Goal: Task Accomplishment & Management: Manage account settings

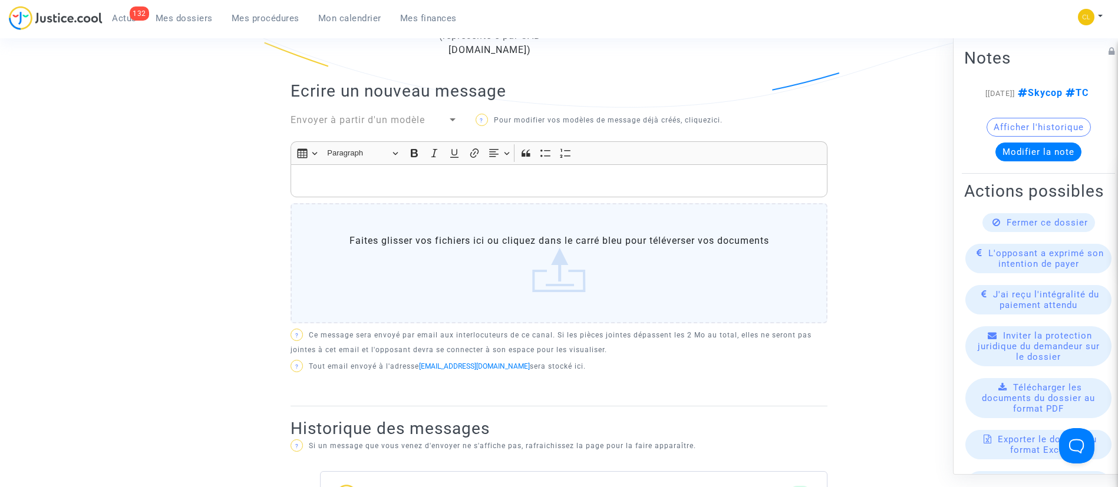
click at [275, 18] on span "Mes procédures" at bounding box center [266, 18] width 68 height 11
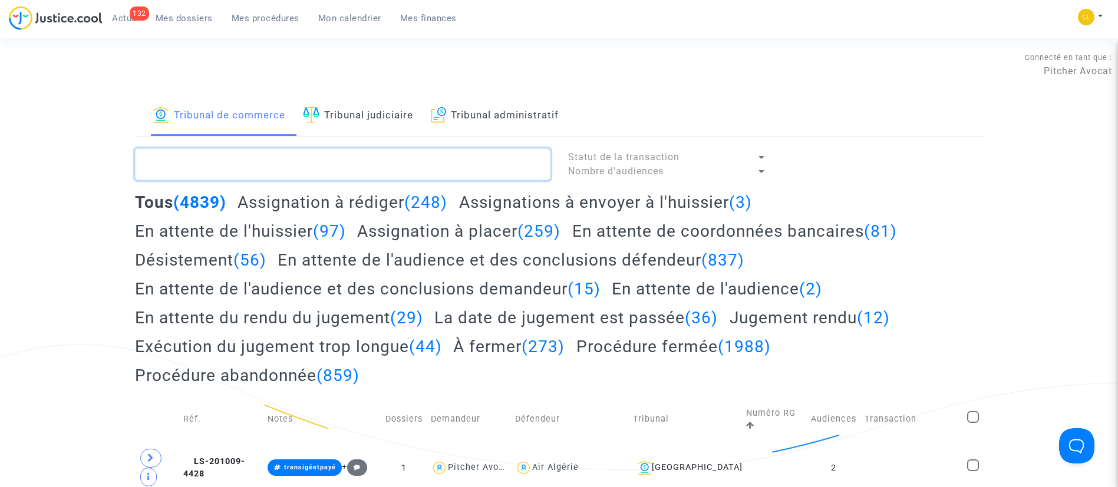
click at [279, 164] on textarea at bounding box center [343, 165] width 416 height 32
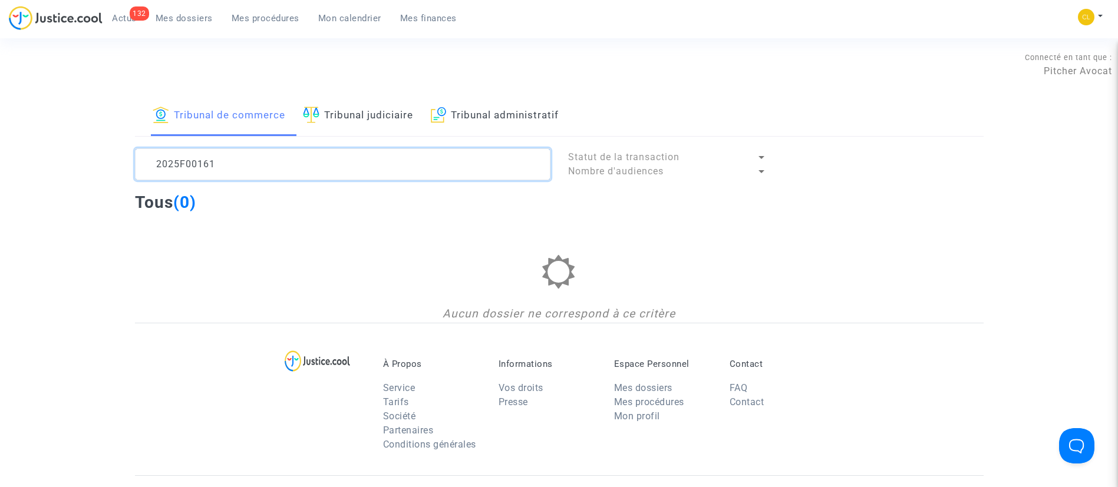
click at [184, 162] on textarea at bounding box center [343, 165] width 416 height 32
click at [285, 176] on textarea at bounding box center [343, 165] width 416 height 32
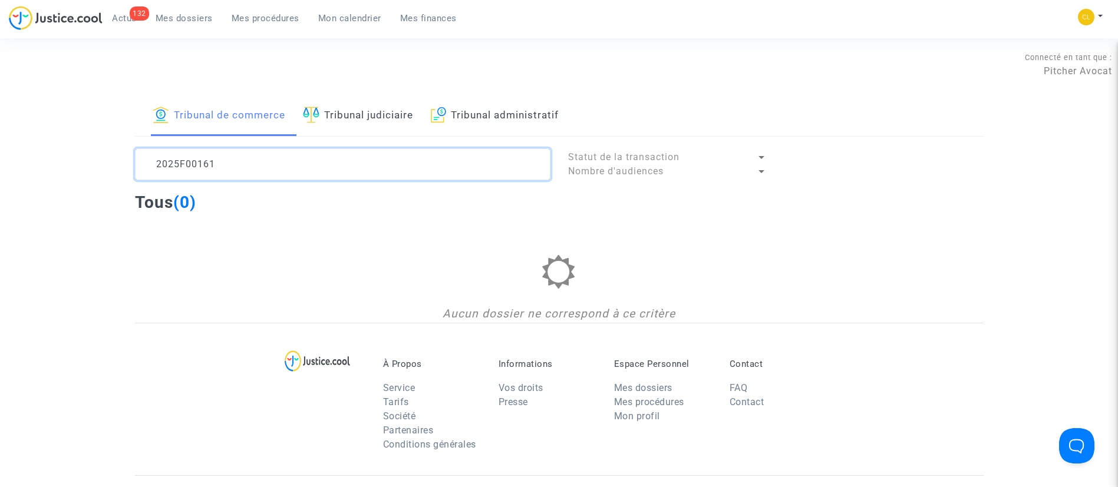
type textarea "P"
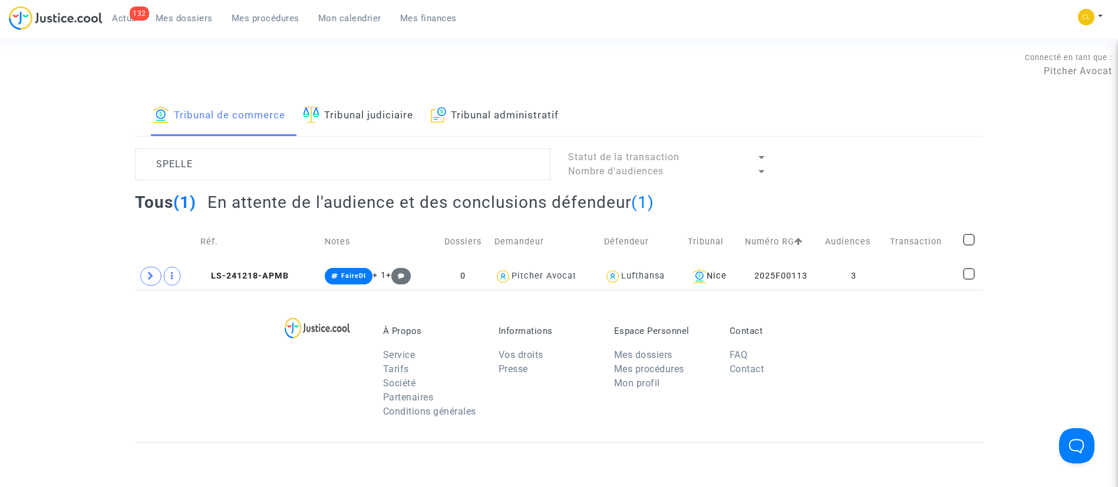
click at [921, 291] on div "À Propos Service Tarifs Société Partenaires Conditions générales Informations V…" at bounding box center [559, 366] width 849 height 153
click at [921, 275] on td at bounding box center [922, 276] width 73 height 27
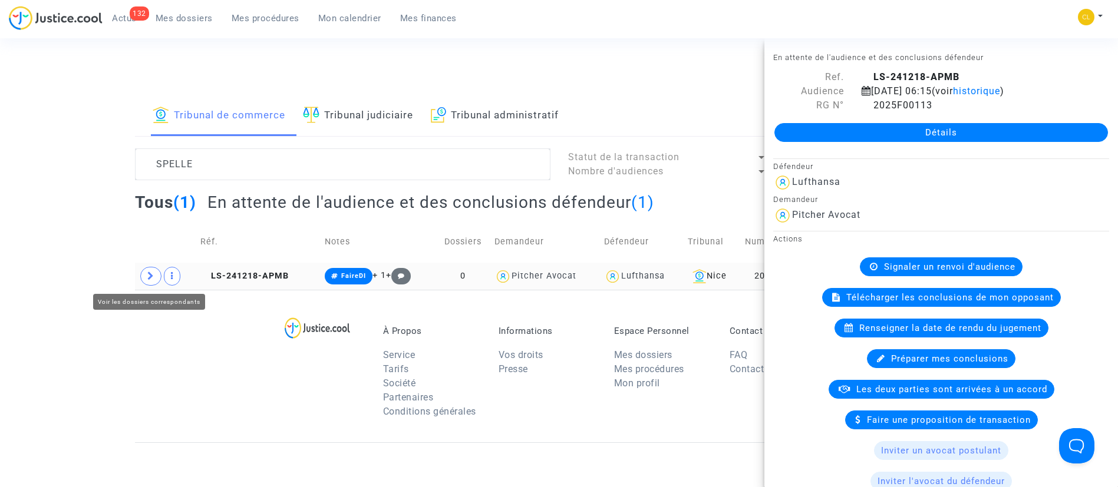
click at [146, 278] on span at bounding box center [150, 276] width 21 height 19
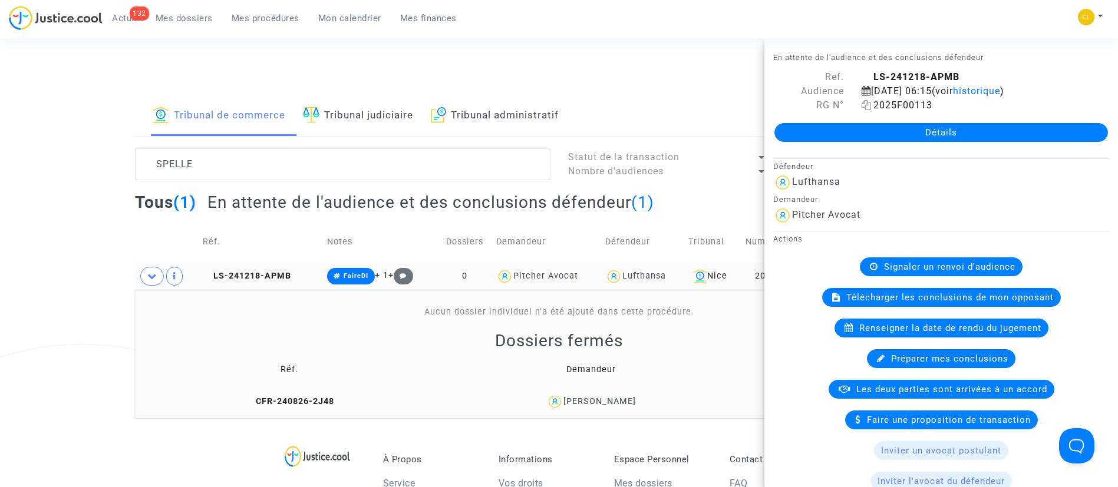
click at [864, 110] on icon at bounding box center [867, 104] width 10 height 9
click at [602, 230] on td "Défendeur" at bounding box center [642, 242] width 83 height 42
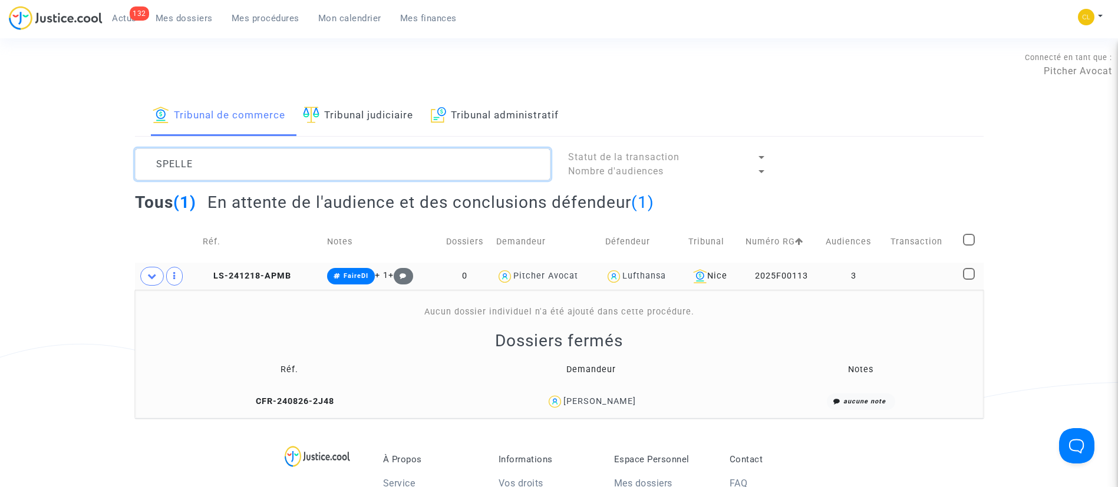
click at [273, 160] on textarea at bounding box center [343, 165] width 416 height 32
click at [258, 157] on textarea at bounding box center [343, 165] width 416 height 32
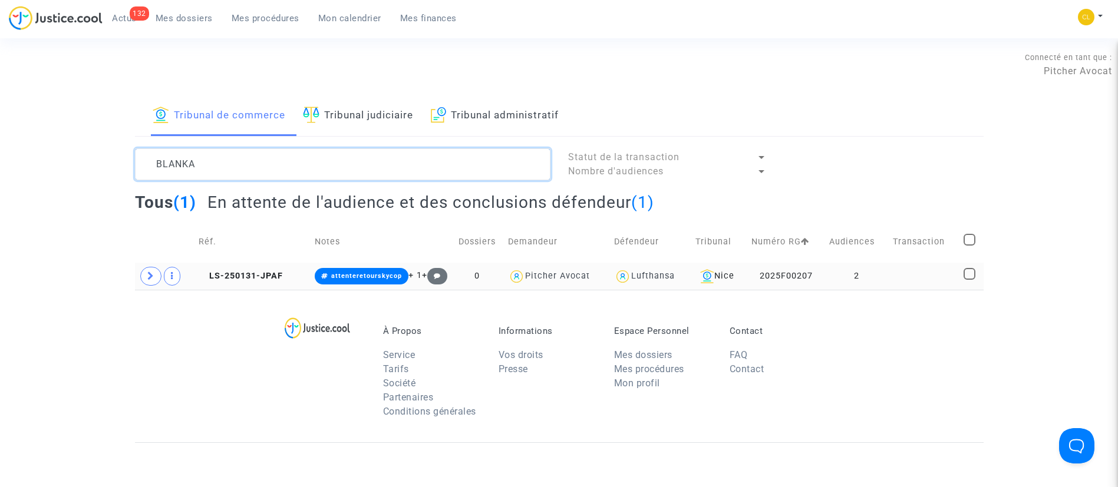
type textarea "BLANKA"
click at [917, 271] on td at bounding box center [924, 276] width 71 height 27
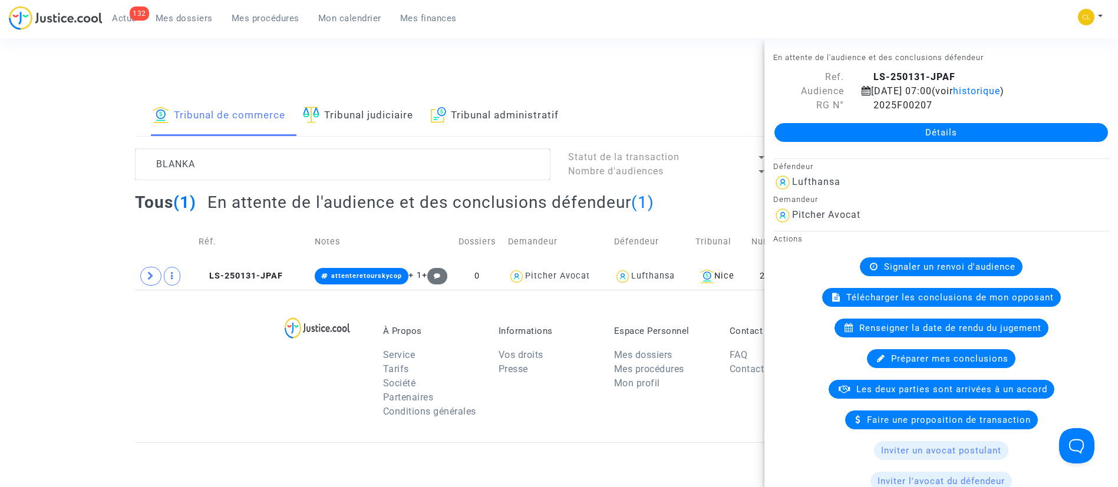
click at [940, 259] on div "Signaler un renvoi d'audience" at bounding box center [941, 267] width 163 height 19
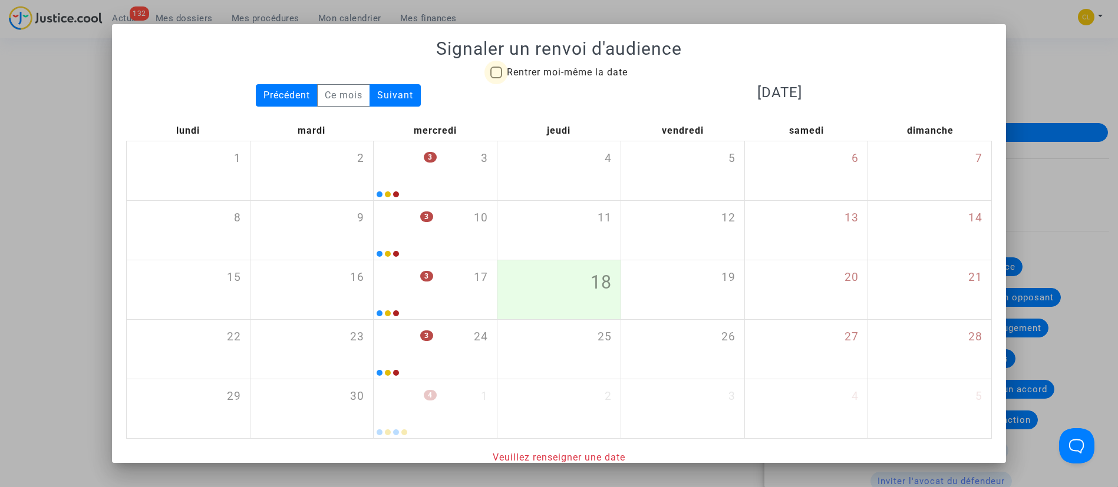
click at [496, 68] on label "Rentrer moi-même la date" at bounding box center [558, 72] width 137 height 14
click at [496, 78] on input "Rentrer moi-même la date" at bounding box center [496, 78] width 1 height 1
checkbox input "true"
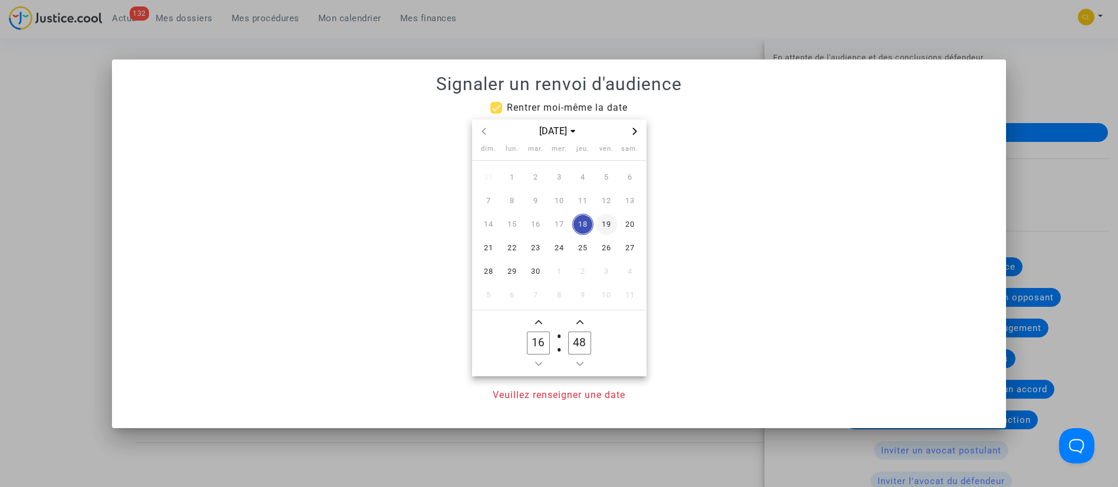
click at [606, 221] on span "19" at bounding box center [606, 224] width 21 height 21
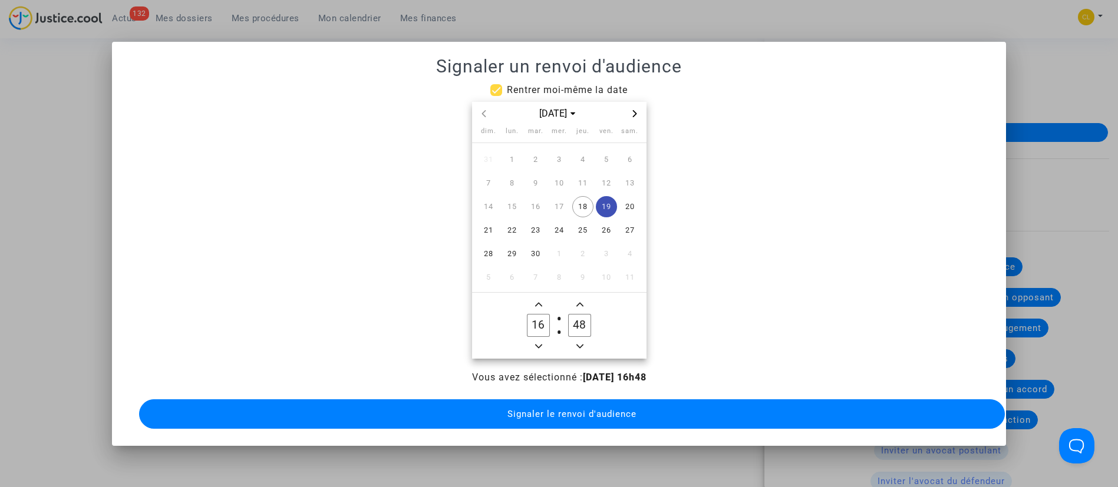
click at [541, 343] on icon "Minus a hour" at bounding box center [538, 346] width 7 height 7
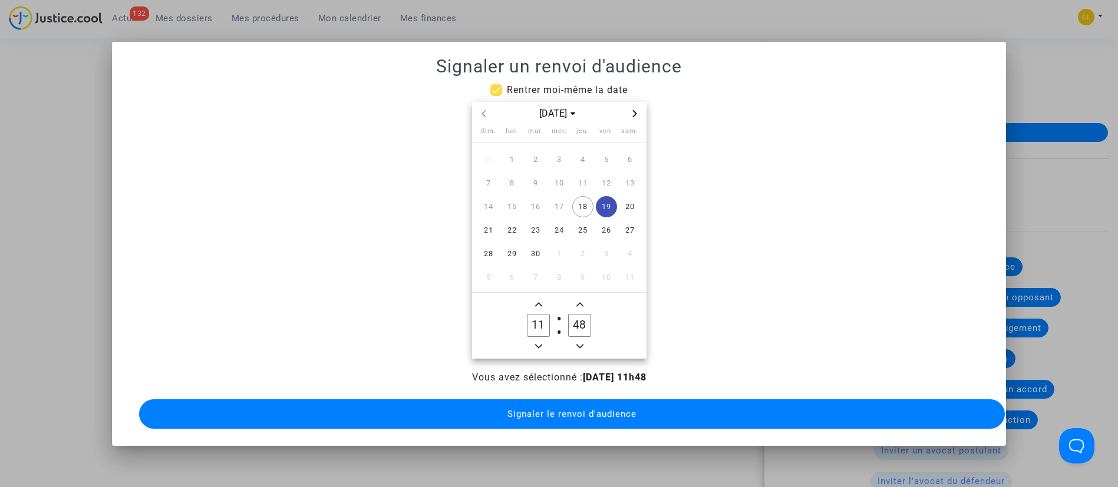
click at [541, 343] on icon "Minus a hour" at bounding box center [538, 346] width 7 height 7
type input "08"
click at [587, 320] on input "48" at bounding box center [579, 325] width 22 height 22
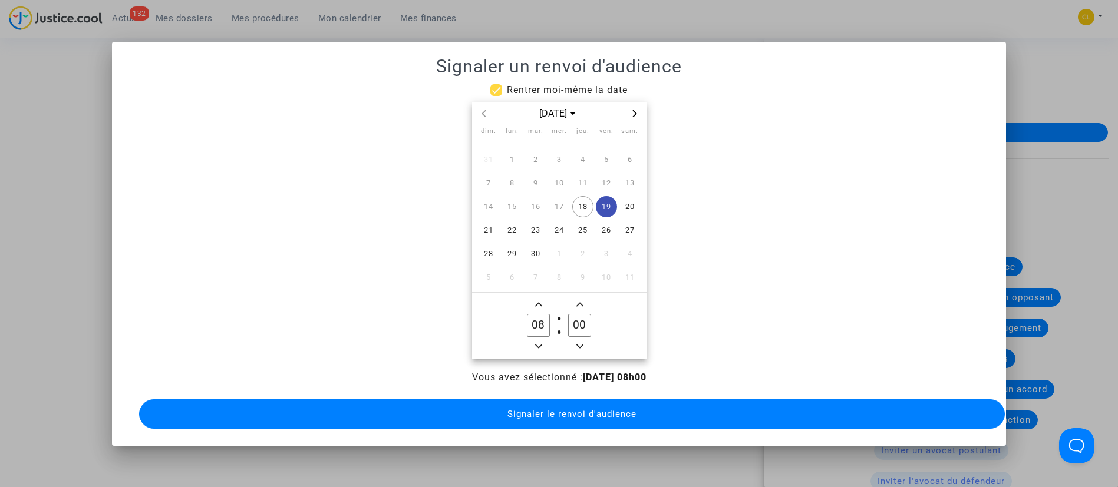
type input "0"
type input "&"
type input "15"
click at [596, 409] on span "Signaler le renvoi d'audience" at bounding box center [571, 414] width 129 height 11
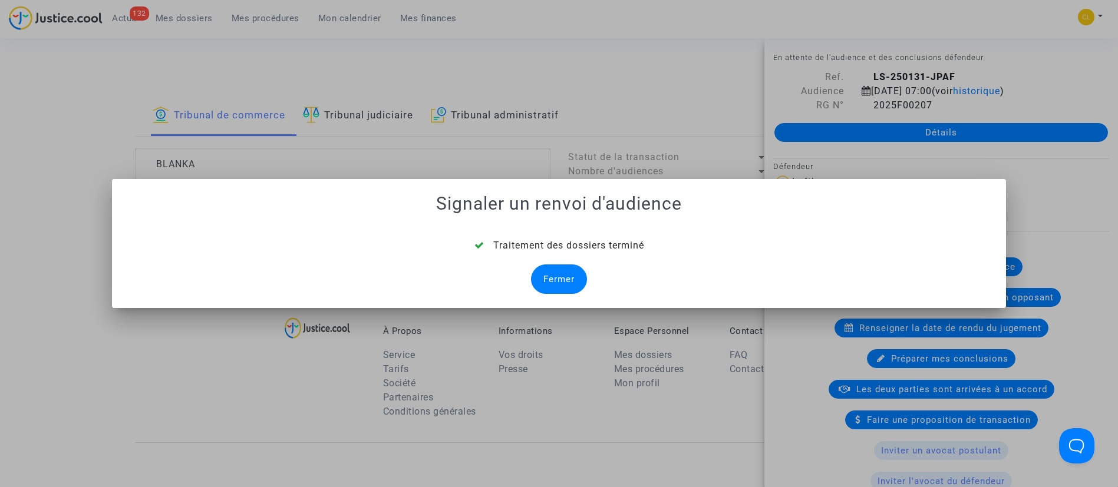
click at [552, 282] on div "Fermer" at bounding box center [559, 279] width 56 height 29
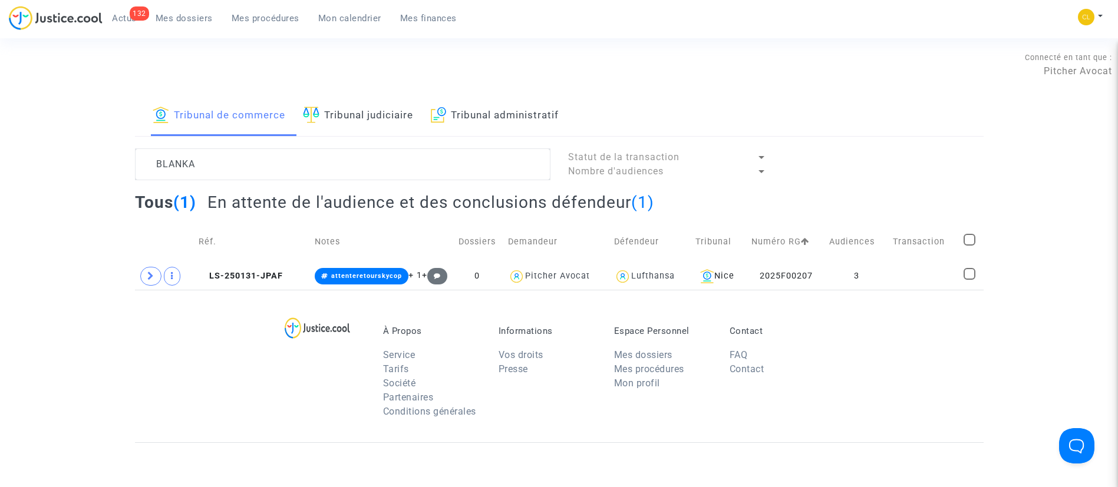
click at [354, 14] on span "Mon calendrier" at bounding box center [349, 18] width 63 height 11
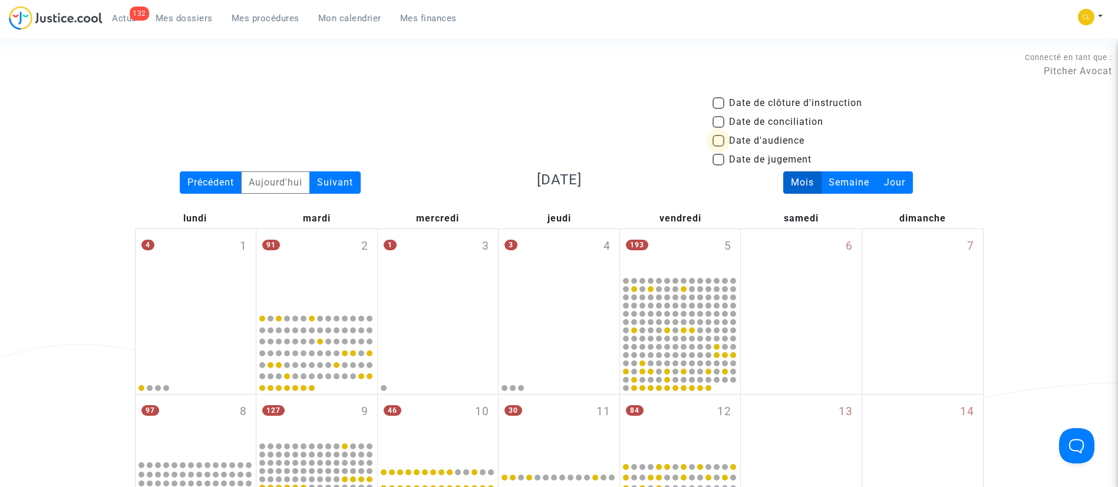
click at [737, 143] on span "Date d'audience" at bounding box center [766, 141] width 75 height 14
click at [719, 147] on input "Date d'audience" at bounding box center [718, 147] width 1 height 1
checkbox input "true"
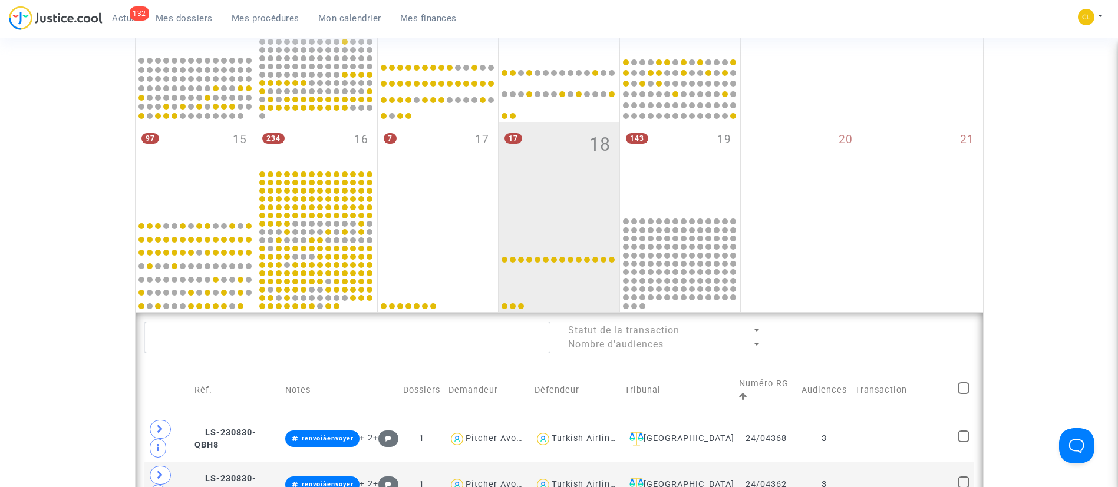
scroll to position [407, 0]
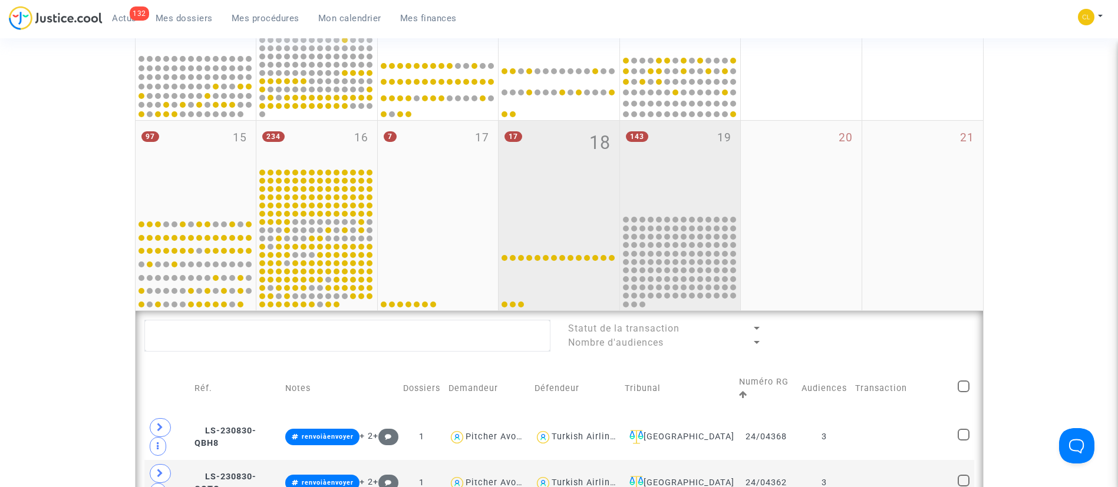
click at [678, 145] on div "143 19" at bounding box center [680, 167] width 121 height 93
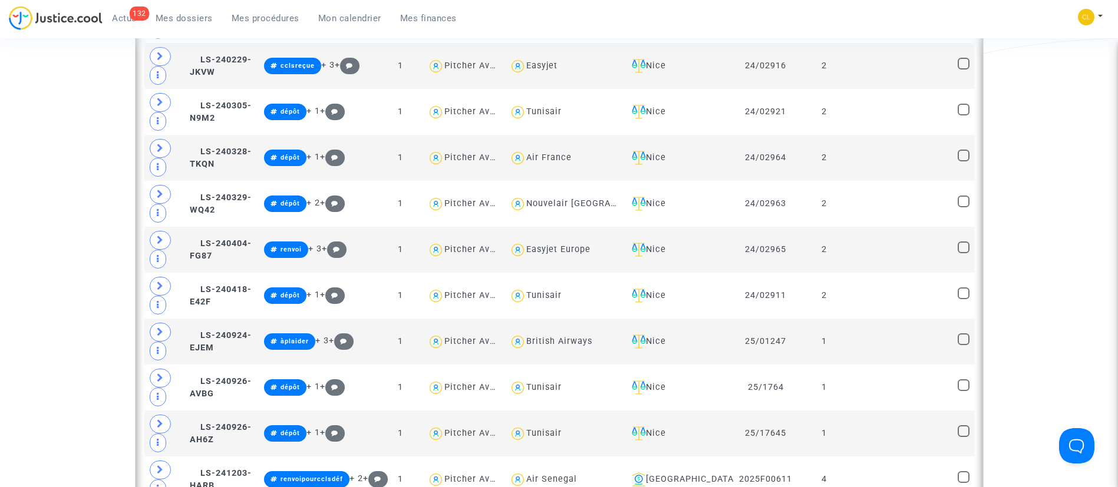
scroll to position [853, 0]
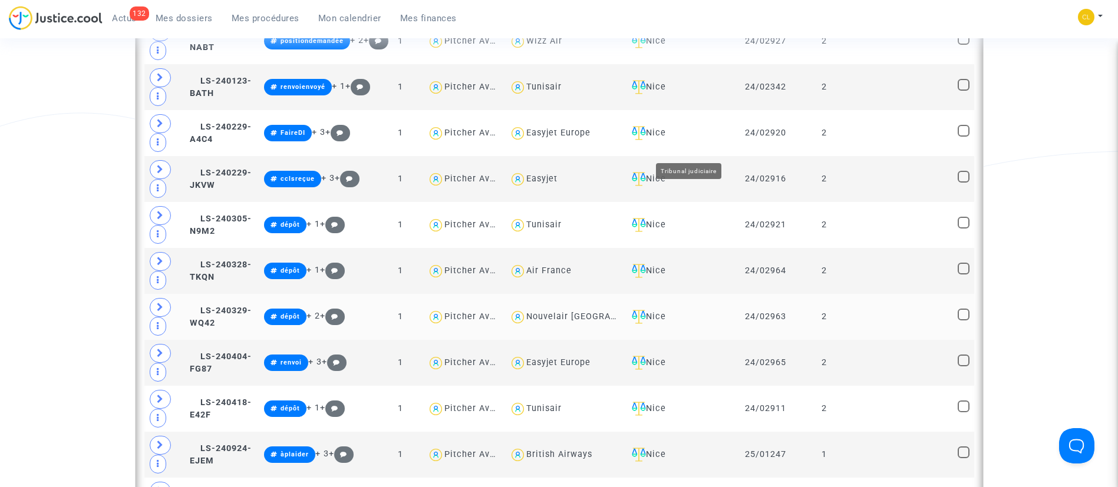
click at [696, 310] on div "Nice" at bounding box center [678, 317] width 103 height 14
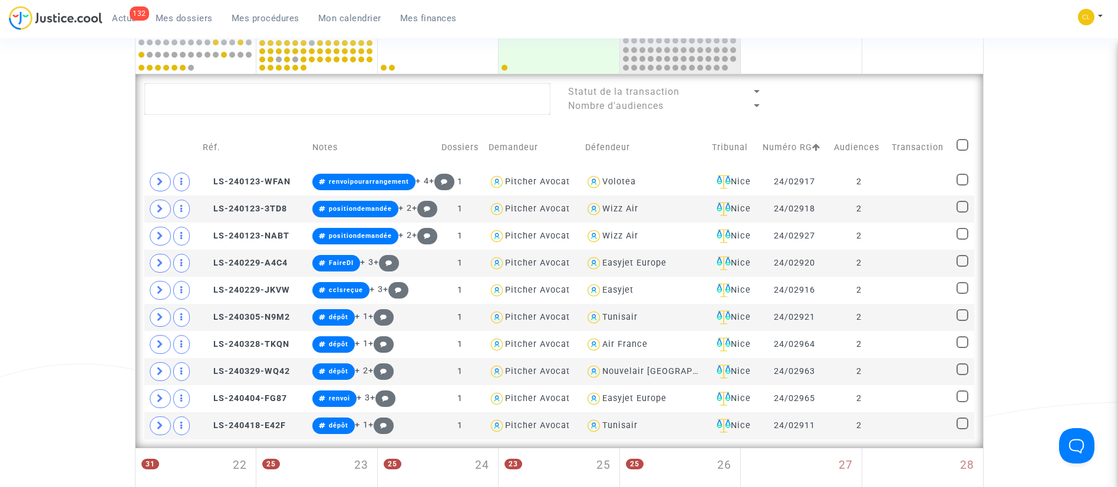
scroll to position [605, 0]
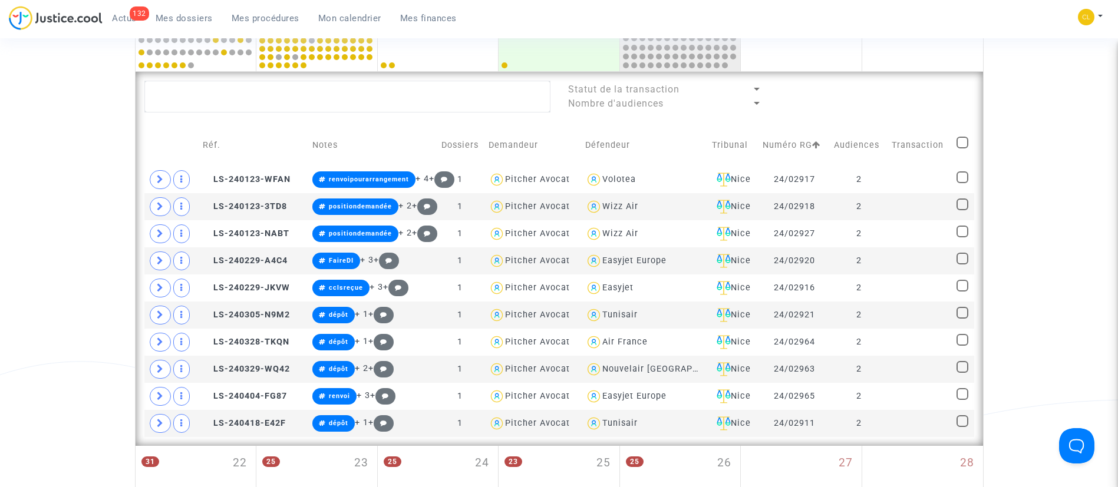
click at [960, 139] on span at bounding box center [963, 143] width 12 height 12
click at [962, 149] on input "checkbox" at bounding box center [962, 149] width 1 height 1
checkbox input "true"
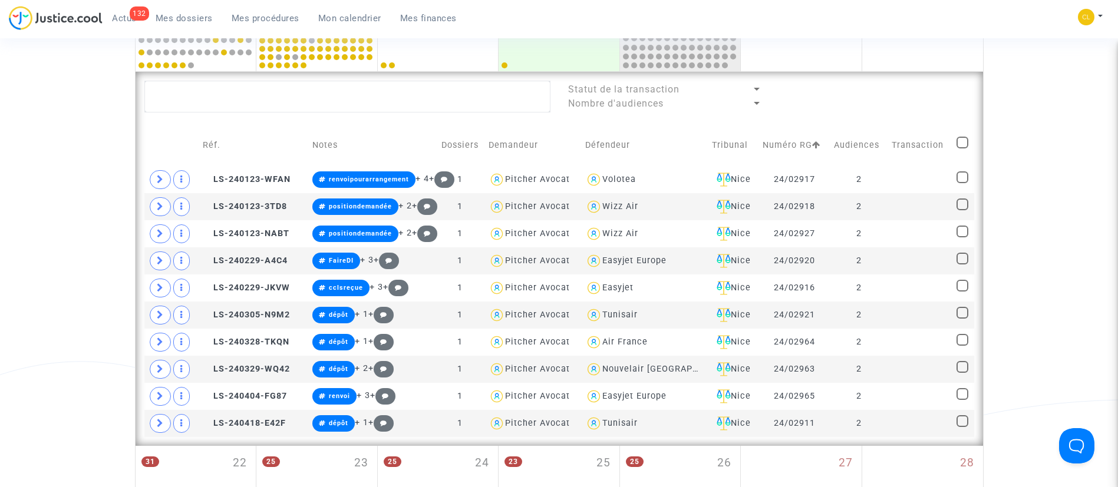
checkbox input "true"
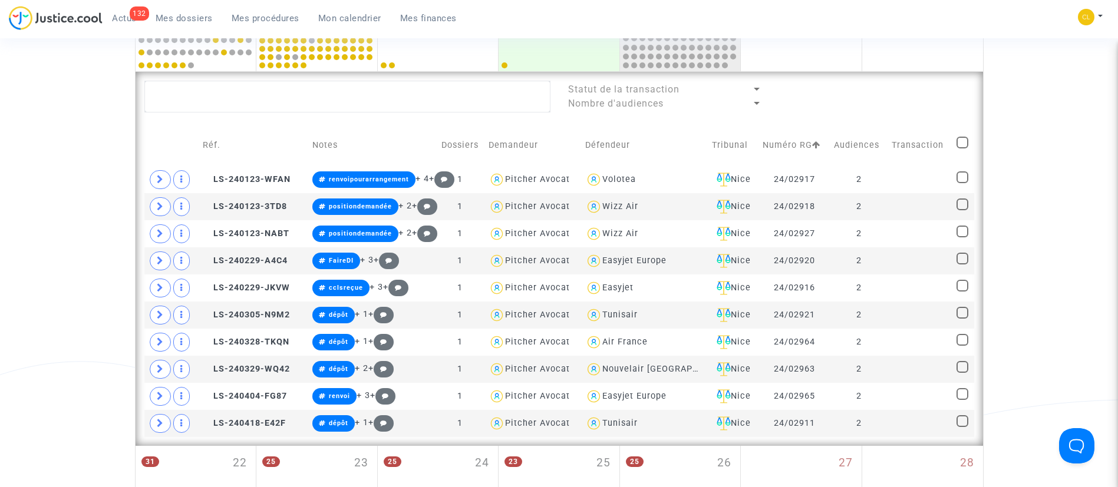
checkbox input "true"
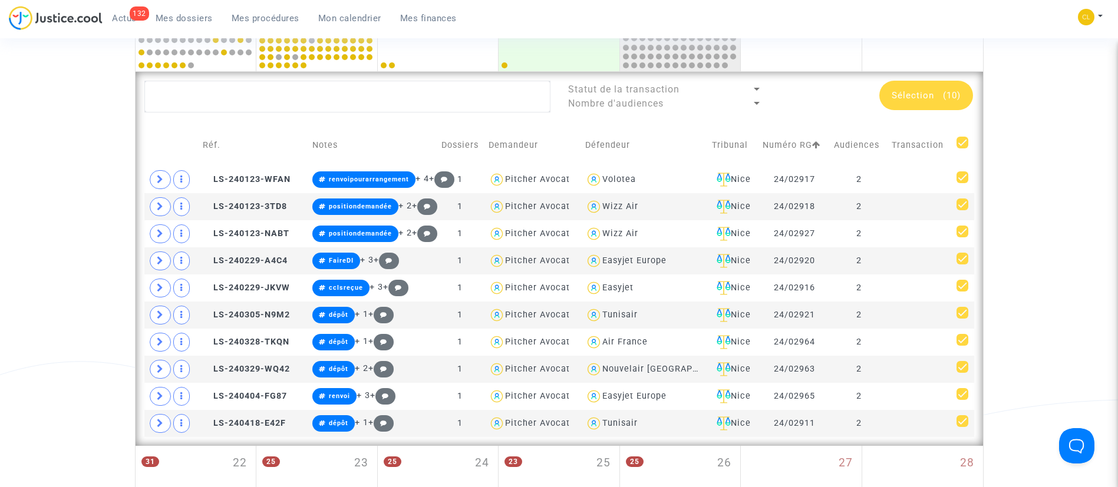
click at [942, 87] on div "Sélection (10)" at bounding box center [926, 95] width 94 height 29
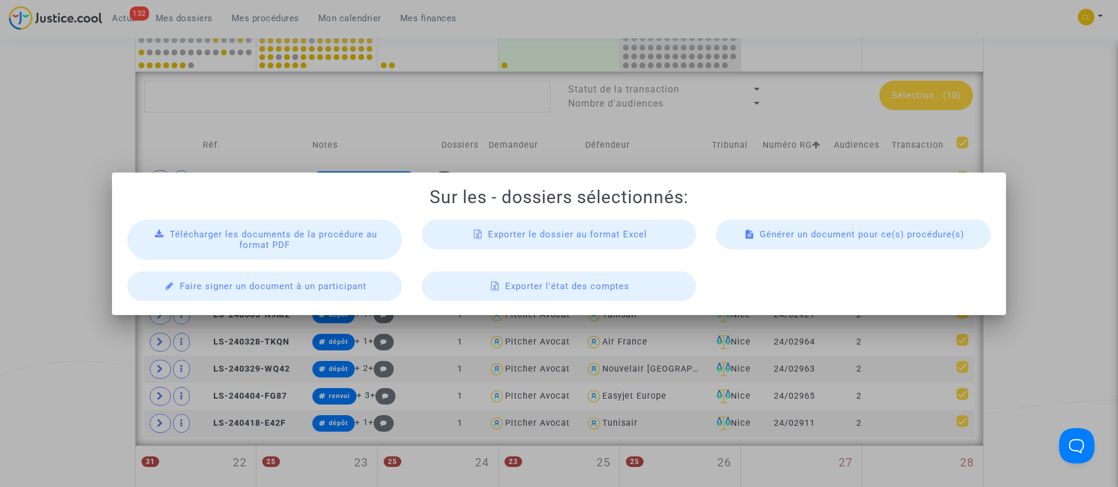
scroll to position [0, 0]
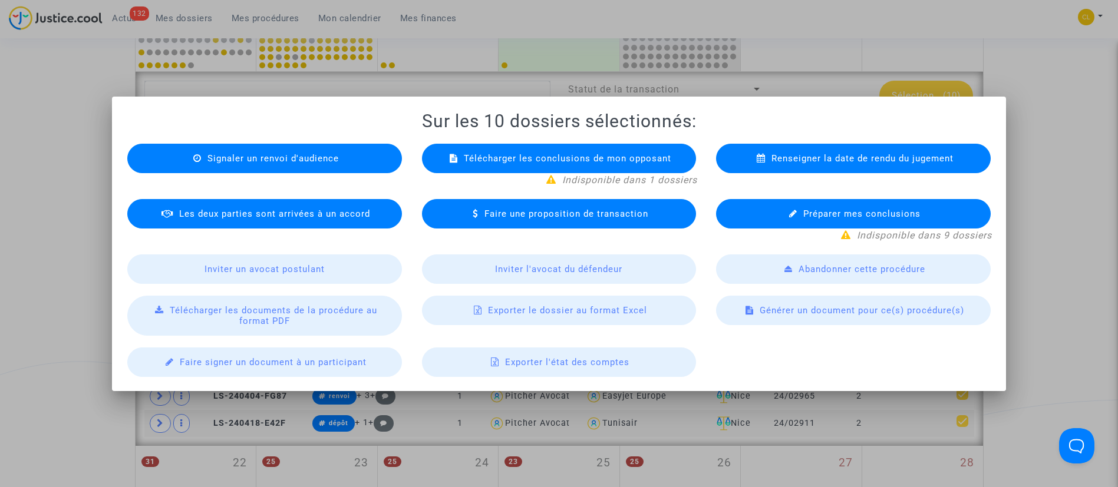
click at [535, 312] on span "Exporter le dossier au format Excel" at bounding box center [567, 310] width 159 height 11
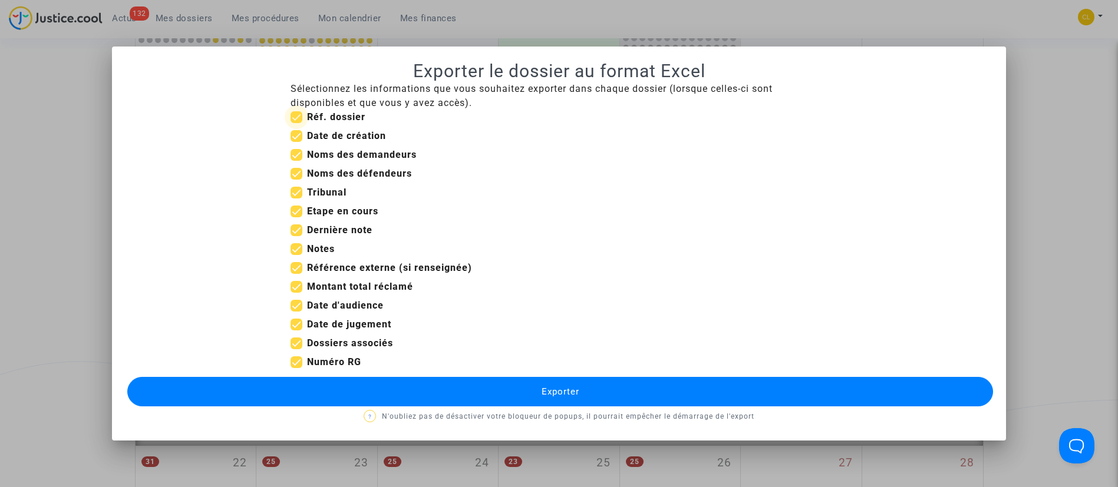
click at [347, 112] on b "Réf. dossier" at bounding box center [336, 116] width 58 height 11
click at [296, 123] on input "Réf. dossier" at bounding box center [296, 123] width 1 height 1
checkbox input "false"
click at [332, 135] on b "Date de création" at bounding box center [346, 135] width 79 height 11
click at [296, 142] on input "Date de création" at bounding box center [296, 142] width 1 height 1
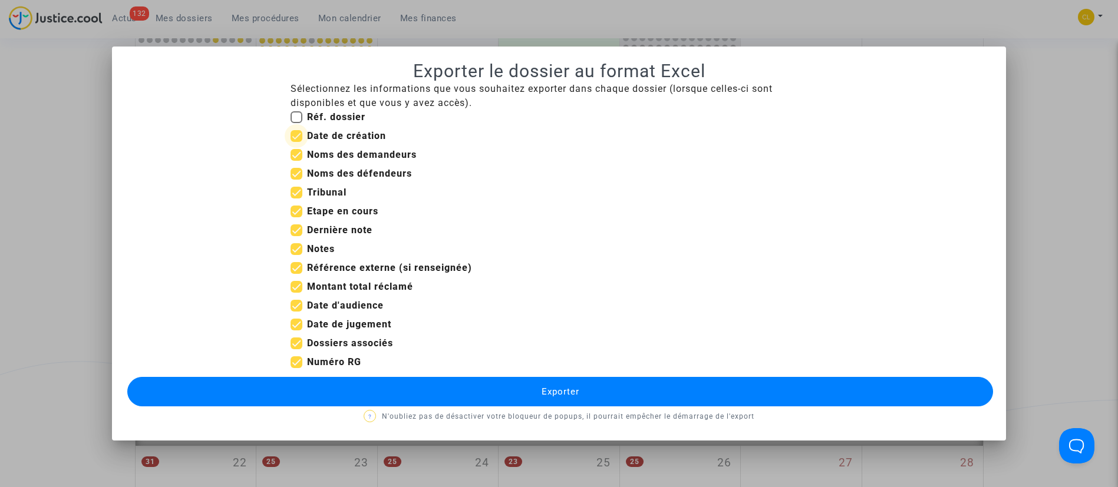
checkbox input "false"
click at [331, 212] on b "Etape en cours" at bounding box center [342, 211] width 71 height 11
click at [296, 217] on input "Etape en cours" at bounding box center [296, 217] width 1 height 1
checkbox input "false"
click at [322, 256] on mat-checkbox "Notes" at bounding box center [313, 251] width 44 height 19
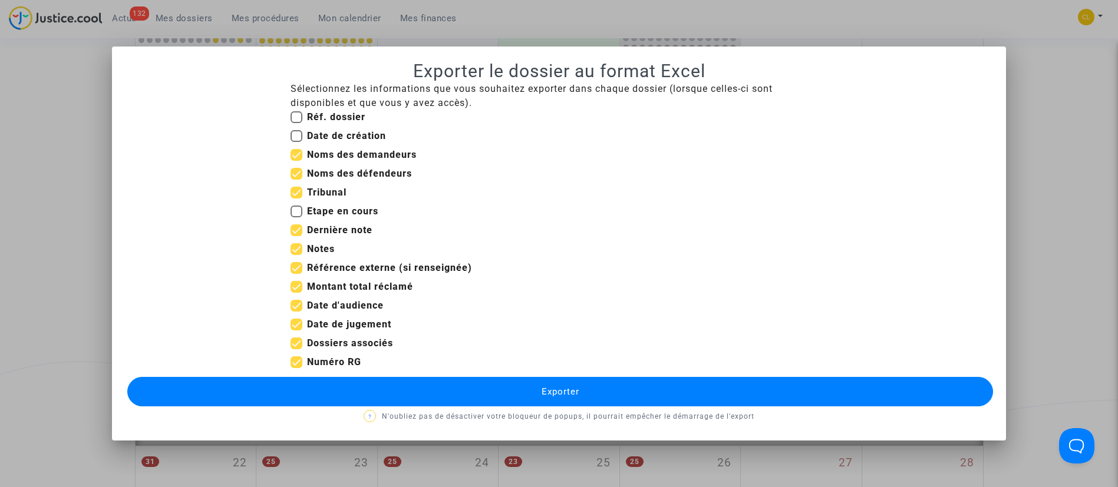
click at [320, 248] on b "Notes" at bounding box center [321, 248] width 28 height 11
click at [296, 255] on input "Notes" at bounding box center [296, 255] width 1 height 1
checkbox input "false"
click at [367, 270] on b "Référence externe (si renseignée)" at bounding box center [389, 267] width 165 height 11
click at [296, 274] on input "Référence externe (si renseignée)" at bounding box center [296, 274] width 1 height 1
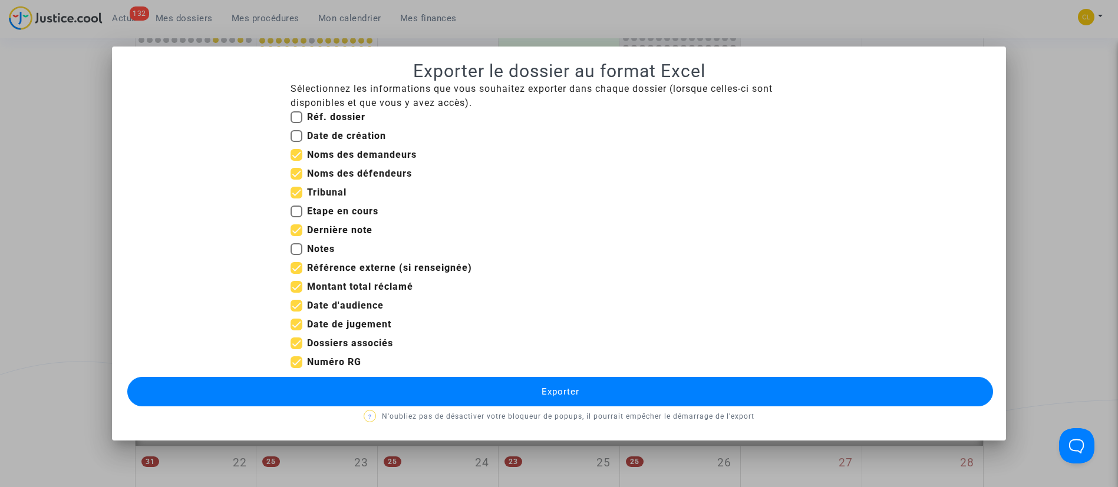
checkbox input "false"
click at [361, 282] on b "Montant total réclamé" at bounding box center [360, 286] width 106 height 11
click at [296, 293] on input "Montant total réclamé" at bounding box center [296, 293] width 1 height 1
checkbox input "false"
click at [350, 308] on b "Date d'audience" at bounding box center [345, 305] width 77 height 11
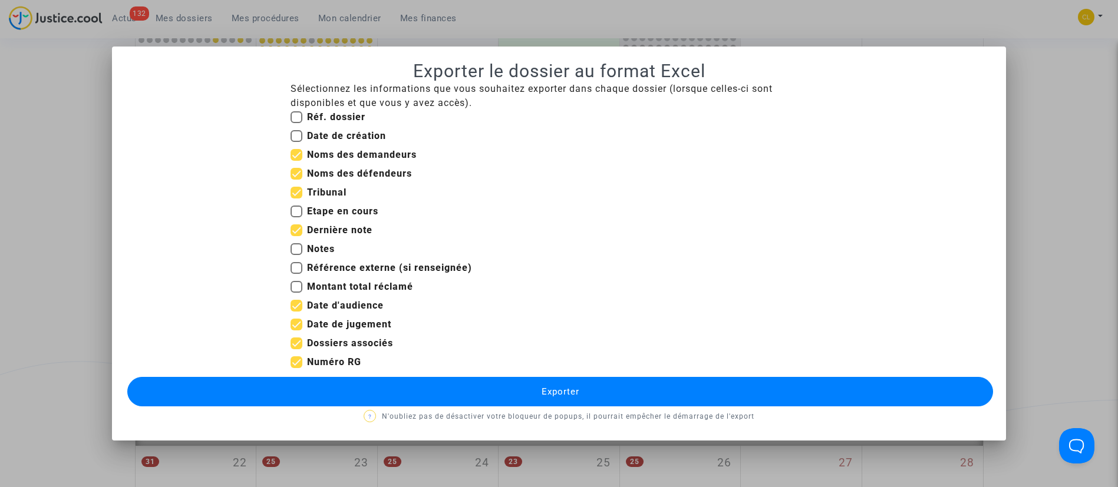
click at [296, 312] on input "Date d'audience" at bounding box center [296, 312] width 1 height 1
checkbox input "false"
click at [344, 324] on b "Date de jugement" at bounding box center [349, 324] width 84 height 11
click at [296, 331] on input "Date de jugement" at bounding box center [296, 331] width 1 height 1
checkbox input "false"
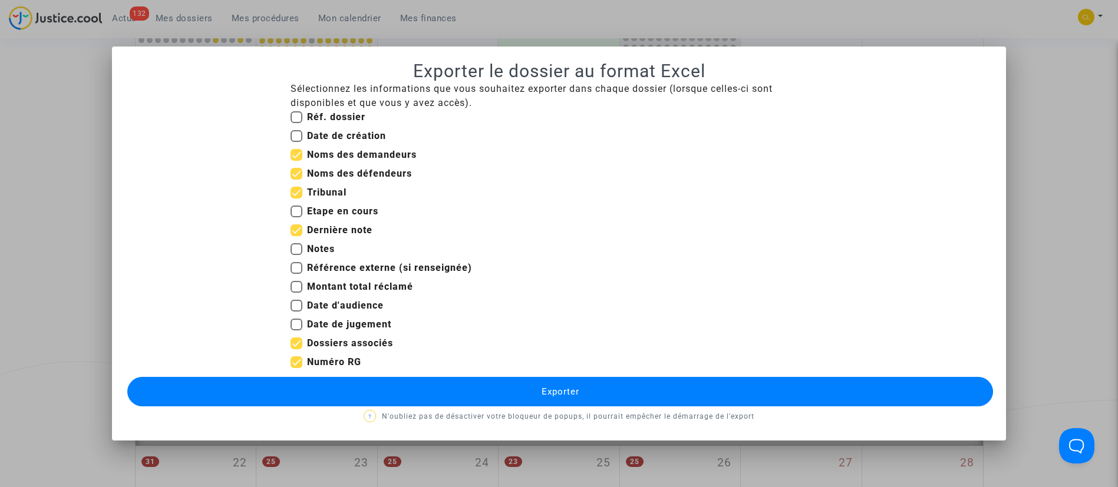
click at [348, 341] on b "Dossiers associés" at bounding box center [350, 343] width 86 height 11
click at [296, 350] on input "Dossiers associés" at bounding box center [296, 350] width 1 height 1
checkbox input "false"
click at [497, 388] on button "Exporter" at bounding box center [560, 391] width 866 height 29
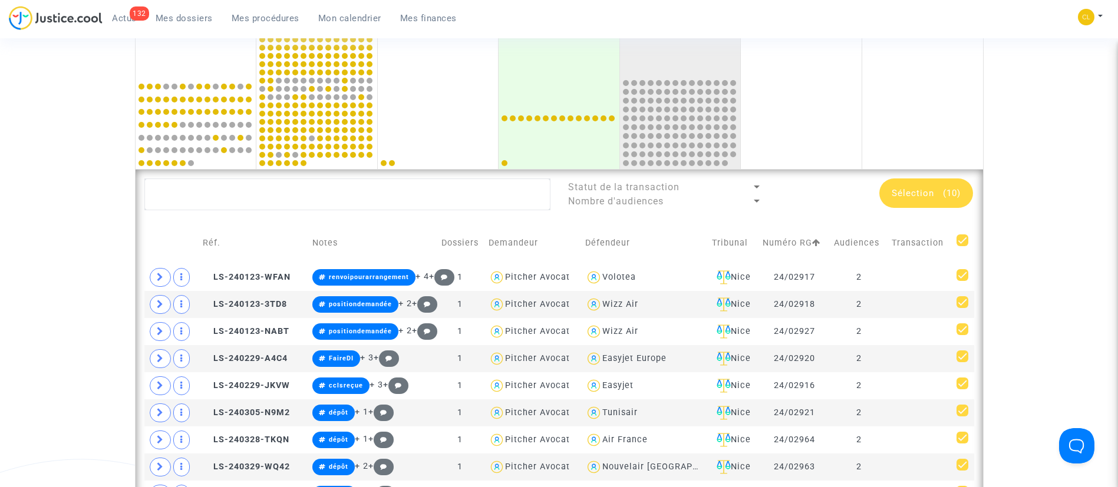
scroll to position [518, 0]
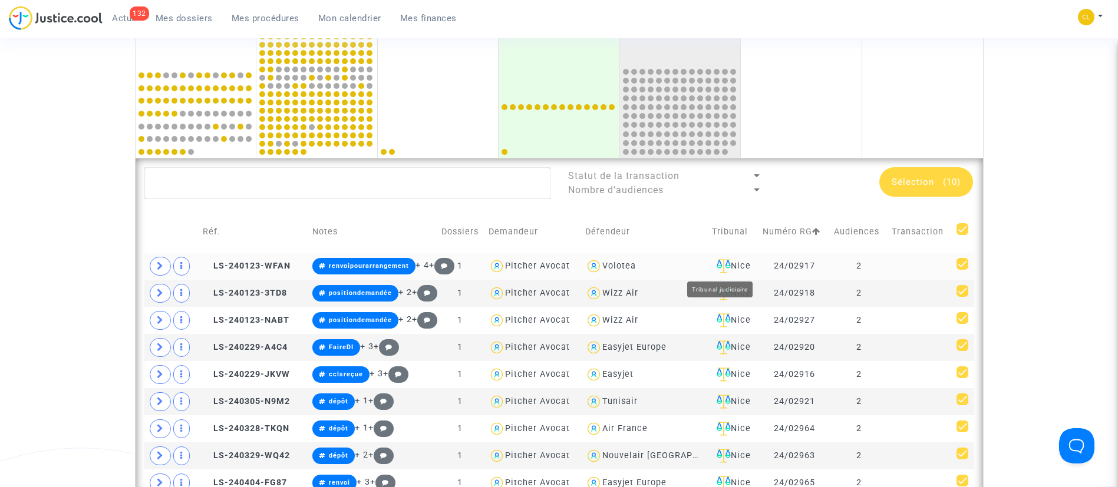
click at [737, 263] on div "Nice" at bounding box center [733, 266] width 42 height 14
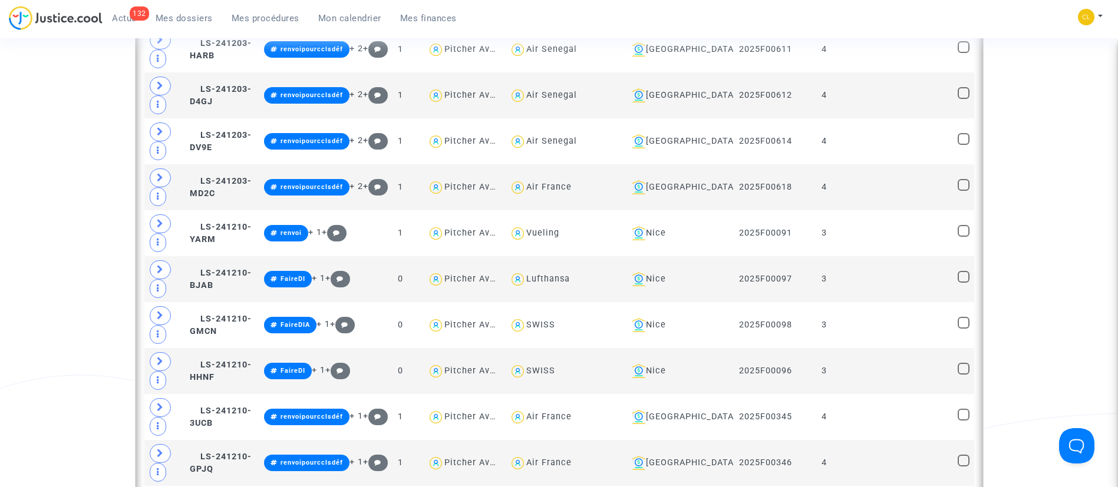
scroll to position [1218, 0]
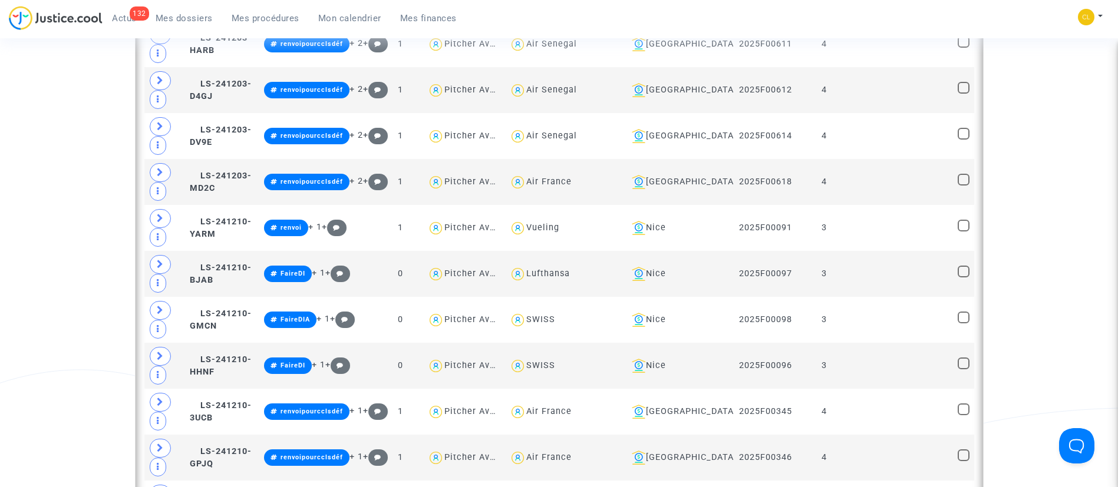
click at [245, 15] on span "Mes procédures" at bounding box center [266, 18] width 68 height 11
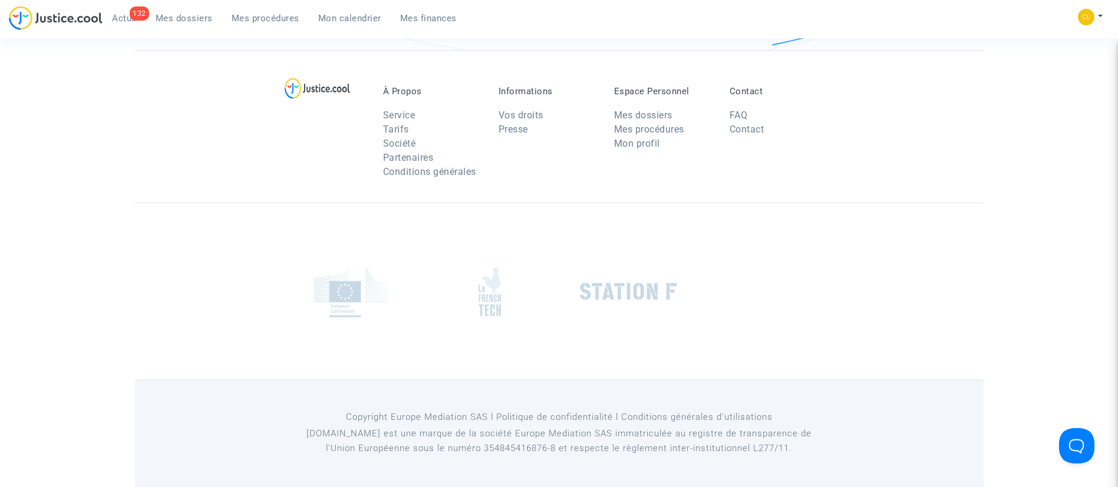
click at [188, 17] on span "Mes dossiers" at bounding box center [184, 18] width 57 height 11
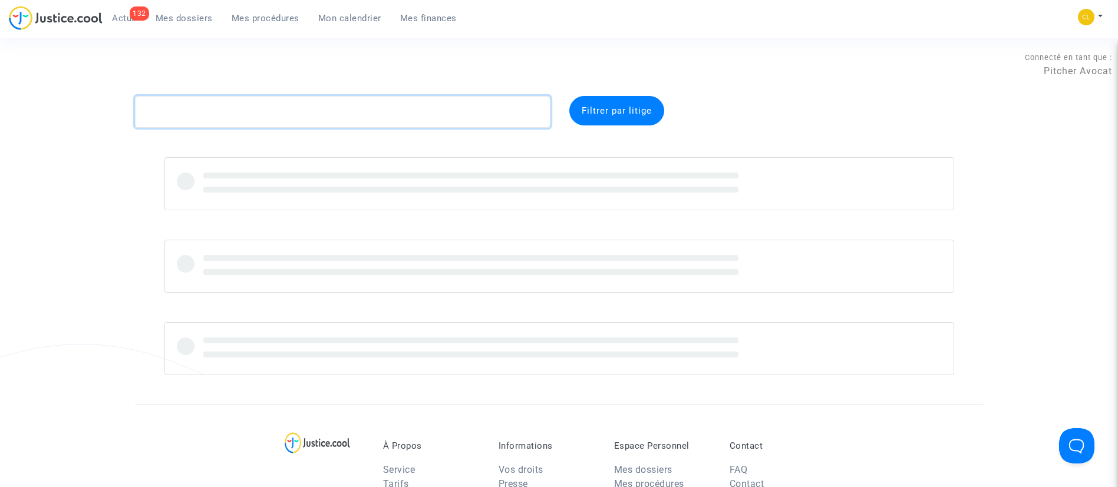
click at [189, 106] on textarea at bounding box center [343, 112] width 416 height 32
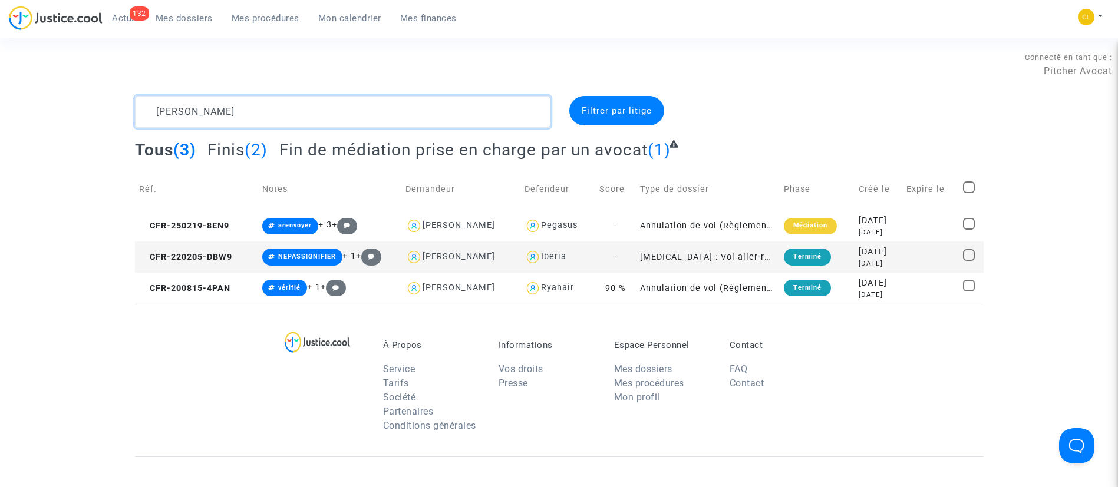
click at [211, 113] on textarea at bounding box center [343, 112] width 416 height 32
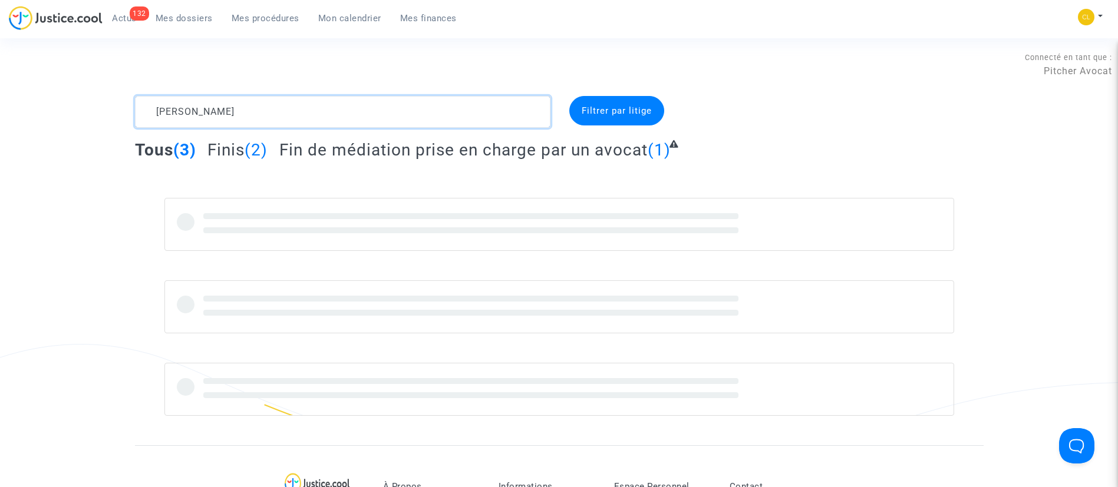
type textarea "[PERSON_NAME]"
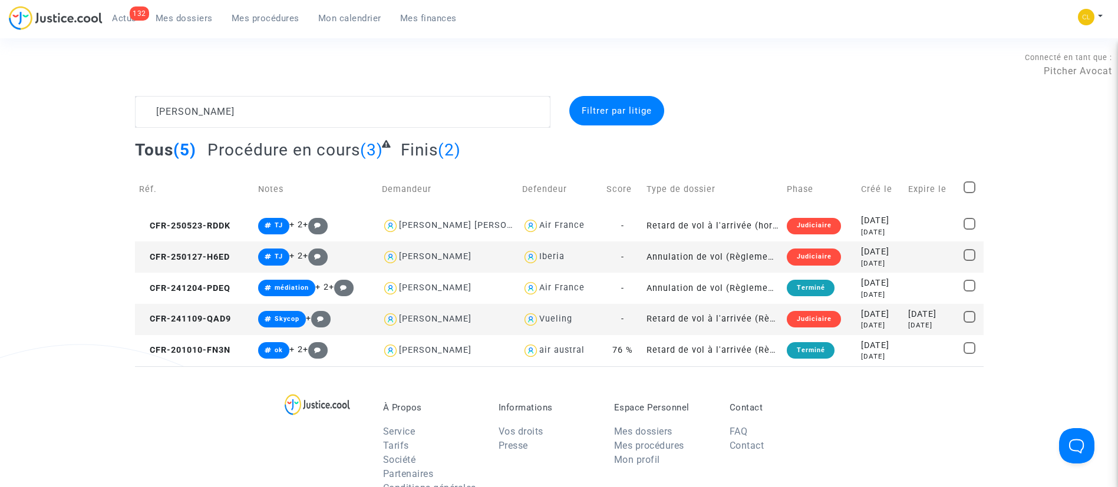
click at [861, 314] on div "[DATE]" at bounding box center [880, 314] width 39 height 13
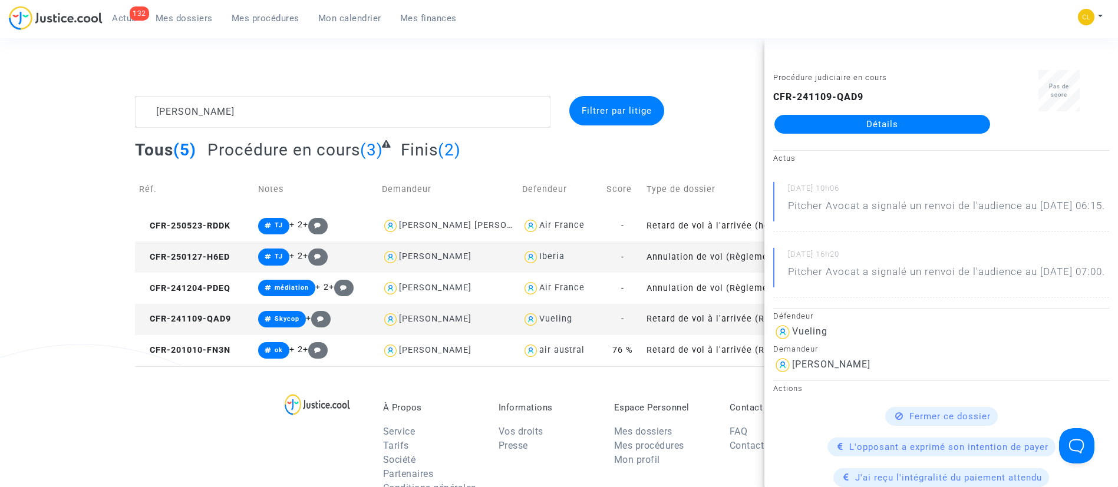
click at [853, 124] on link "Détails" at bounding box center [883, 124] width 216 height 19
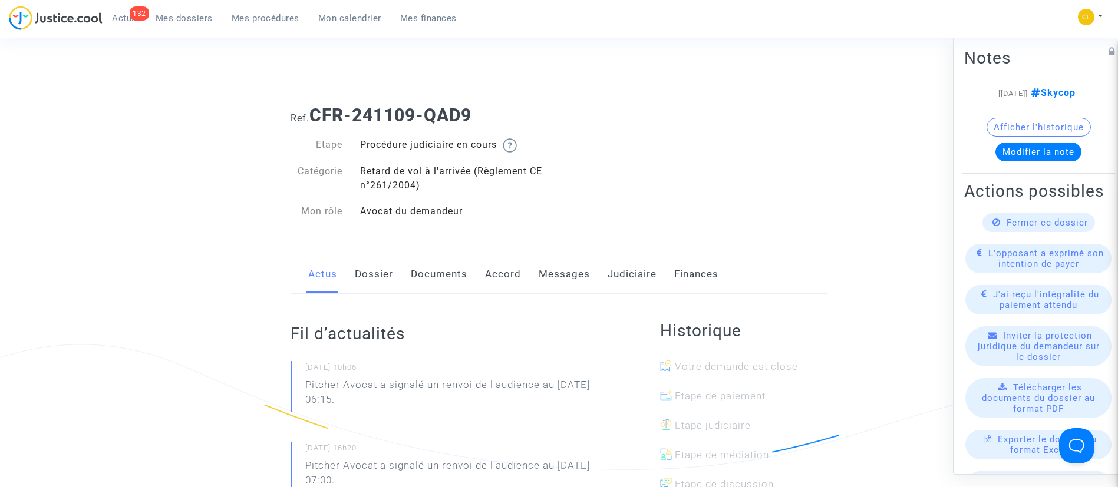
click at [611, 272] on link "Judiciaire" at bounding box center [632, 274] width 49 height 39
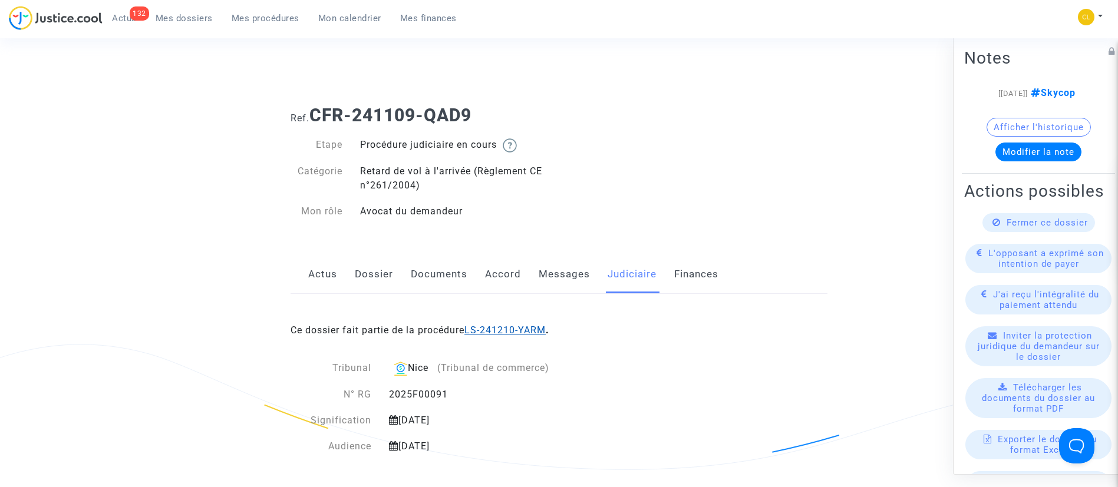
click at [509, 325] on link "LS-241210-YARM" at bounding box center [504, 330] width 81 height 11
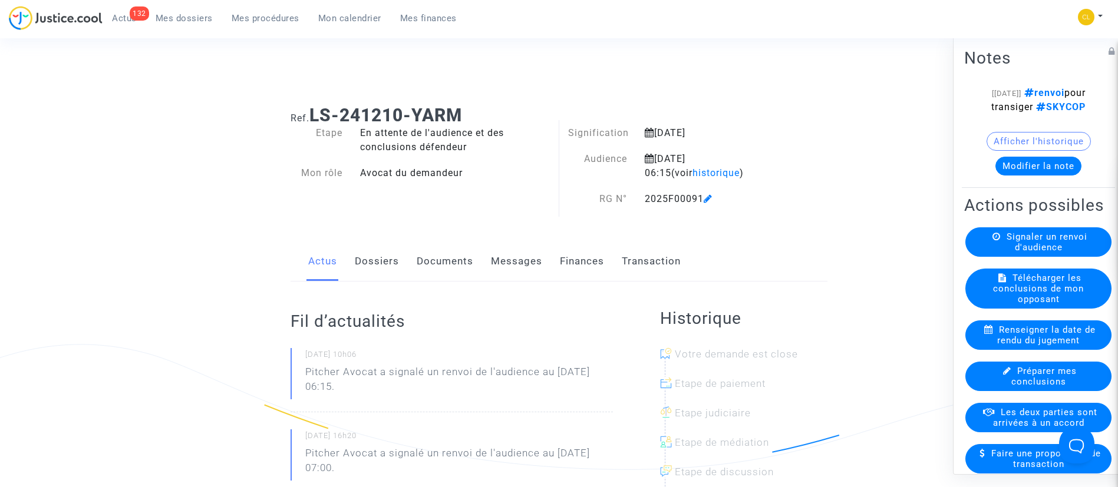
click at [672, 263] on link "Transaction" at bounding box center [651, 261] width 59 height 39
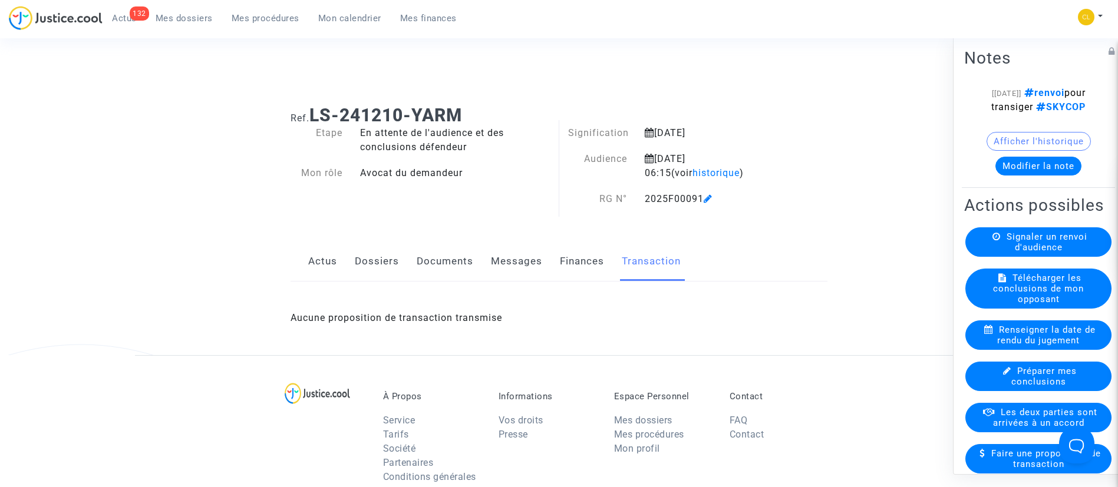
click at [565, 259] on link "Finances" at bounding box center [582, 261] width 44 height 39
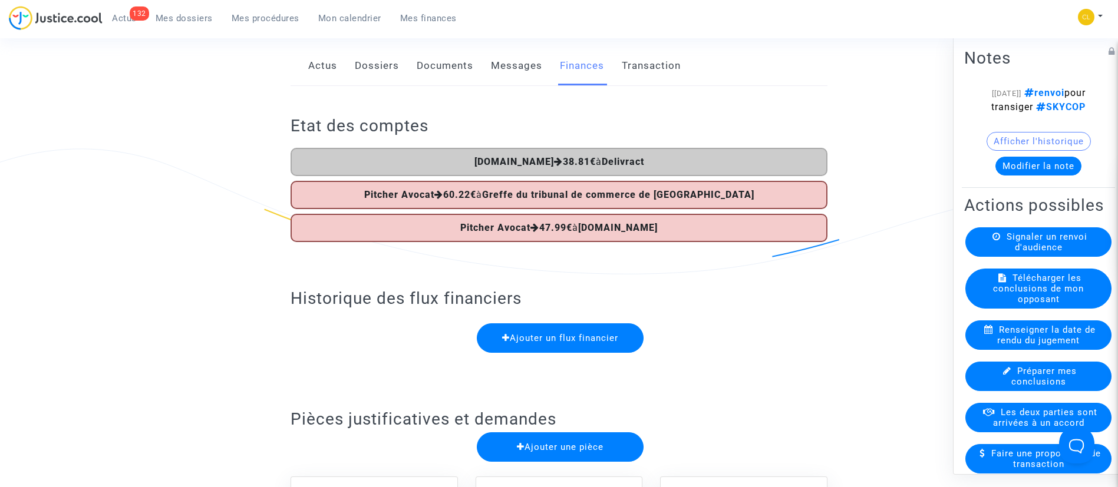
scroll to position [193, 0]
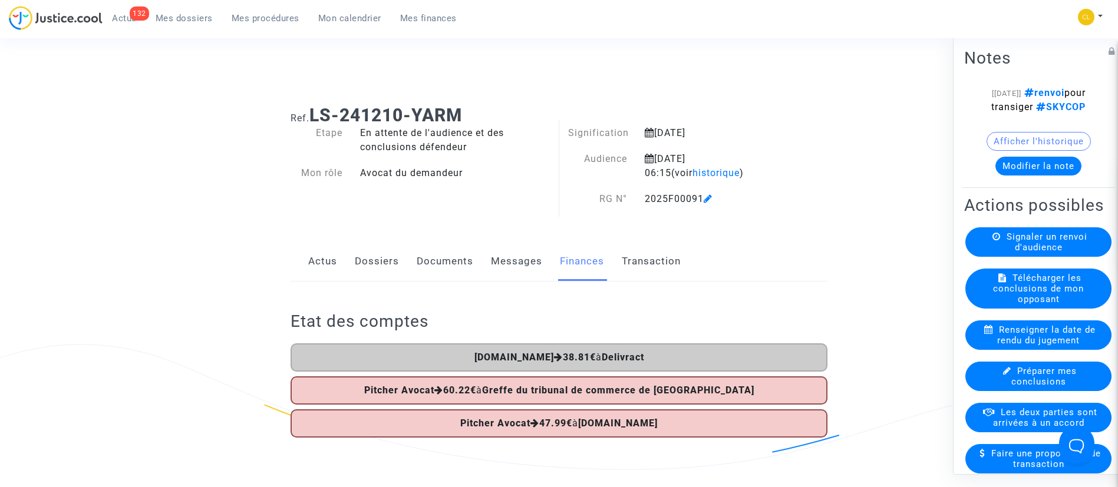
scroll to position [14, 0]
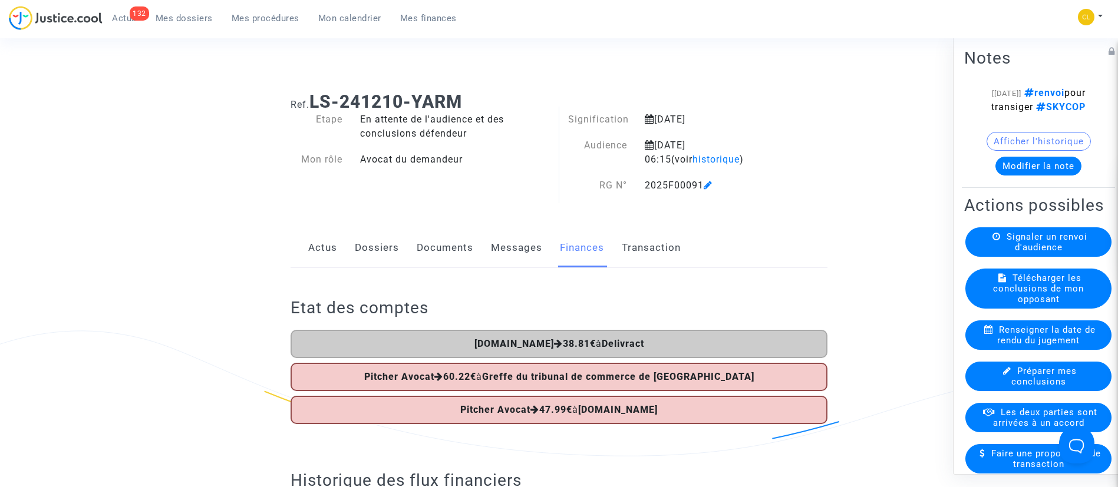
click at [365, 247] on link "Dossiers" at bounding box center [377, 248] width 44 height 39
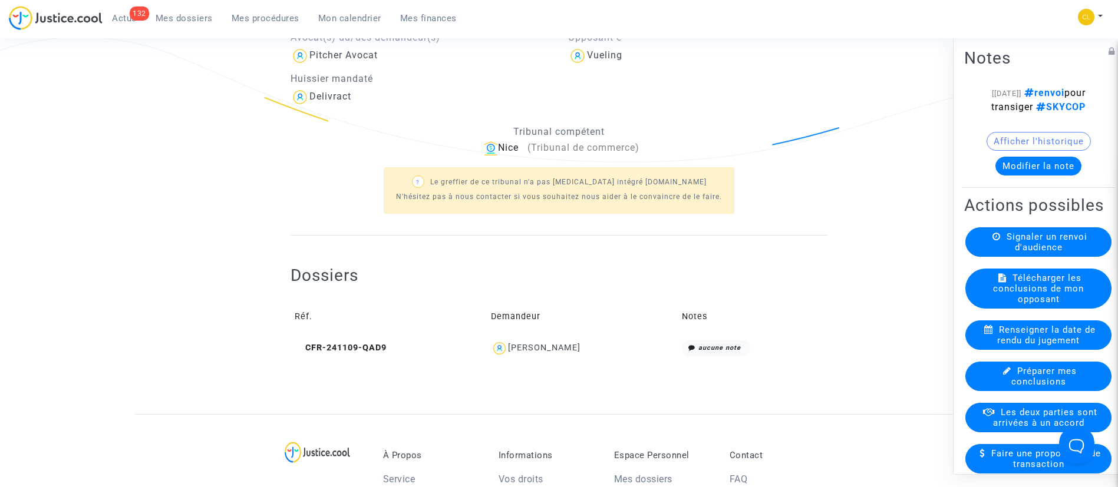
scroll to position [312, 0]
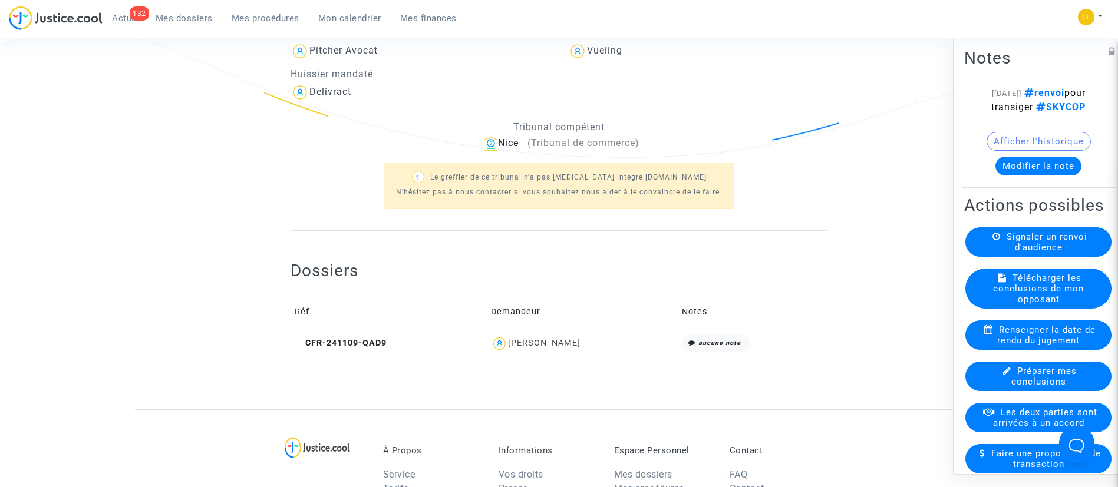
click at [535, 347] on div "[PERSON_NAME]" at bounding box center [544, 343] width 72 height 10
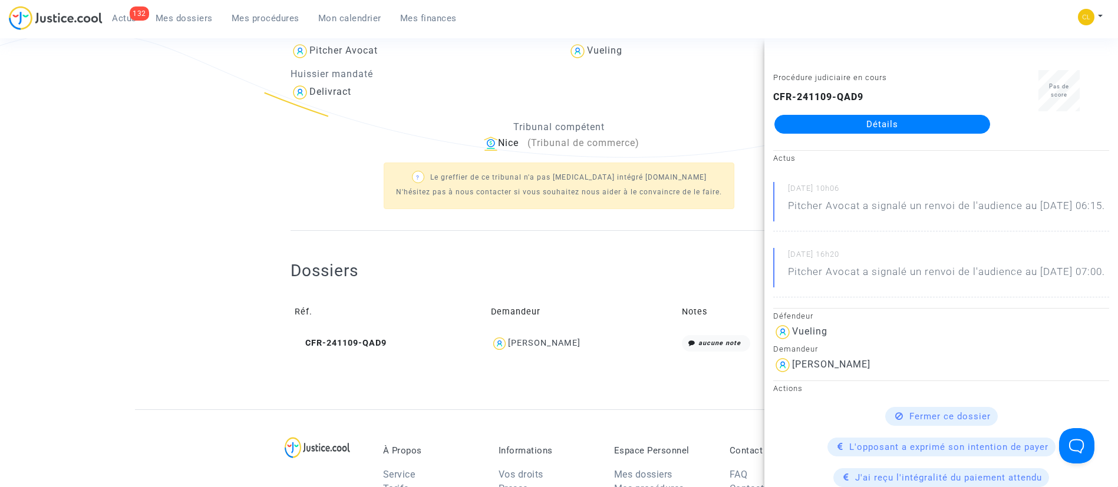
click at [853, 126] on link "Détails" at bounding box center [883, 124] width 216 height 19
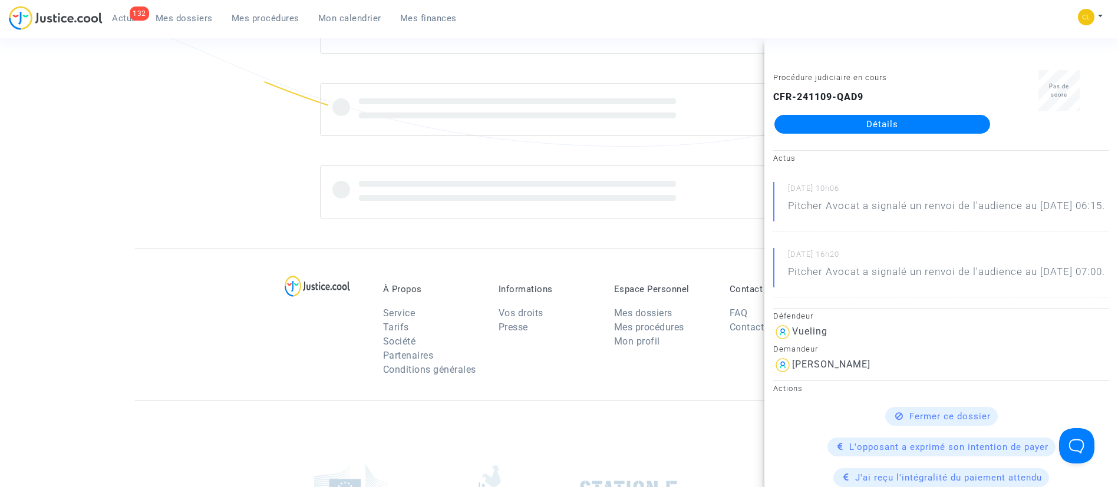
scroll to position [312, 0]
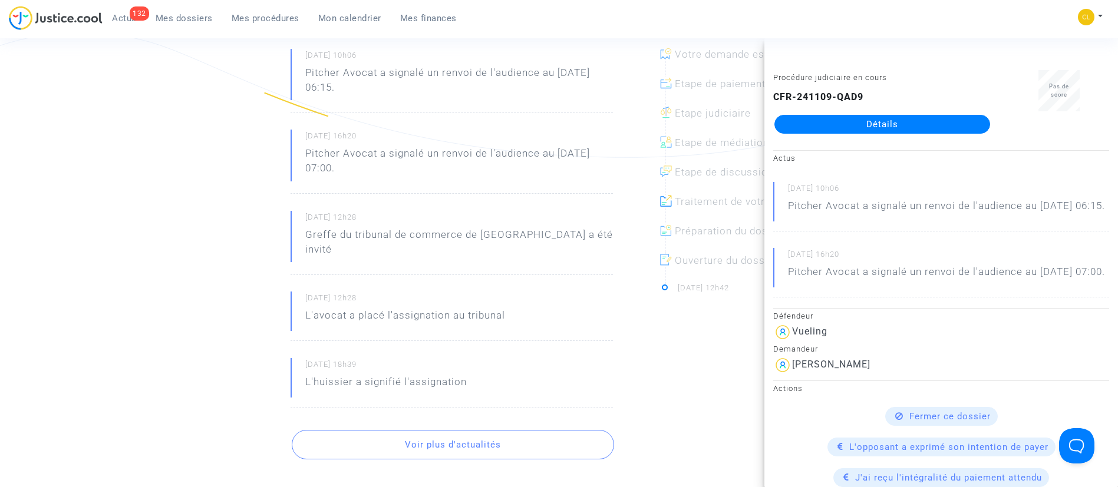
click at [489, 201] on div "[DATE] 10h06 Pitcher Avocat a signalé un renvoi de l'audience au [DATE] 06:15. …" at bounding box center [452, 228] width 322 height 359
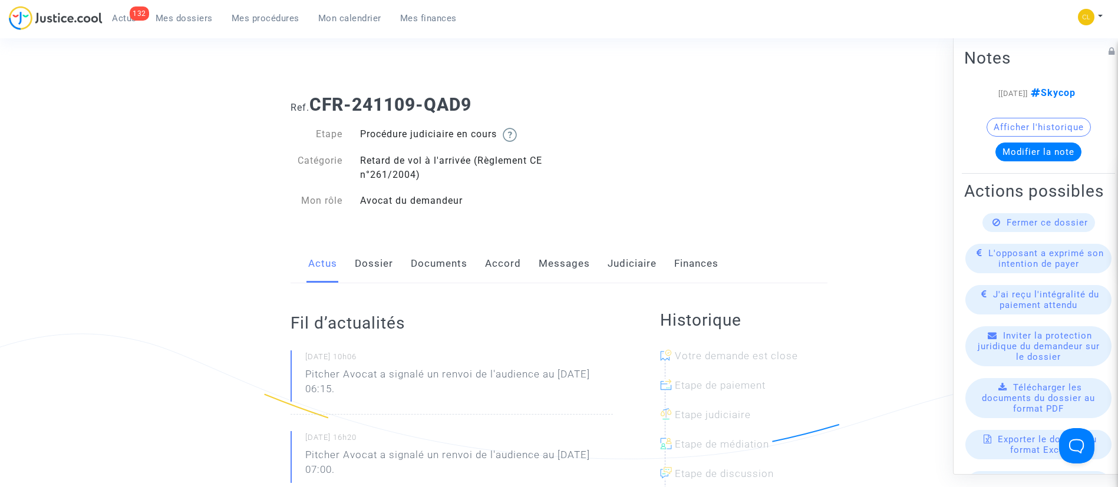
scroll to position [0, 0]
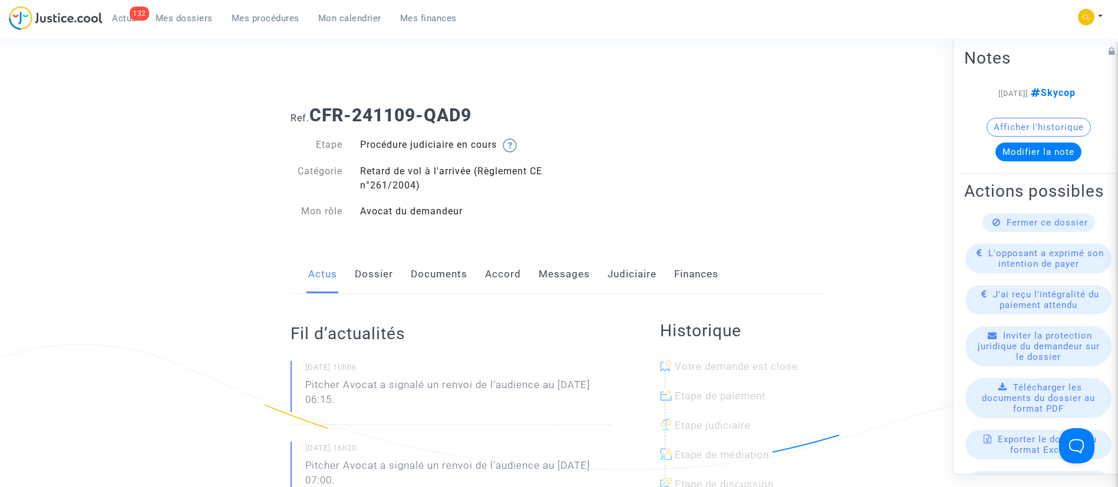
click at [377, 282] on link "Dossier" at bounding box center [374, 274] width 38 height 39
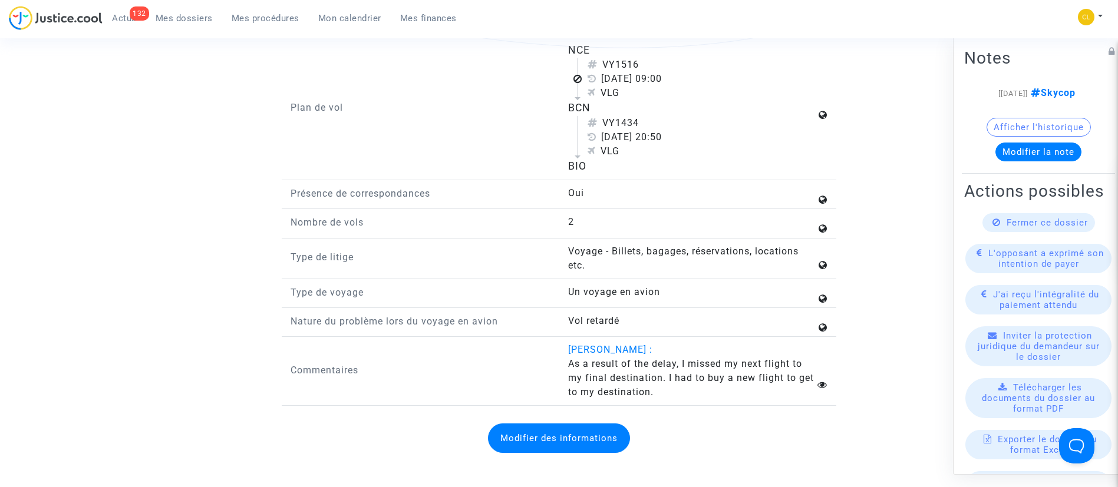
scroll to position [1667, 0]
click at [212, 21] on link "Mes dossiers" at bounding box center [184, 18] width 76 height 18
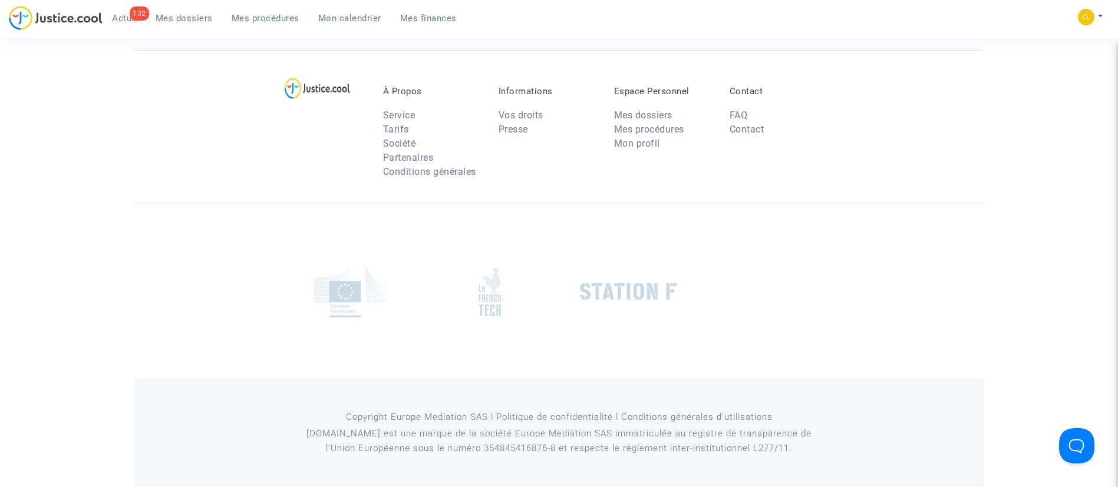
scroll to position [90, 0]
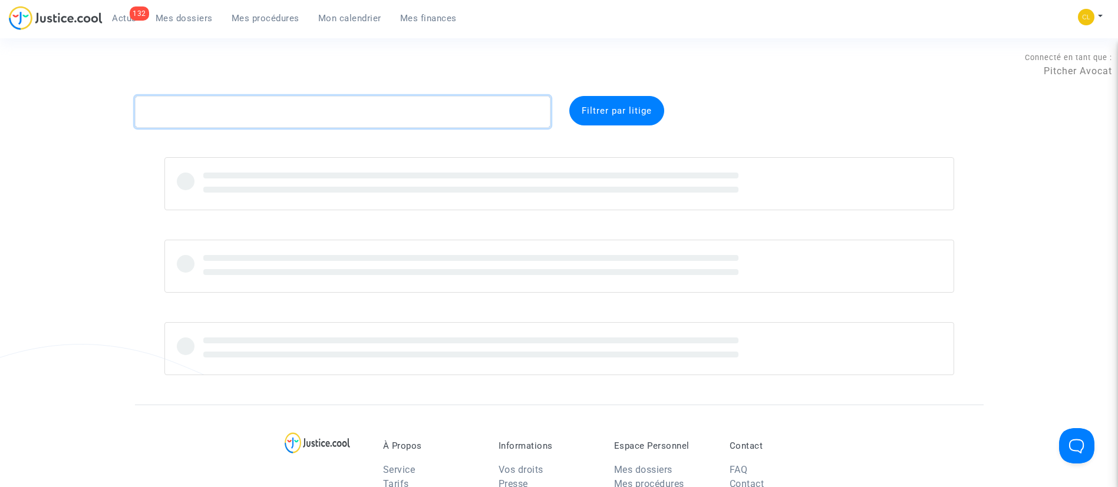
click at [320, 104] on textarea at bounding box center [343, 112] width 416 height 32
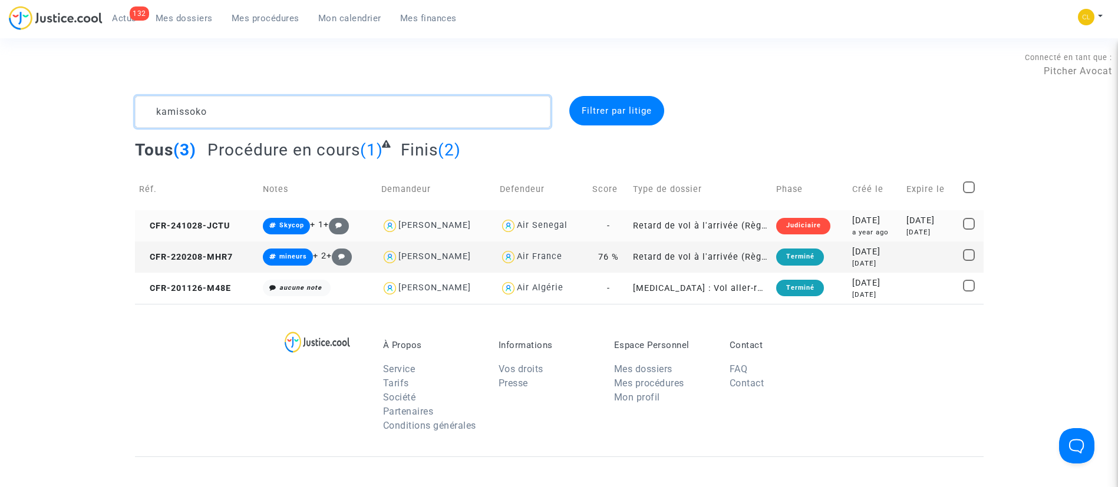
type textarea "kamissoko"
click at [884, 224] on div "[DATE]" at bounding box center [875, 221] width 46 height 13
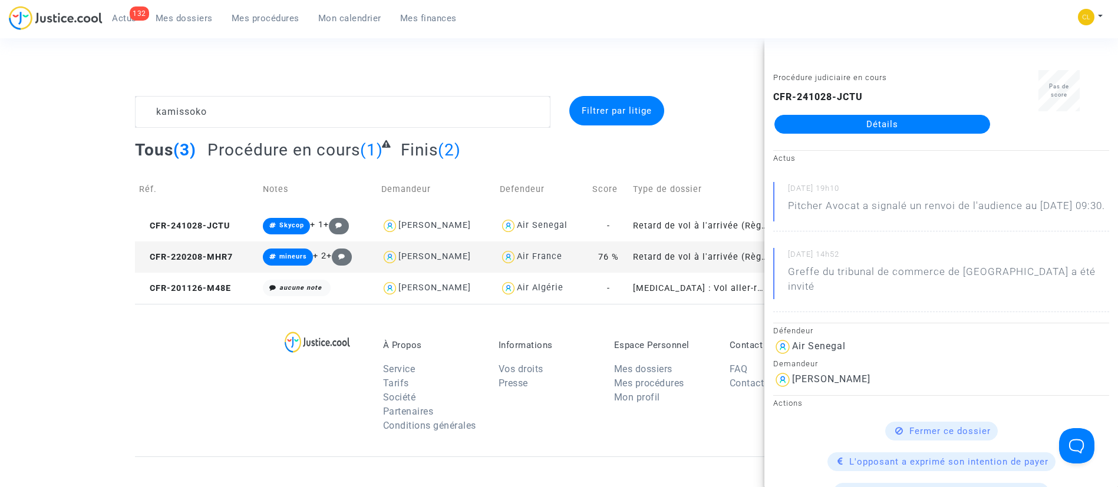
click at [846, 136] on div "Procédure judiciaire en cours CFR-241028-JCTU Détails" at bounding box center [882, 107] width 236 height 74
click at [869, 123] on link "Détails" at bounding box center [883, 124] width 216 height 19
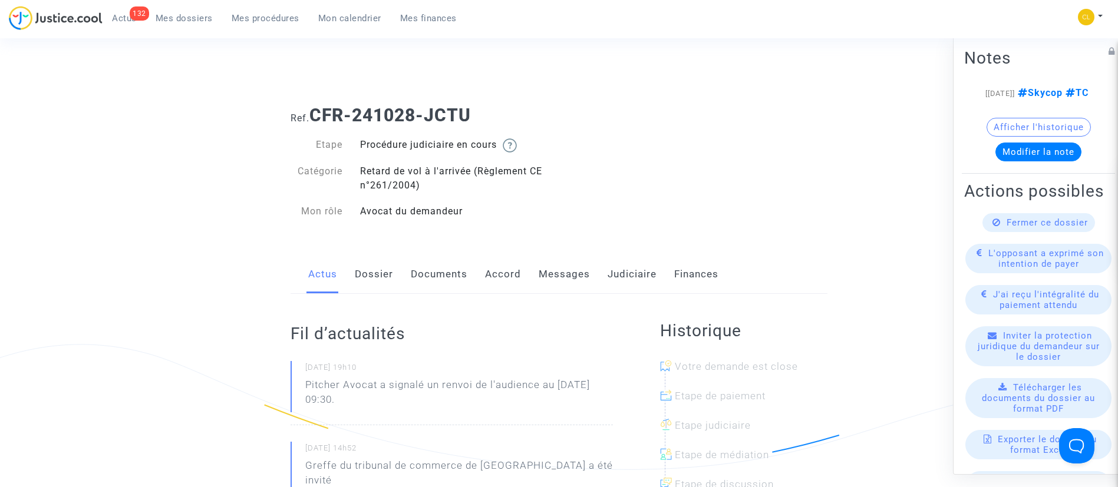
click at [579, 275] on link "Messages" at bounding box center [564, 274] width 51 height 39
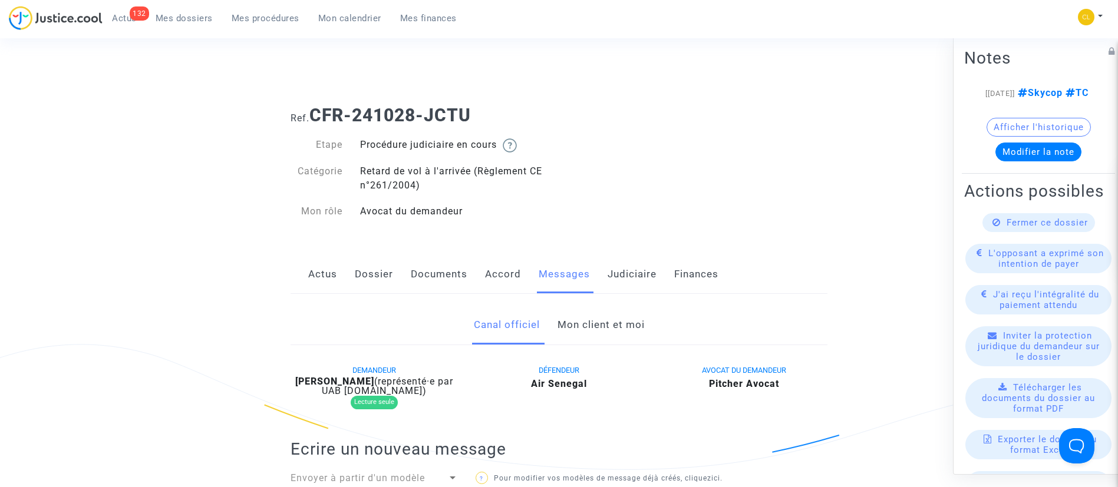
click at [604, 322] on link "Mon client et moi" at bounding box center [601, 325] width 87 height 39
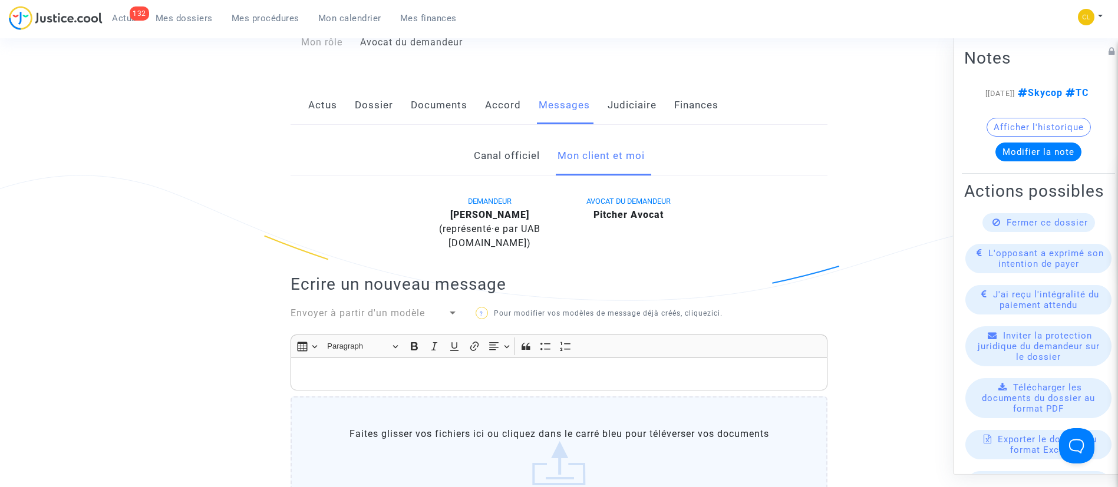
scroll to position [170, 0]
click at [451, 377] on p "Rich Text Editor, main" at bounding box center [559, 374] width 525 height 15
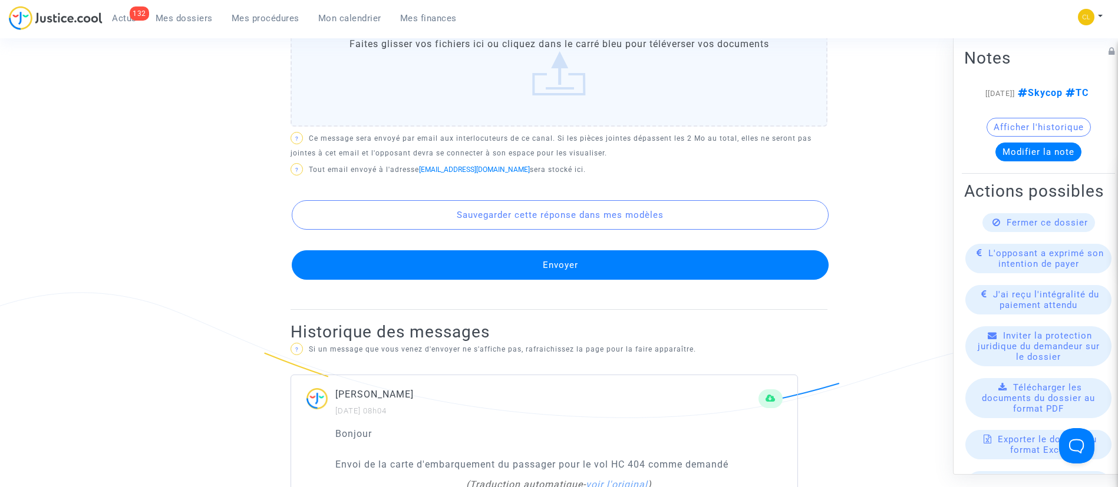
scroll to position [676, 0]
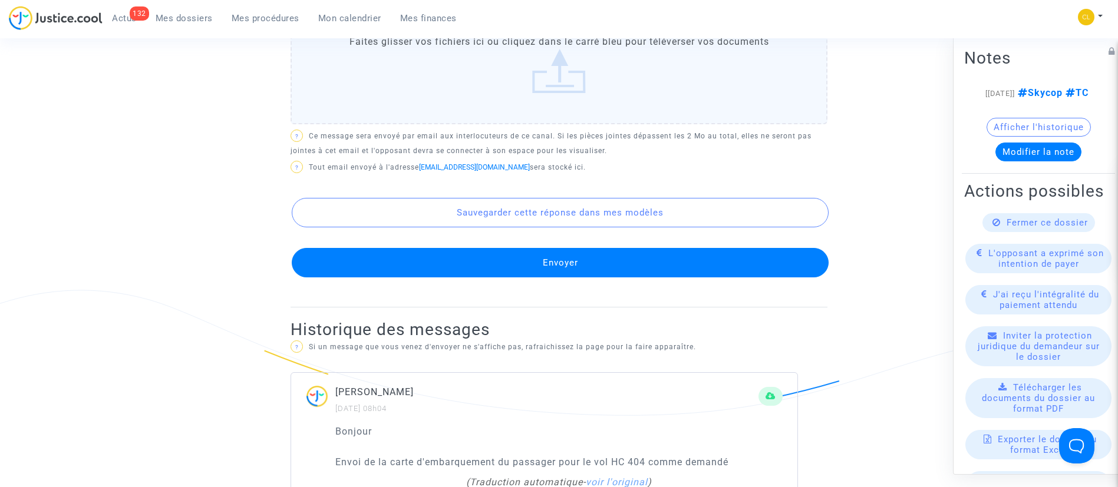
click at [582, 256] on button "Envoyer" at bounding box center [560, 262] width 537 height 29
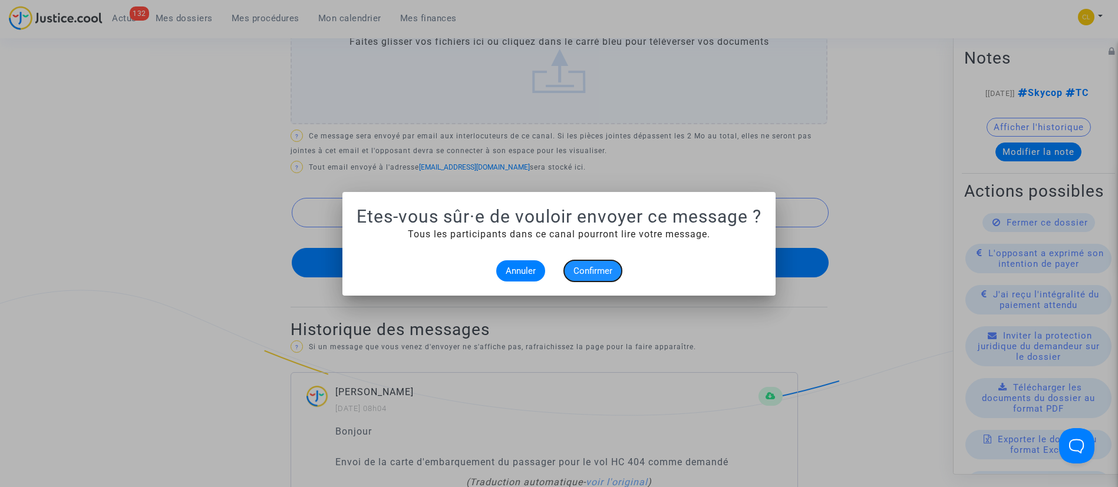
click at [599, 267] on span "Confirmer" at bounding box center [593, 271] width 39 height 11
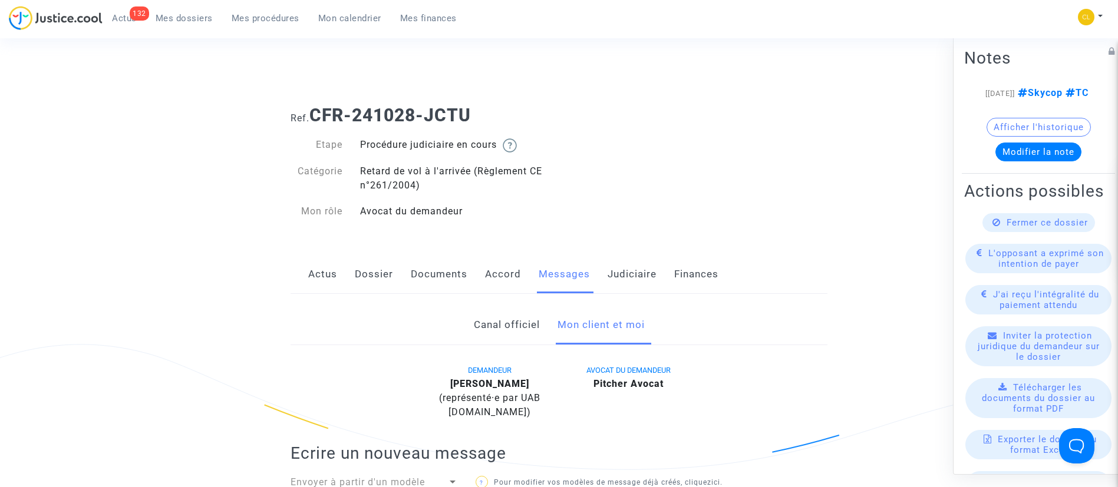
click at [637, 272] on link "Judiciaire" at bounding box center [632, 274] width 49 height 39
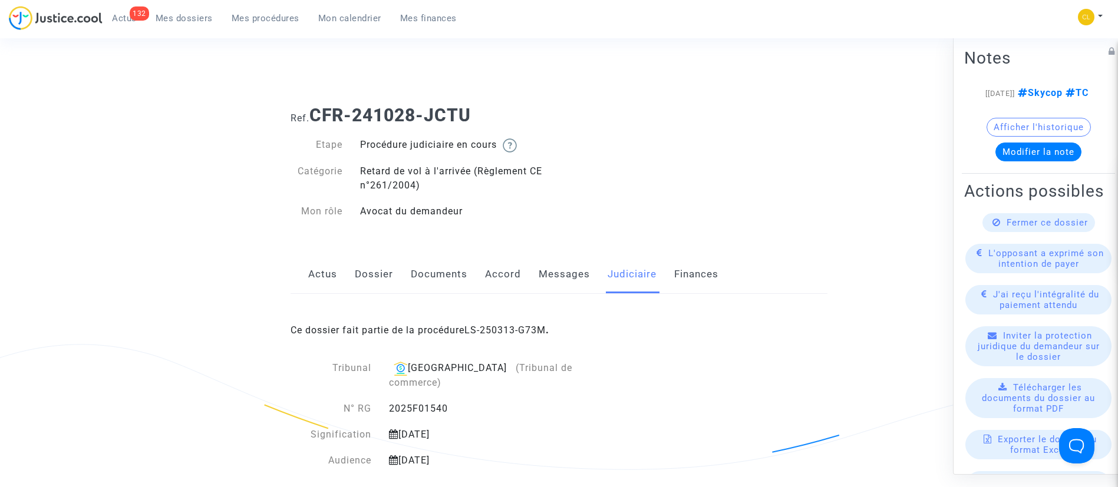
click at [1060, 228] on span "Fermer ce dossier" at bounding box center [1047, 222] width 81 height 11
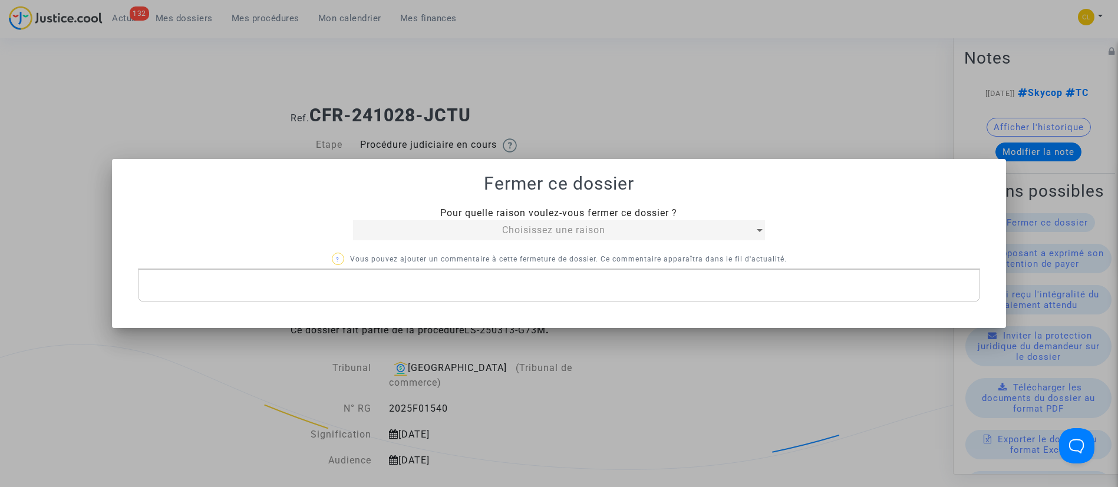
click at [531, 226] on span "Choisissez une raison" at bounding box center [553, 230] width 103 height 11
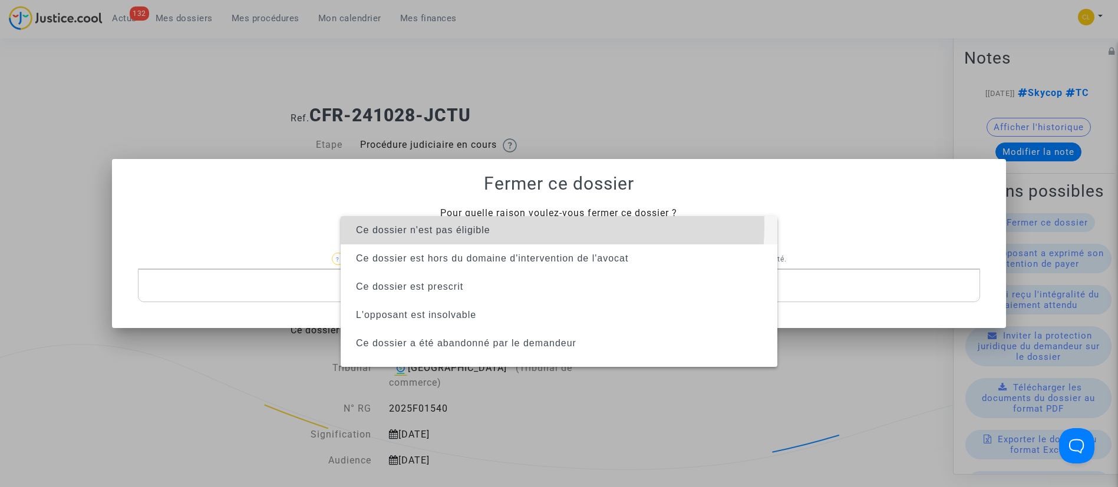
click at [531, 226] on span "Ce dossier n'est pas éligible" at bounding box center [559, 230] width 418 height 28
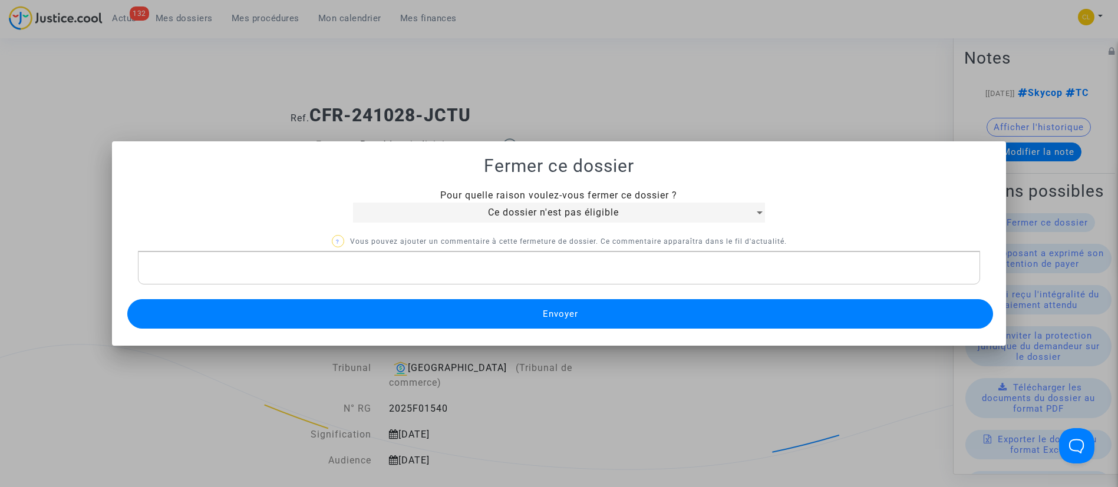
click at [549, 304] on button "Envoyer" at bounding box center [560, 313] width 866 height 29
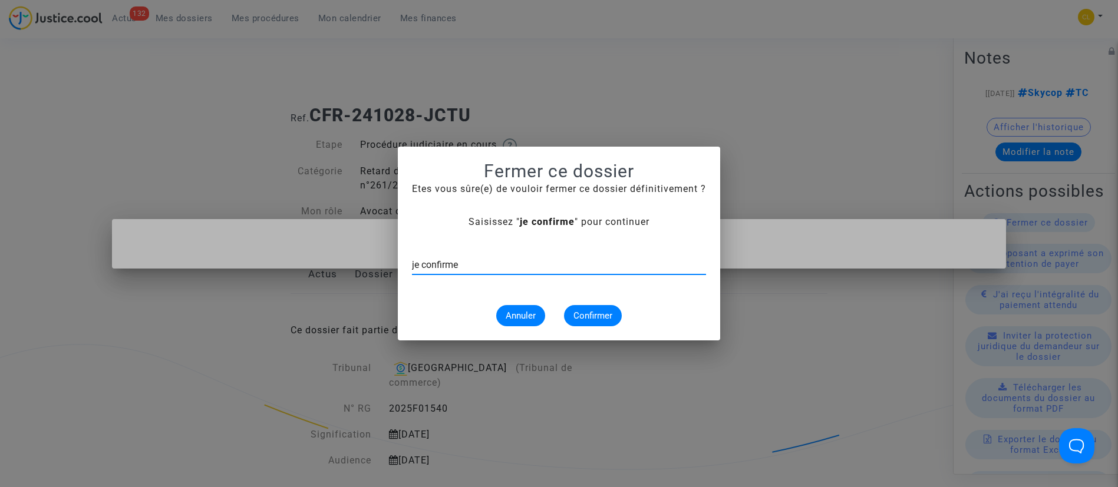
type input "je confirme"
click at [602, 314] on span "Confirmer" at bounding box center [593, 316] width 39 height 11
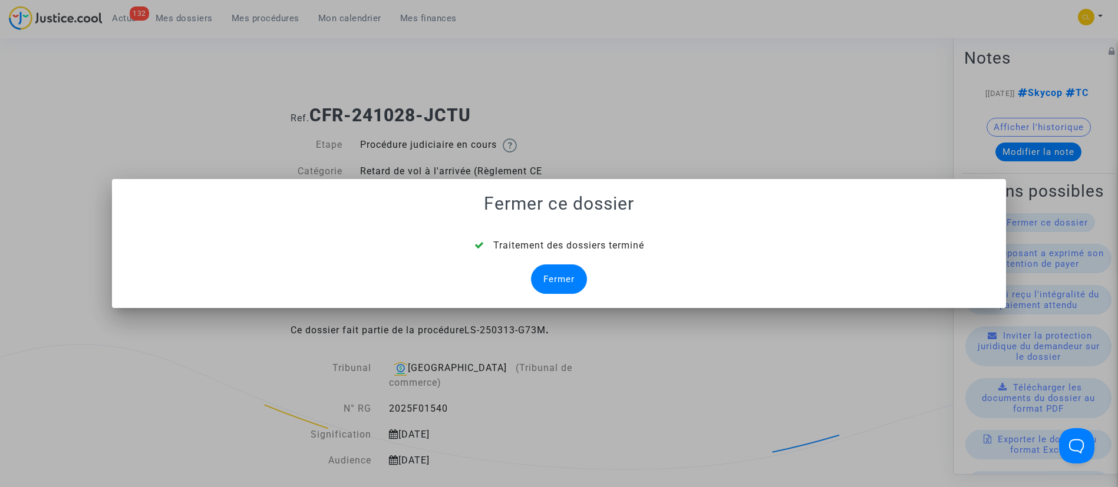
click at [563, 279] on div "Fermer" at bounding box center [559, 279] width 56 height 29
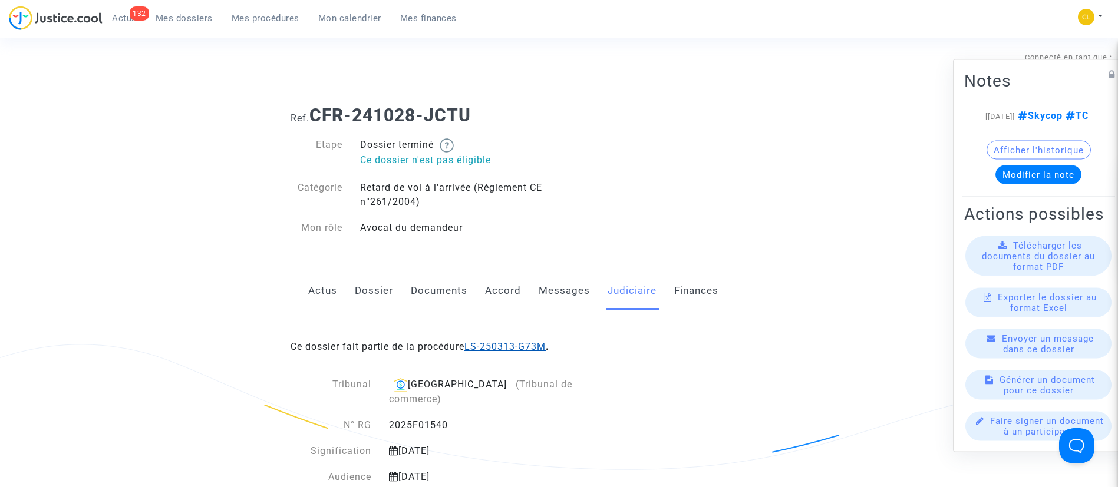
click at [531, 347] on link "LS-250313-G73M" at bounding box center [504, 346] width 81 height 11
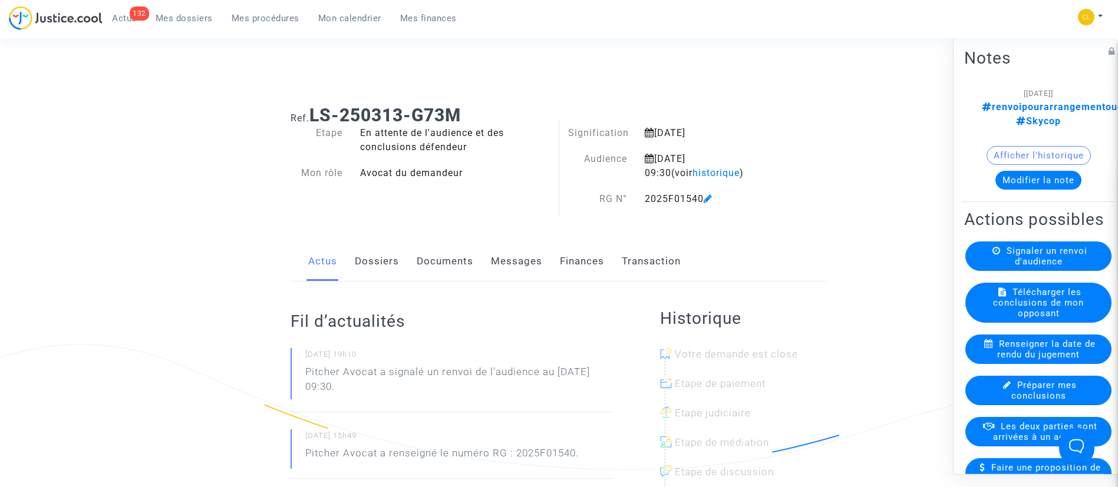
click at [1036, 175] on div "[[DATE]] renvoipourarrangementoucclsdéf Skycop Afficher l'historique Modifier l…" at bounding box center [1038, 141] width 149 height 113
click at [1052, 170] on button "Modifier la note" at bounding box center [1039, 179] width 86 height 19
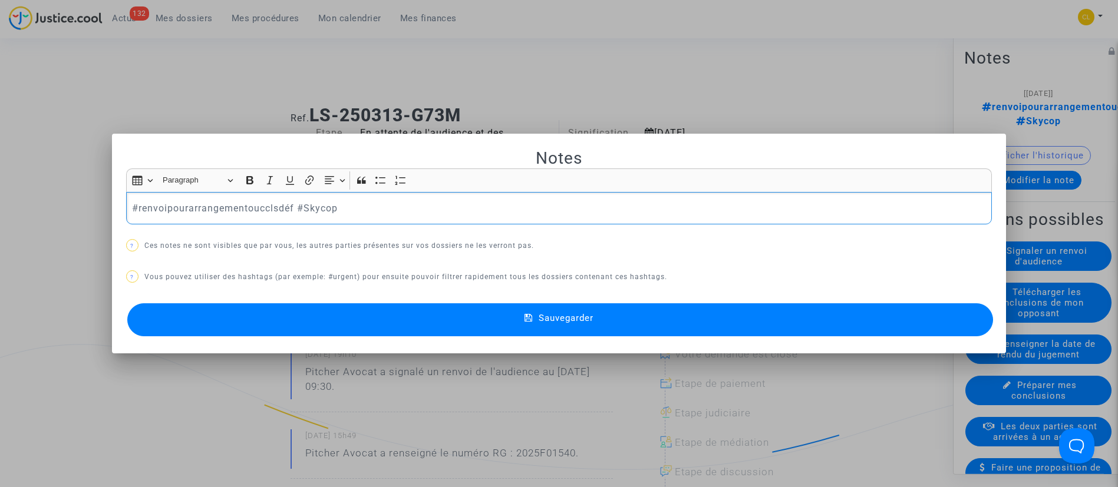
click at [233, 204] on p "#renvoipourarrangementoucclsdéf #Skycop" at bounding box center [558, 208] width 853 height 15
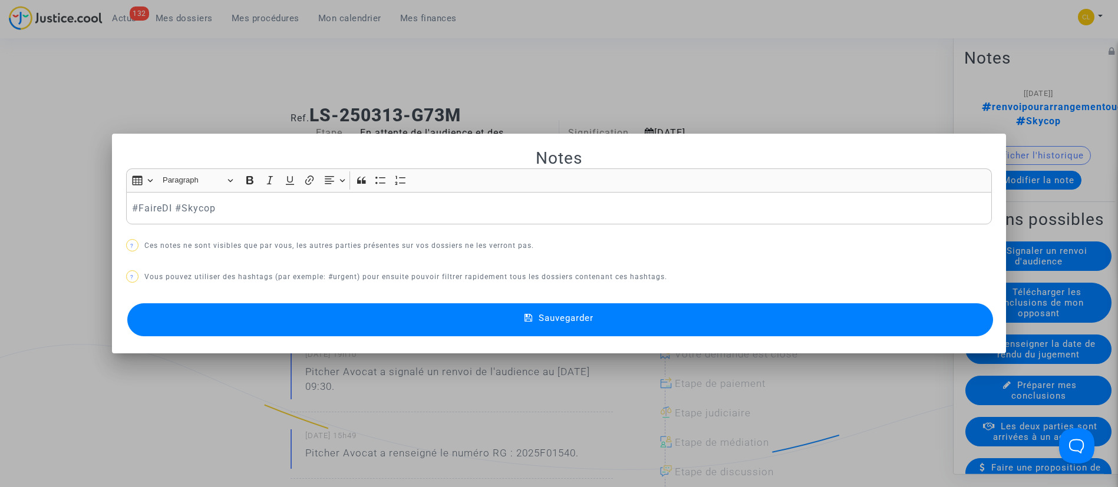
click at [606, 317] on button "Sauvegarder" at bounding box center [560, 320] width 866 height 33
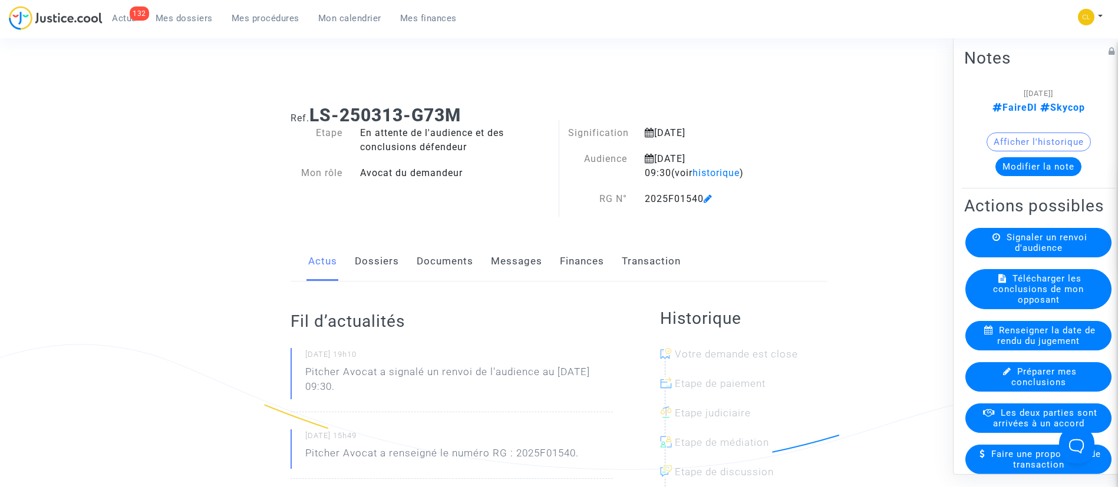
click at [175, 24] on link "Mes dossiers" at bounding box center [184, 18] width 76 height 18
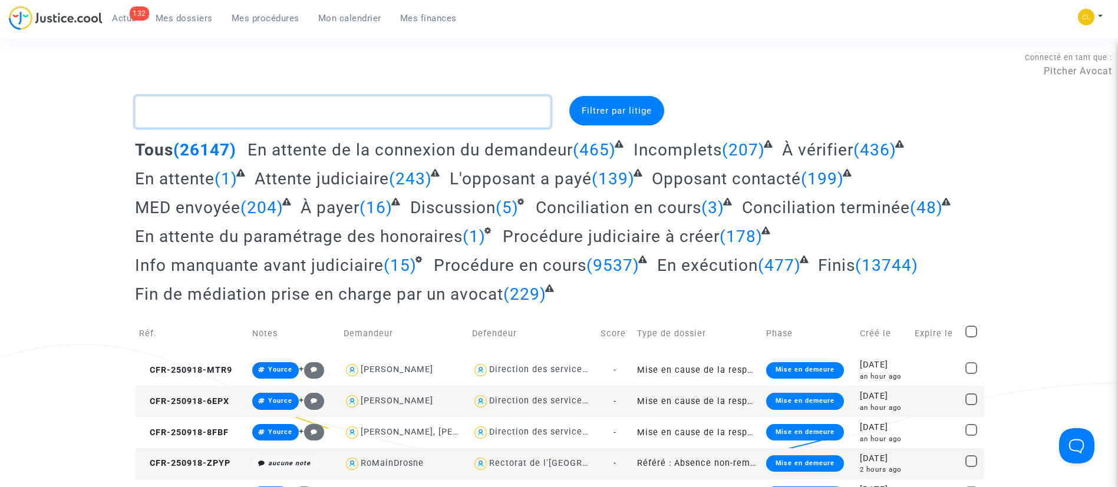
click at [269, 117] on textarea at bounding box center [343, 112] width 416 height 32
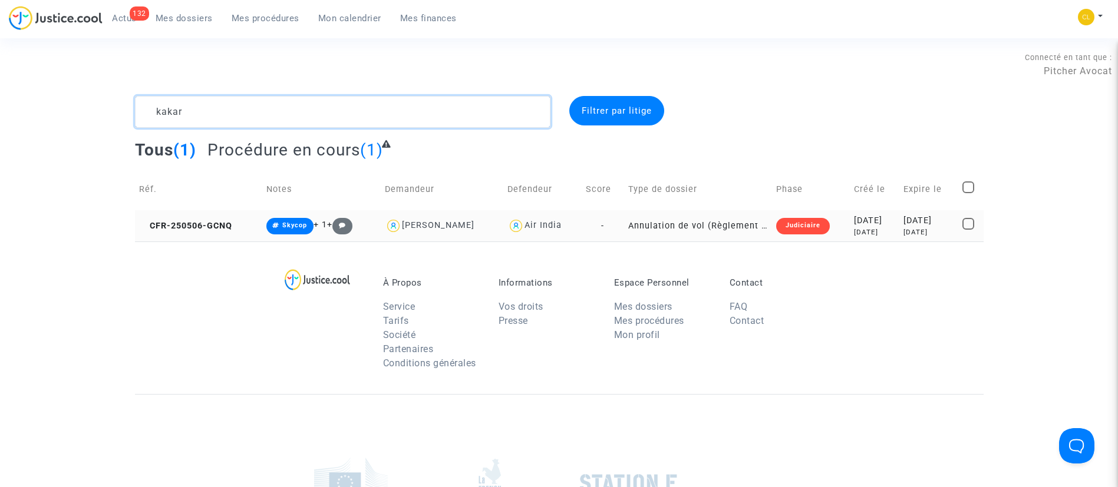
type textarea "kakar"
click at [867, 224] on div "[DATE]" at bounding box center [874, 221] width 41 height 13
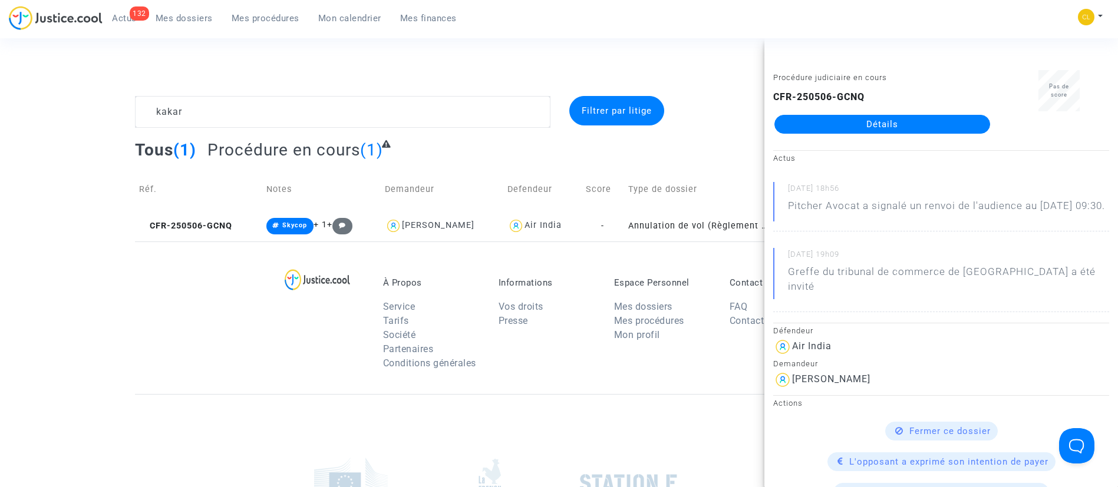
click at [881, 129] on link "Détails" at bounding box center [883, 124] width 216 height 19
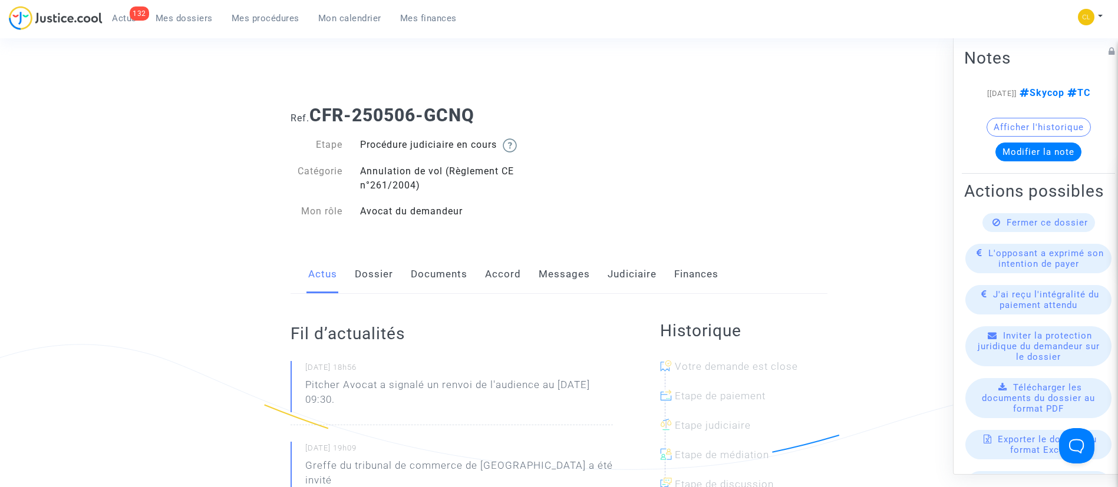
click at [558, 272] on link "Messages" at bounding box center [564, 274] width 51 height 39
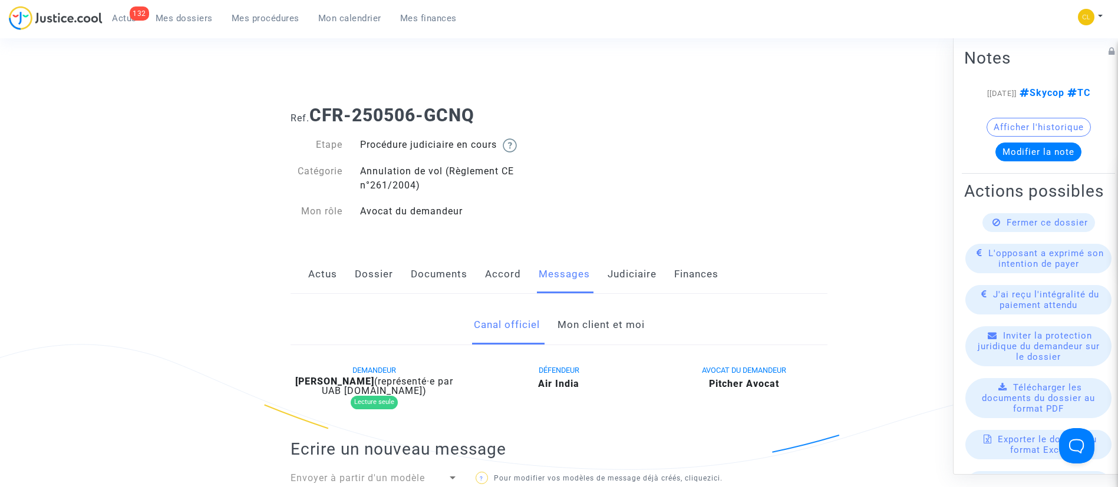
click at [582, 315] on link "Mon client et moi" at bounding box center [601, 325] width 87 height 39
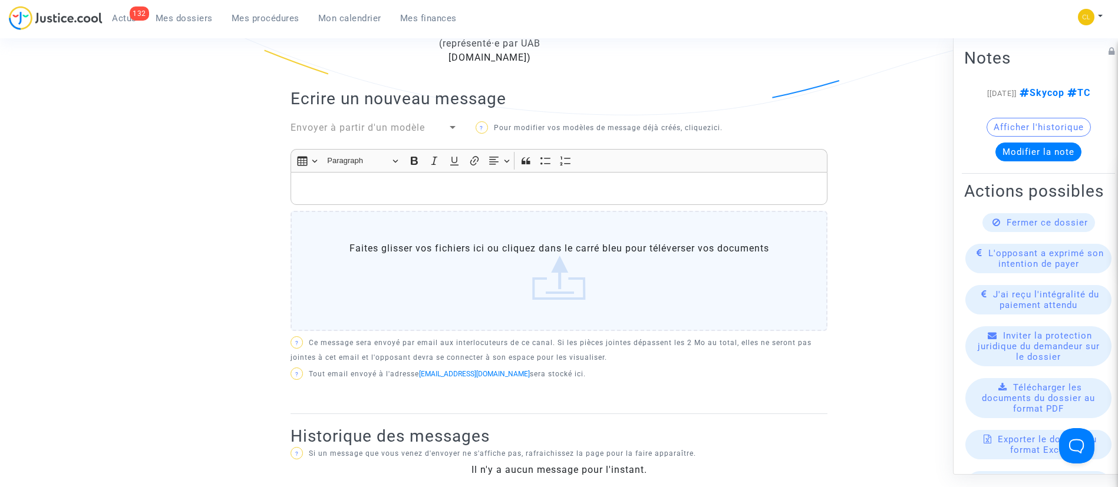
scroll to position [354, 0]
click at [486, 187] on p "Rich Text Editor, main" at bounding box center [559, 190] width 525 height 15
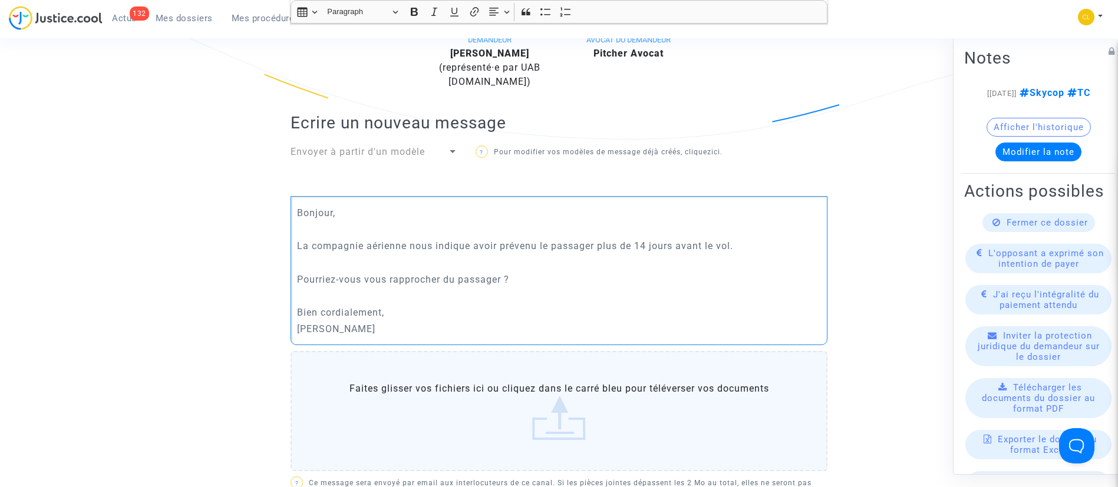
scroll to position [759, 0]
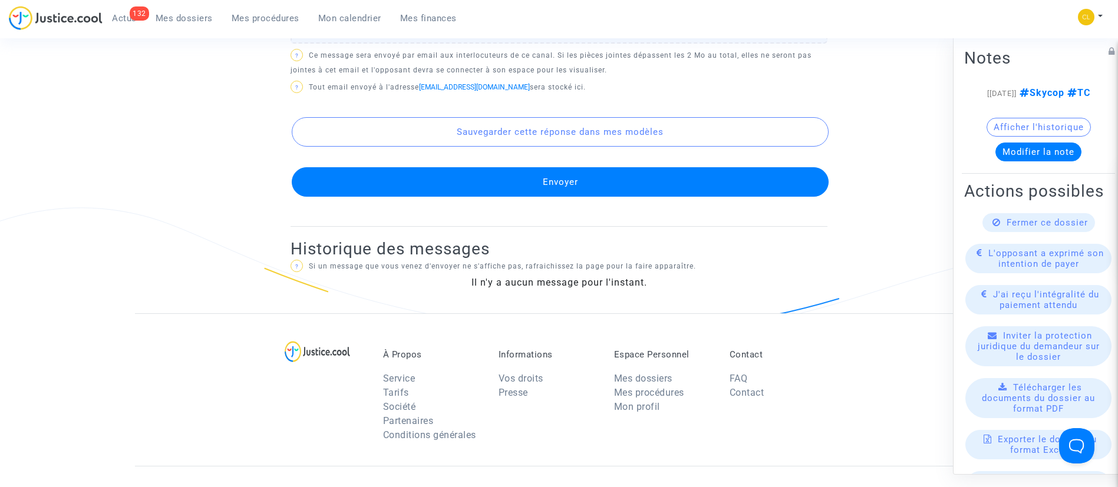
click at [528, 182] on button "Envoyer" at bounding box center [560, 181] width 537 height 29
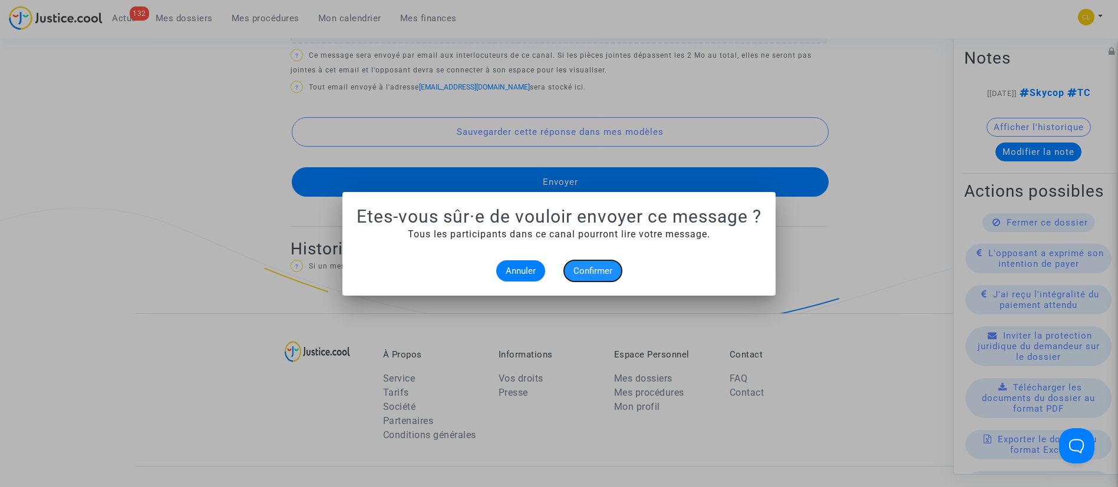
click at [599, 268] on span "Confirmer" at bounding box center [593, 271] width 39 height 11
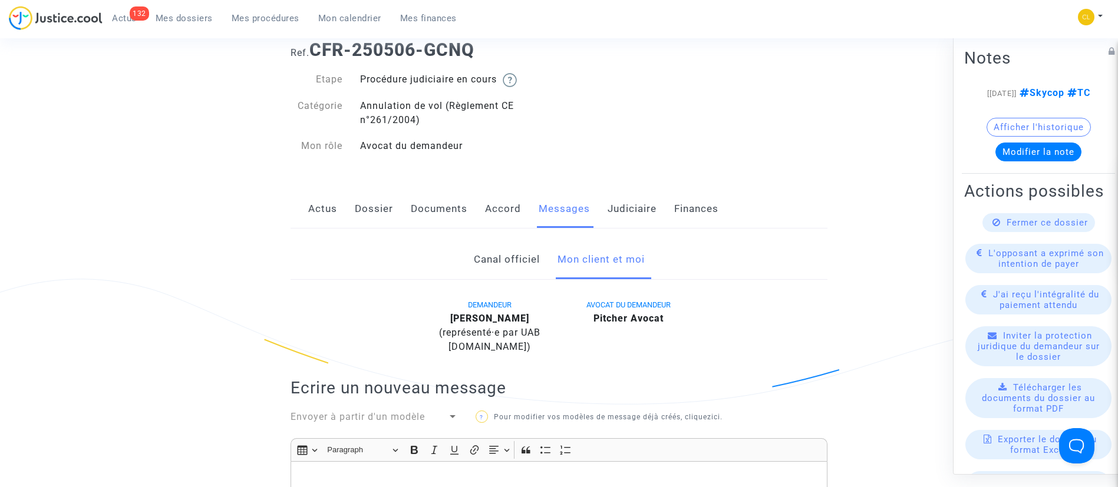
scroll to position [62, 0]
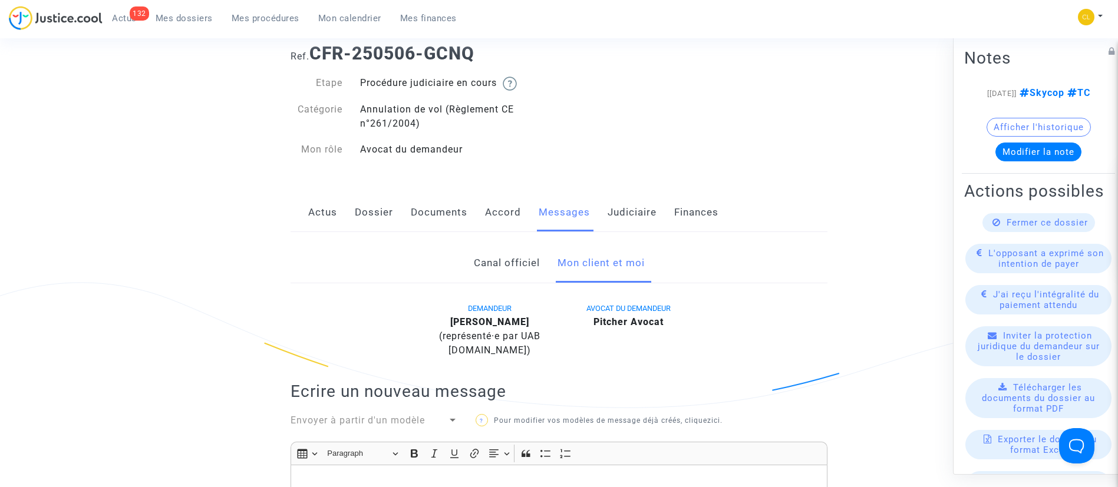
click at [643, 213] on link "Judiciaire" at bounding box center [632, 212] width 49 height 39
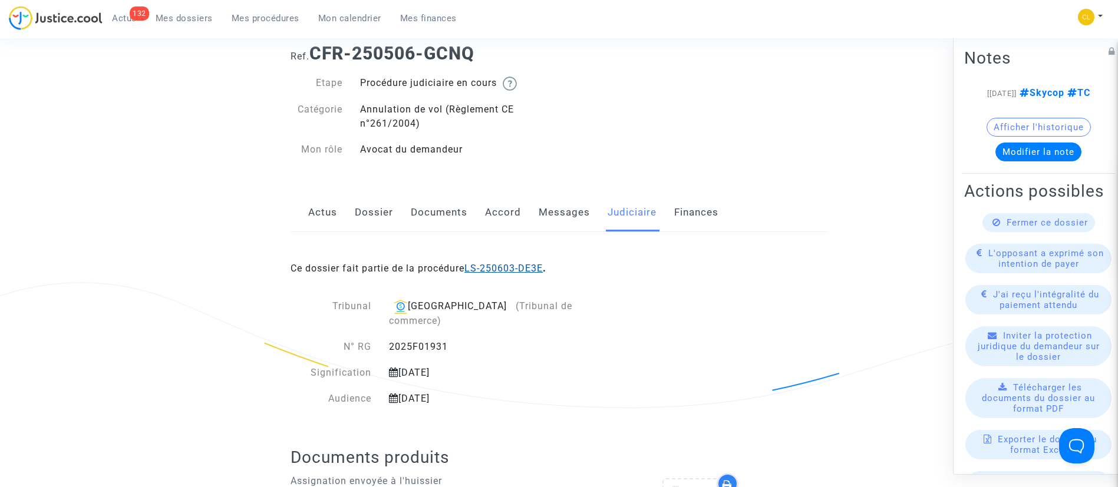
click at [521, 271] on link "LS-250603-DE3E" at bounding box center [503, 268] width 78 height 11
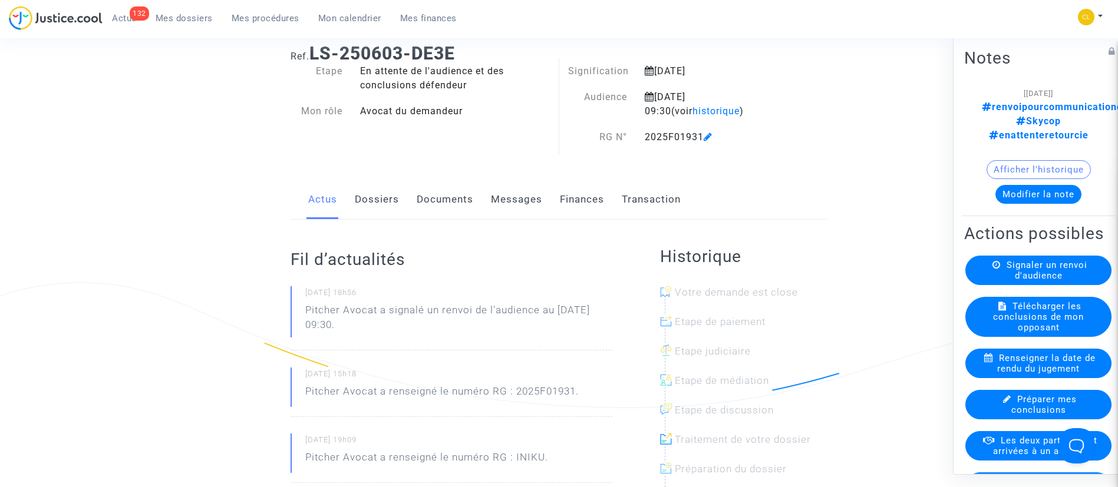
click at [1027, 184] on button "Modifier la note" at bounding box center [1039, 193] width 86 height 19
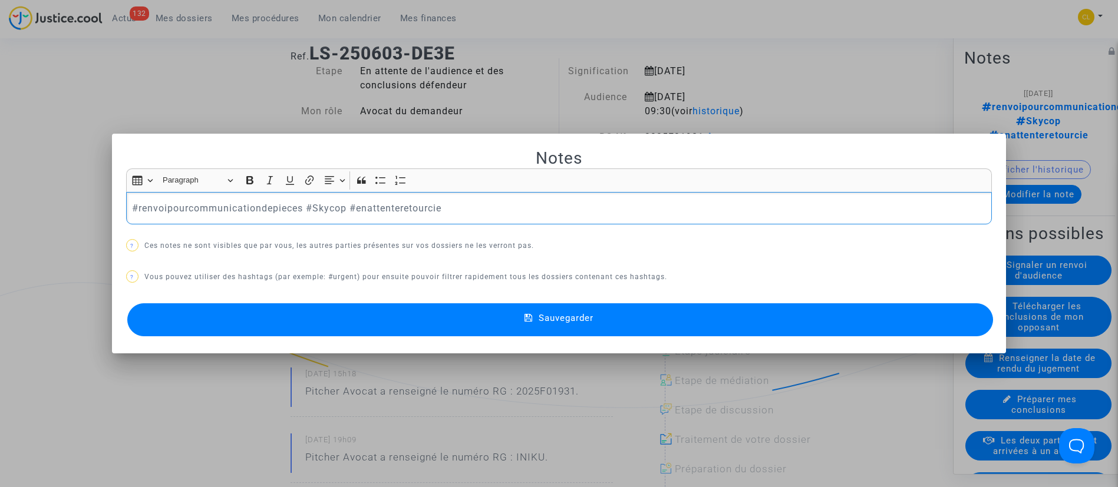
scroll to position [0, 0]
click at [301, 212] on p "#renvoipourcommunicationdepieces #Skycop #enattenteretourcie" at bounding box center [558, 208] width 853 height 15
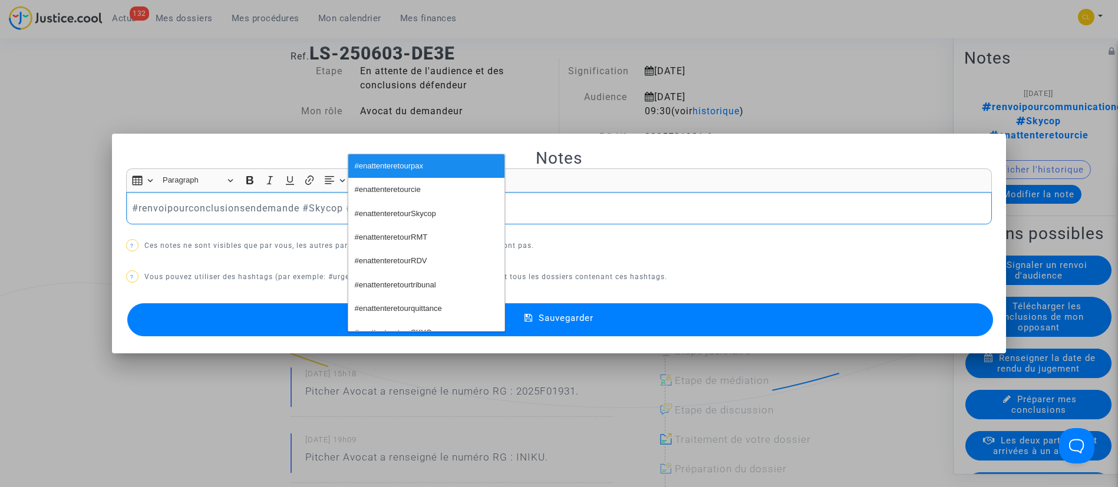
click at [406, 205] on button "#enattenteretourSkycop" at bounding box center [426, 214] width 156 height 24
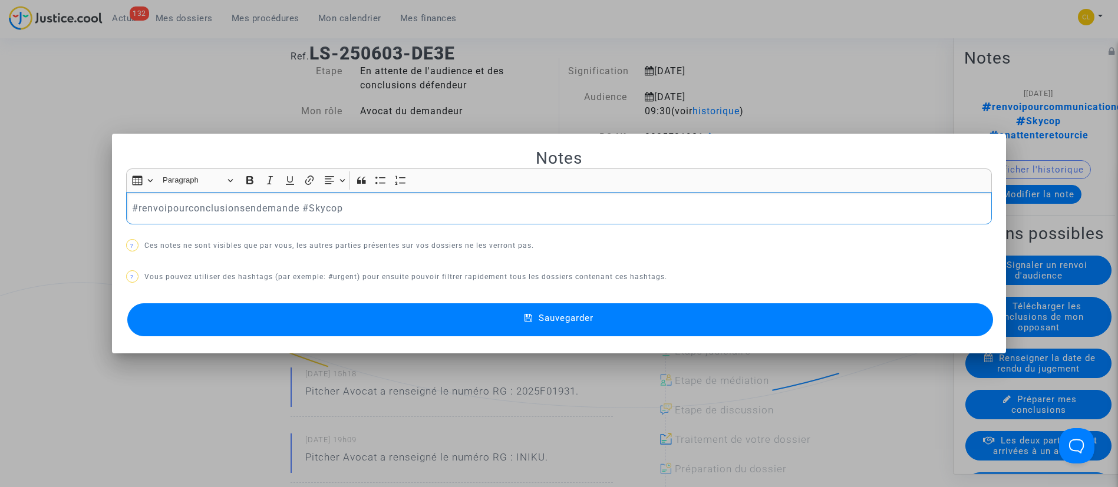
click at [414, 211] on p "#renvoipourconclusionsendemande #Skycop" at bounding box center [558, 208] width 853 height 15
click at [237, 207] on p "#renvoipourconclusionsendemande #Skycop" at bounding box center [558, 208] width 853 height 15
click at [343, 196] on div "#renvoipourcsendemande #Skycop" at bounding box center [559, 208] width 866 height 33
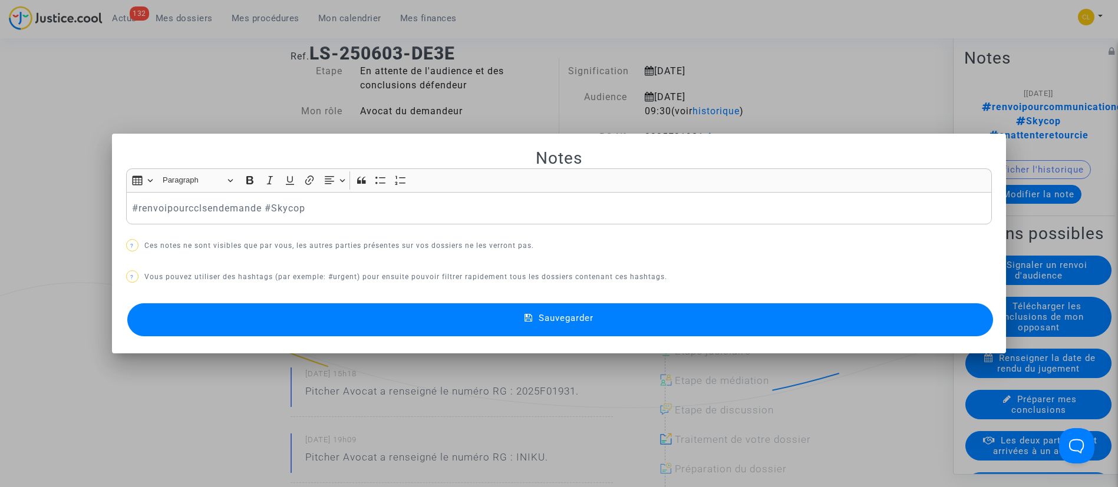
click at [674, 322] on button "Sauvegarder" at bounding box center [560, 320] width 866 height 33
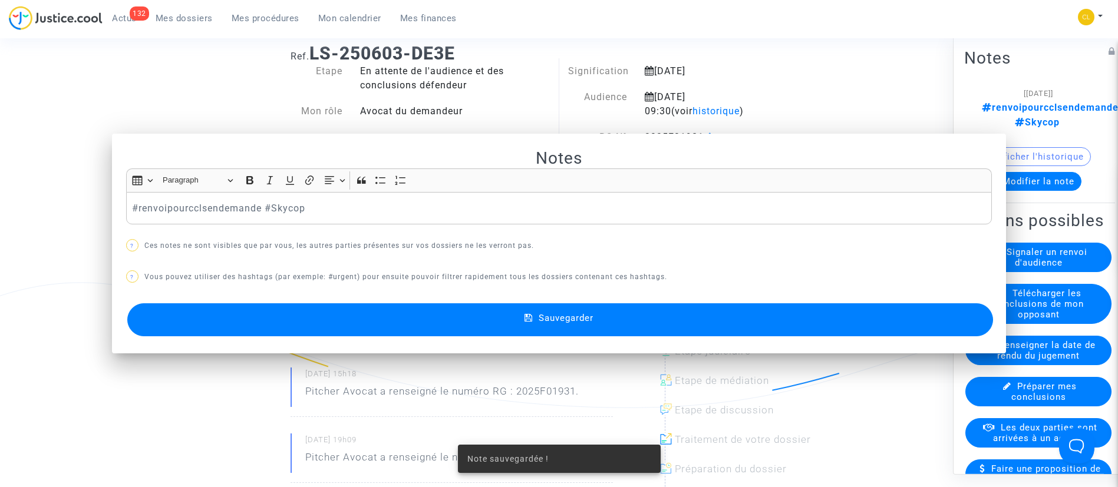
scroll to position [62, 0]
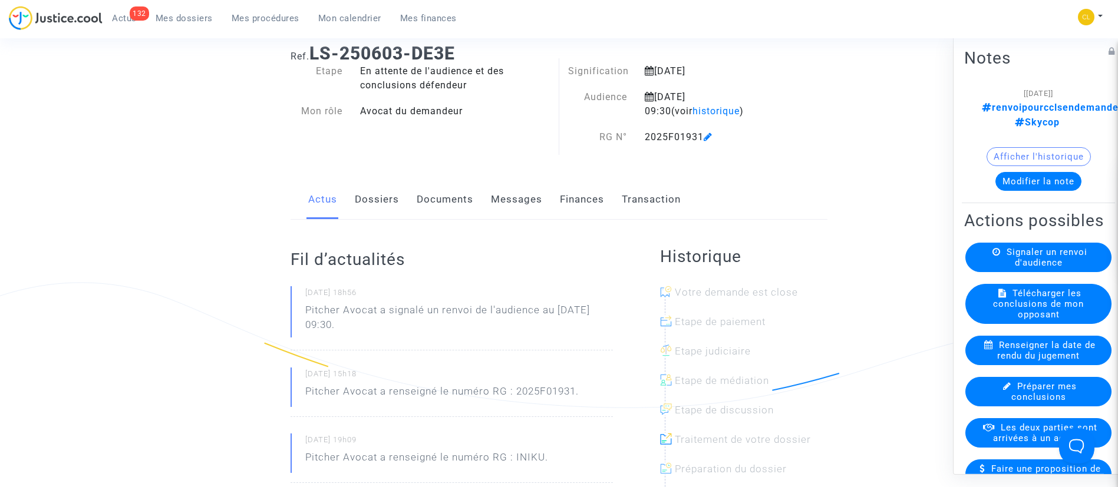
click at [241, 8] on ul "132 Actus Mes dossiers Mes procédures Mon calendrier Mes finances" at bounding box center [285, 16] width 364 height 21
click at [242, 16] on span "Mes procédures" at bounding box center [266, 18] width 68 height 11
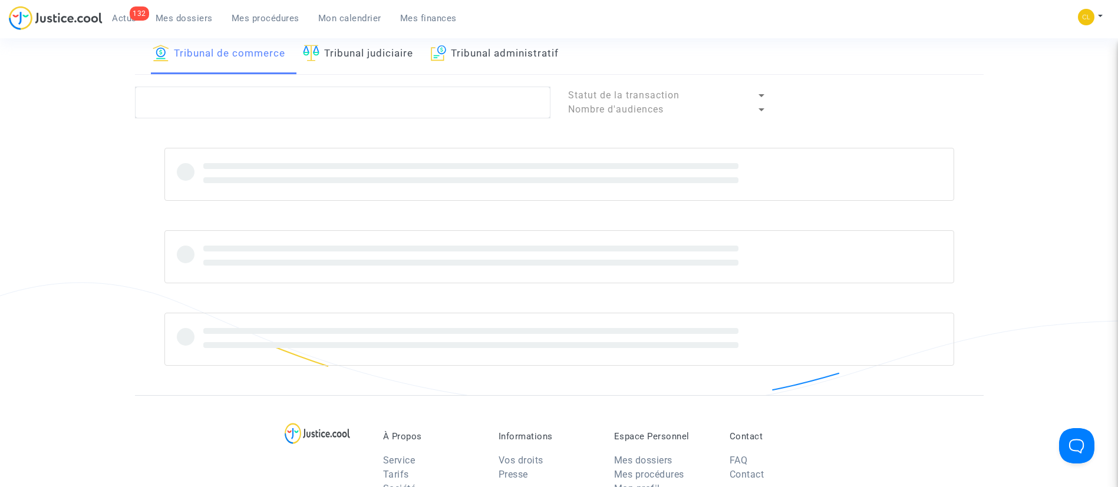
click at [242, 79] on div "Tribunal de commerce Tribunal judiciaire Tribunal administratif Statut de la tr…" at bounding box center [559, 214] width 849 height 361
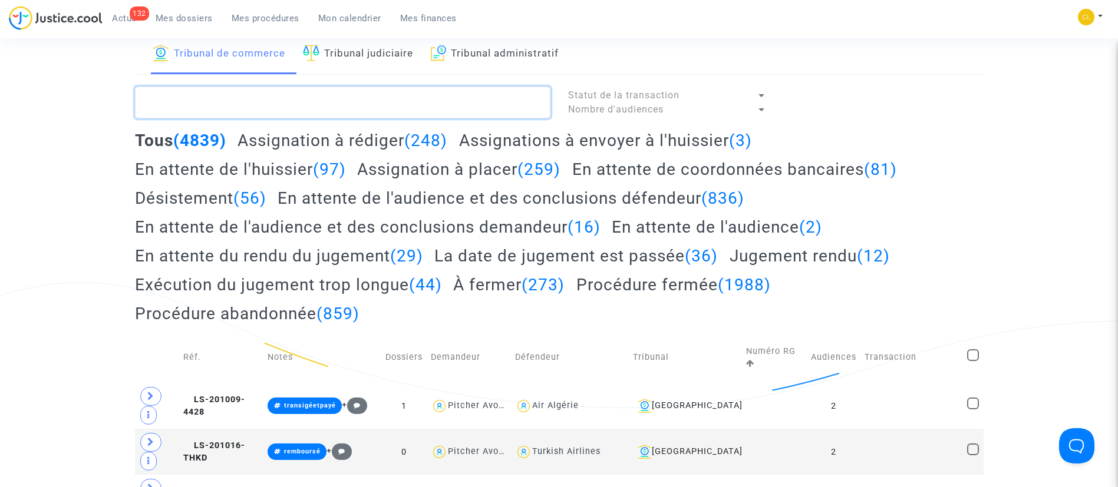
click at [242, 101] on textarea at bounding box center [343, 103] width 416 height 32
paste textarea "VANDERBEEK"
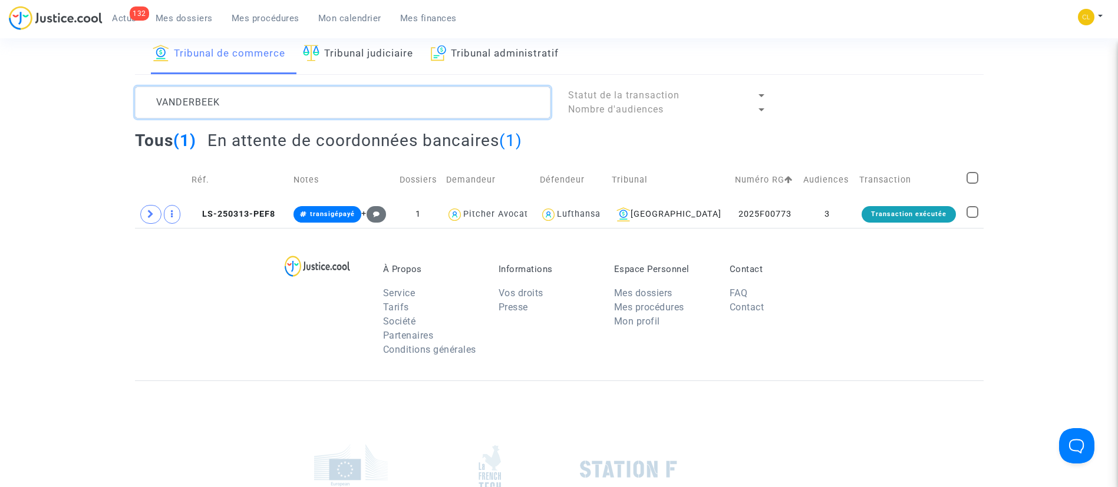
type textarea "VANDERBEEK"
click at [816, 210] on td "3" at bounding box center [827, 214] width 56 height 27
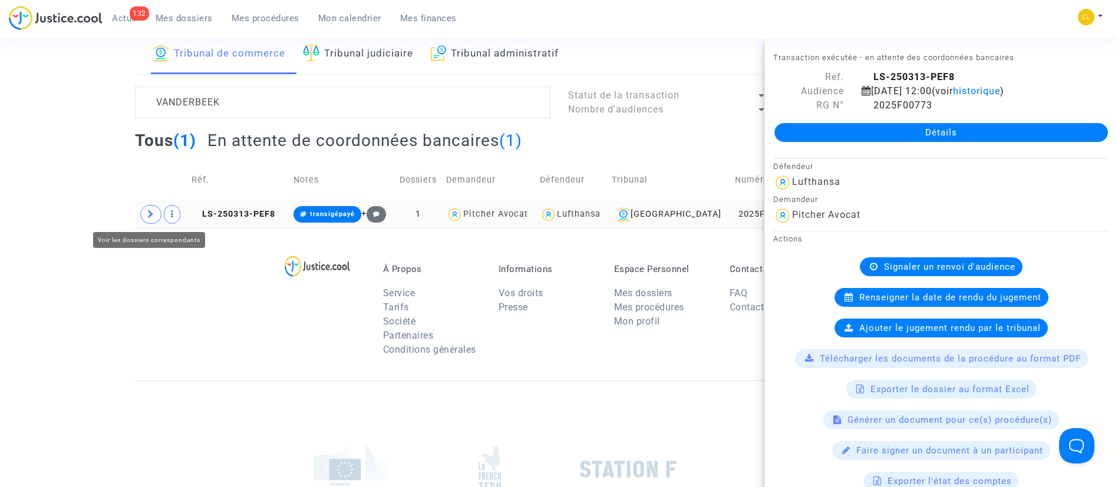
click at [154, 217] on span at bounding box center [150, 214] width 21 height 19
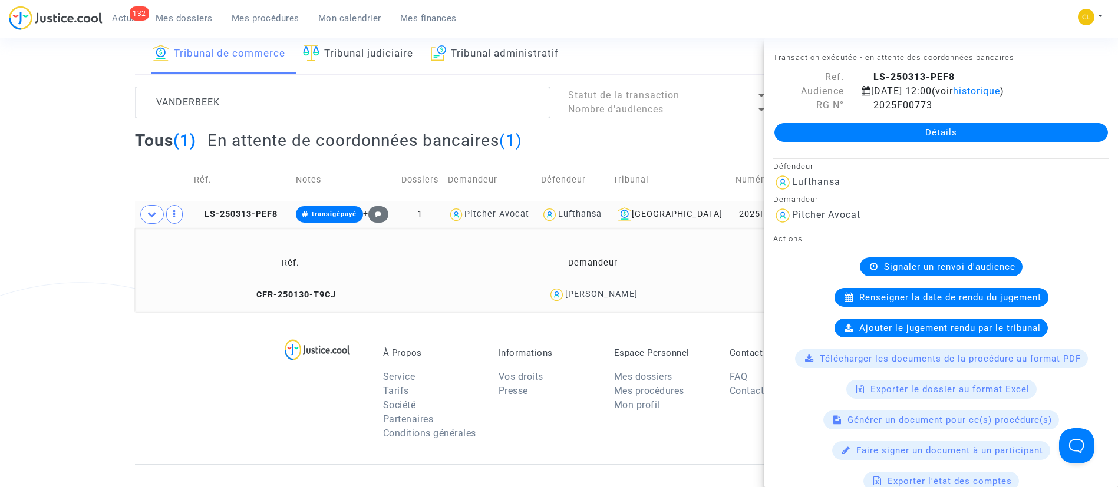
click at [617, 304] on td "[PERSON_NAME]" at bounding box center [593, 294] width 301 height 25
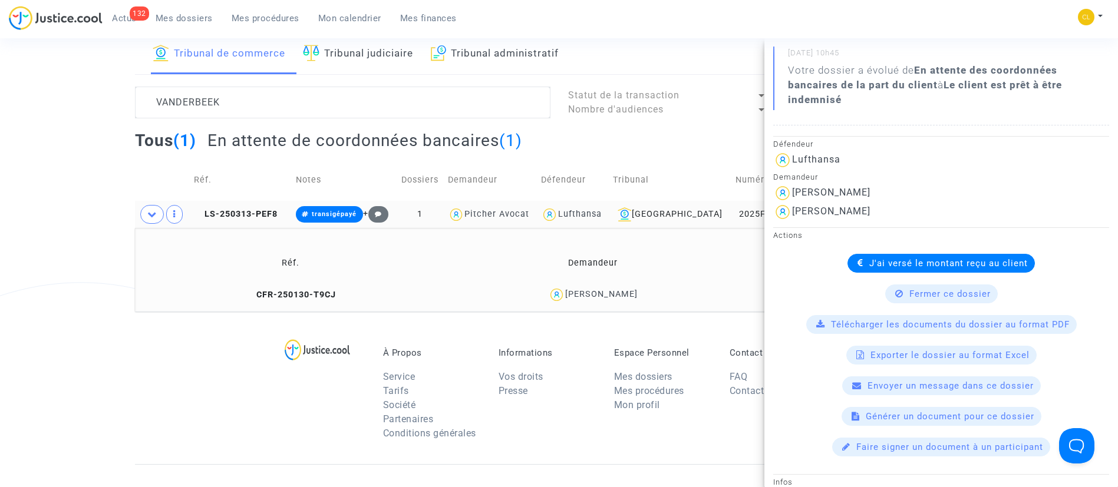
scroll to position [205, 0]
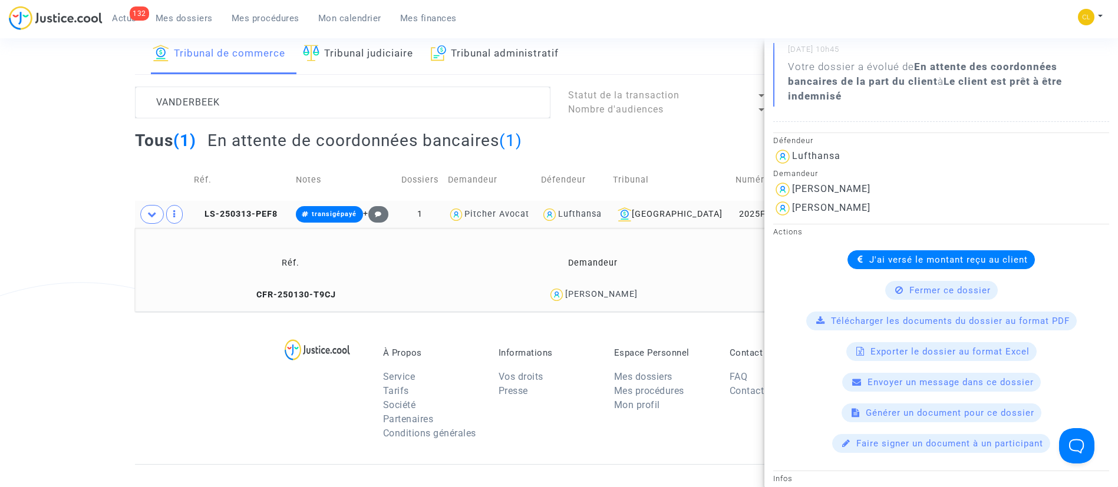
click at [196, 25] on link "Mes dossiers" at bounding box center [184, 18] width 76 height 18
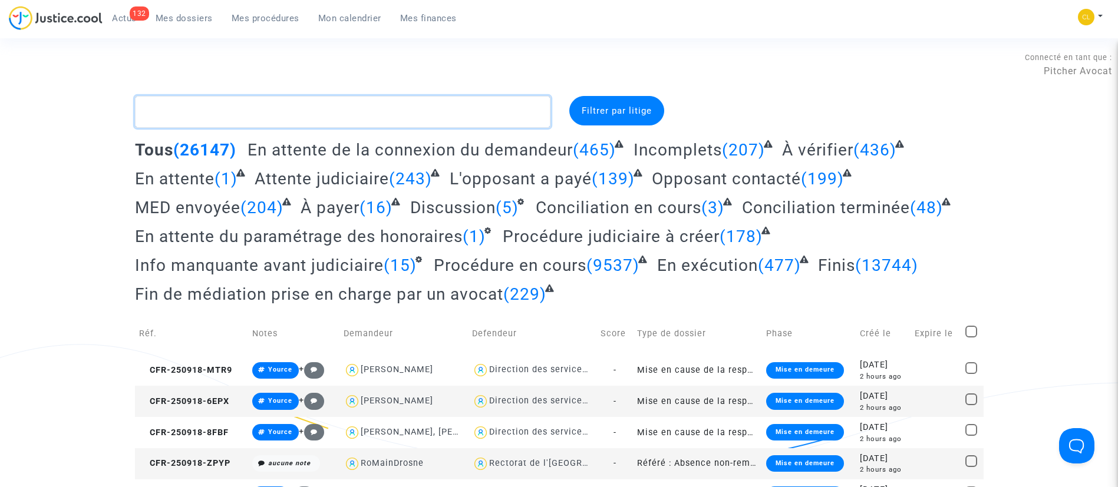
click at [242, 107] on textarea at bounding box center [343, 112] width 416 height 32
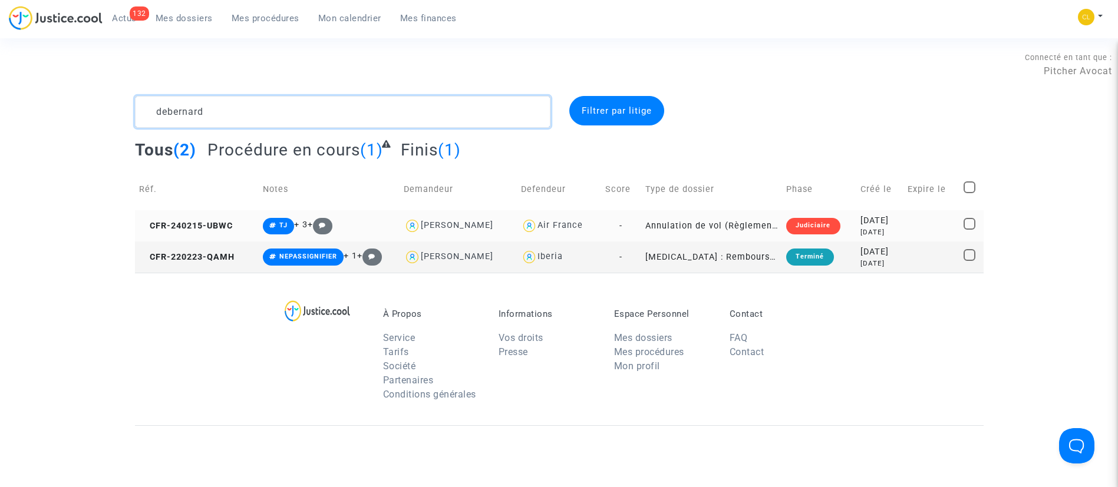
type textarea "debernard"
click at [913, 222] on td at bounding box center [931, 225] width 55 height 31
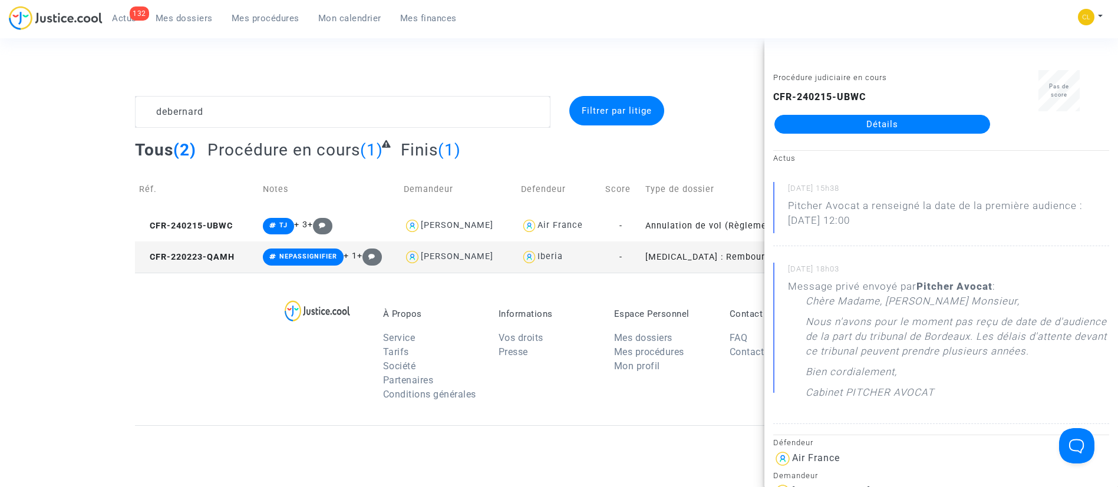
click at [893, 120] on link "Détails" at bounding box center [883, 124] width 216 height 19
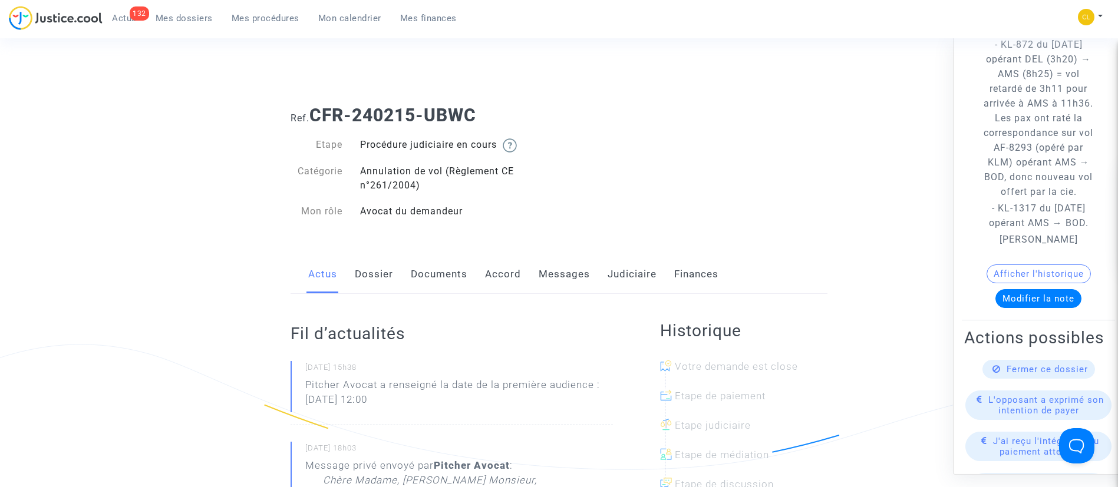
scroll to position [394, 0]
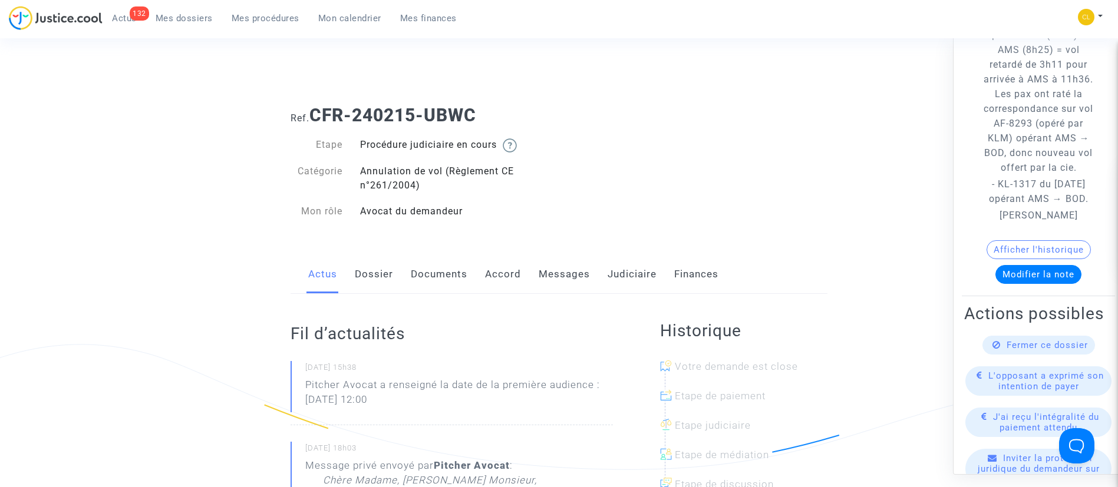
click at [371, 280] on link "Dossier" at bounding box center [374, 274] width 38 height 39
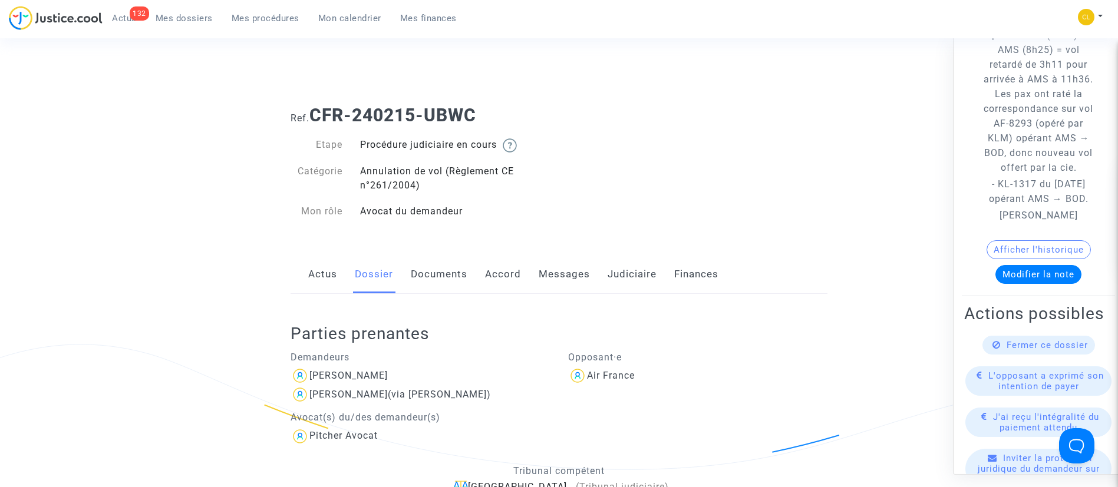
click at [576, 266] on link "Messages" at bounding box center [564, 274] width 51 height 39
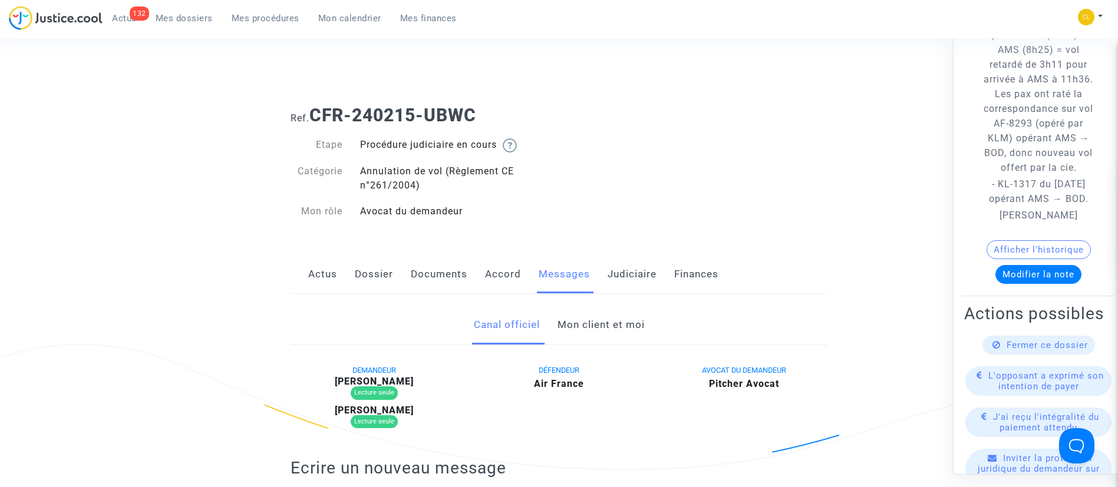
click at [584, 329] on link "Mon client et moi" at bounding box center [601, 325] width 87 height 39
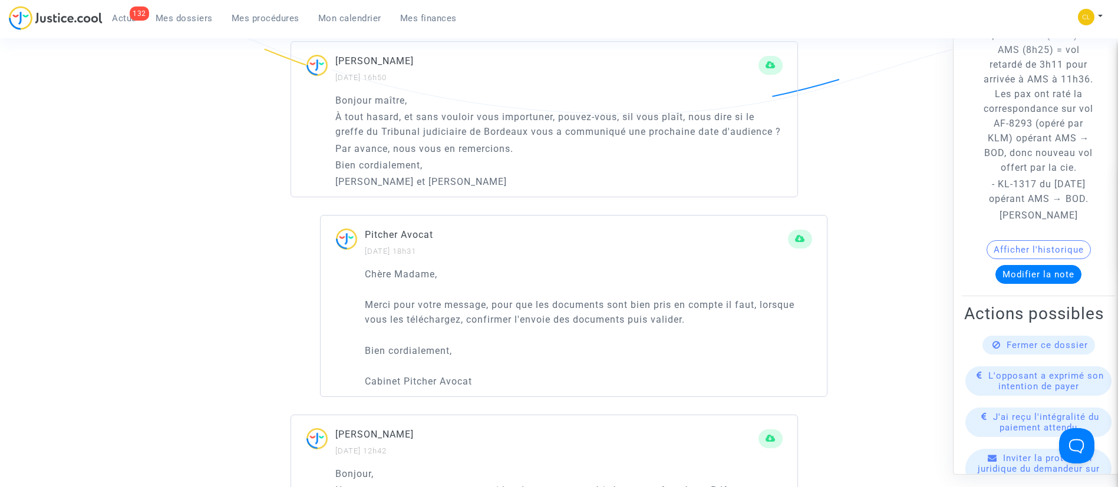
scroll to position [1084, 0]
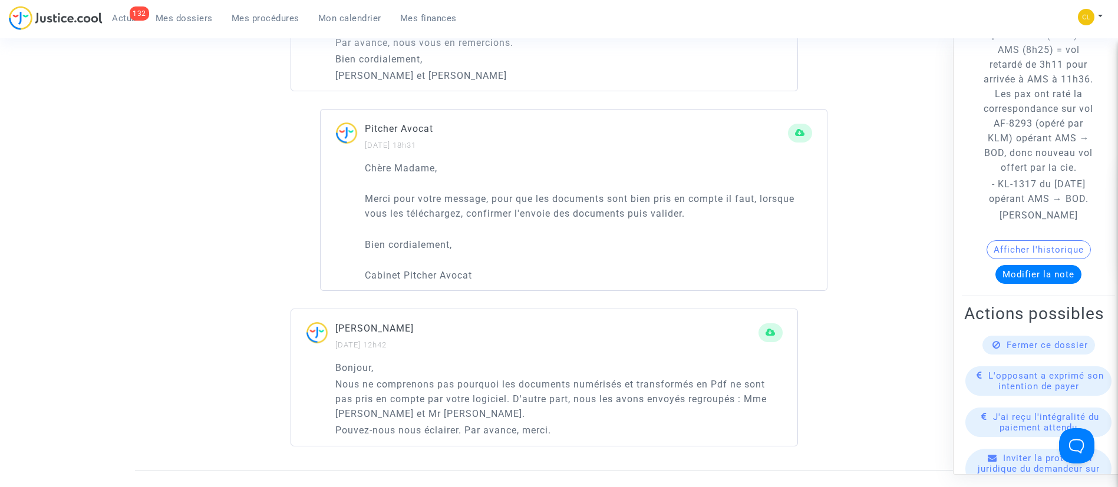
click at [195, 15] on span "Mes dossiers" at bounding box center [184, 18] width 57 height 11
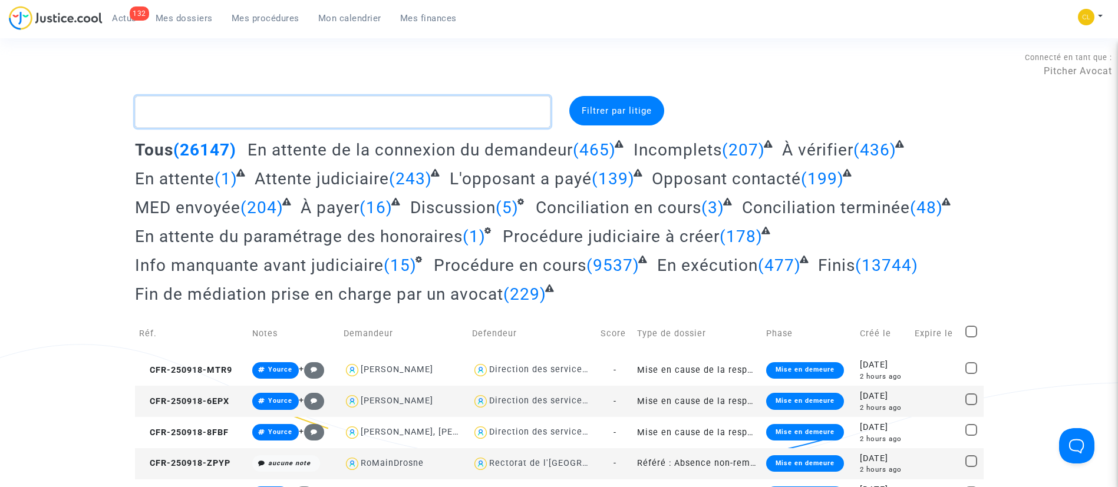
click at [322, 107] on textarea at bounding box center [343, 112] width 416 height 32
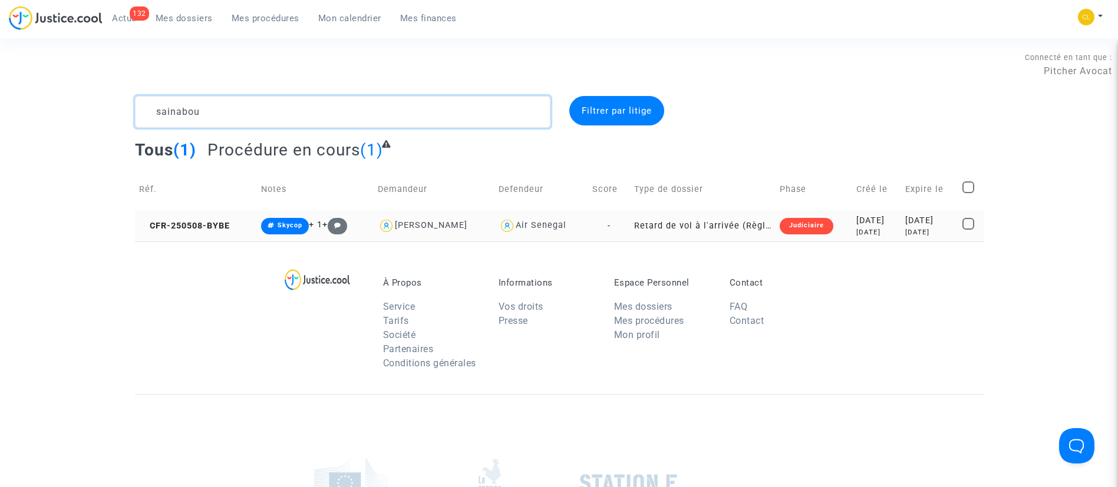
type textarea "sainabou"
click at [922, 216] on div "[DATE]" at bounding box center [930, 221] width 50 height 13
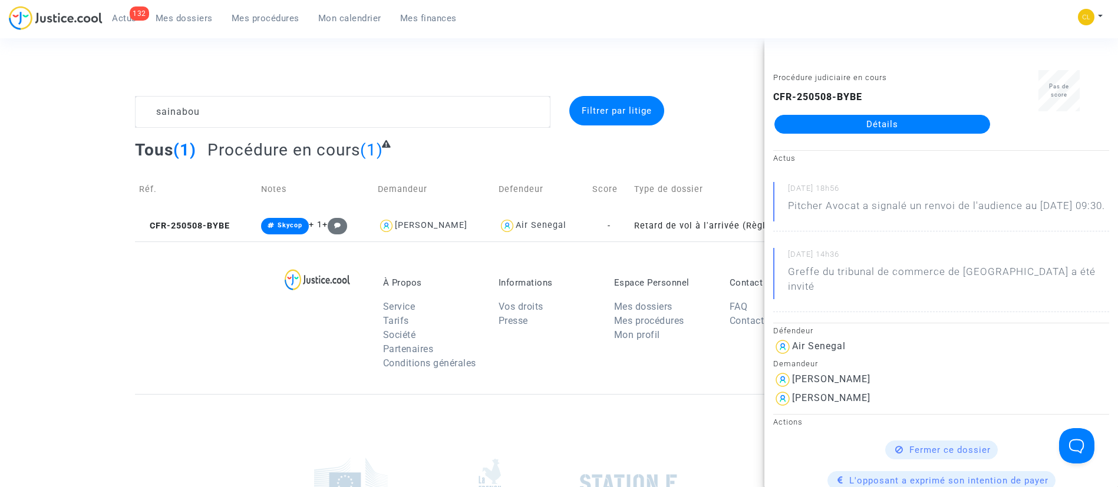
click at [804, 124] on link "Détails" at bounding box center [883, 124] width 216 height 19
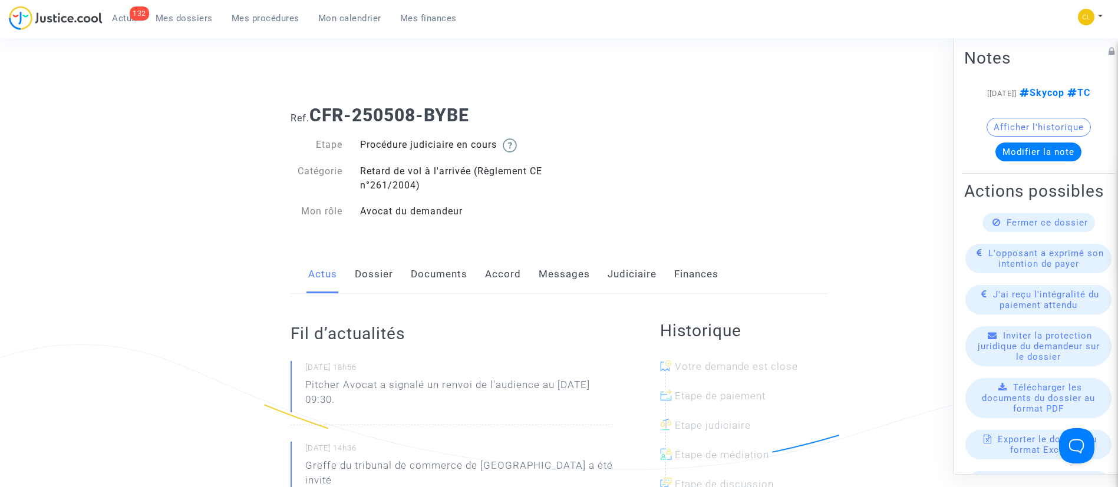
click at [625, 256] on link "Judiciaire" at bounding box center [632, 274] width 49 height 39
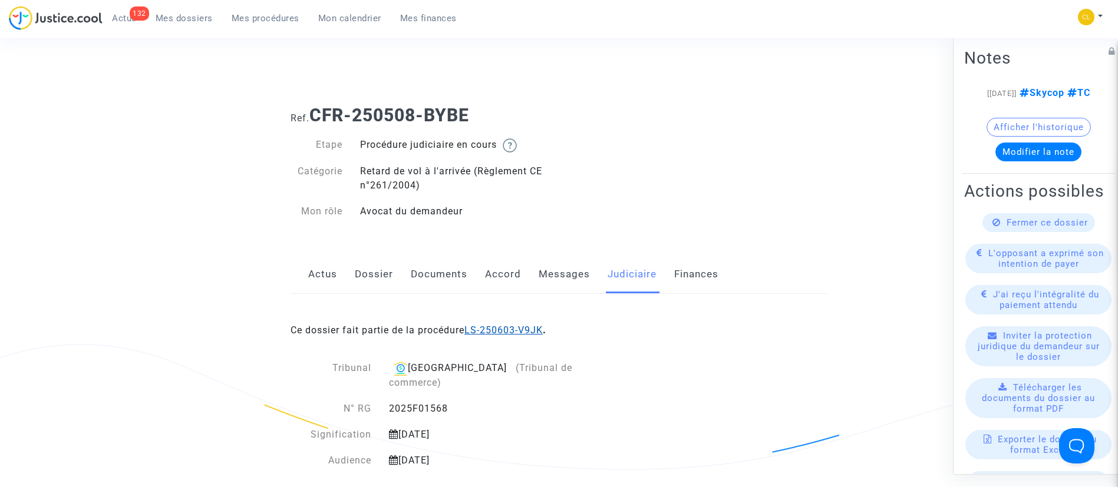
click at [536, 327] on link "LS-250603-V9JK" at bounding box center [503, 330] width 78 height 11
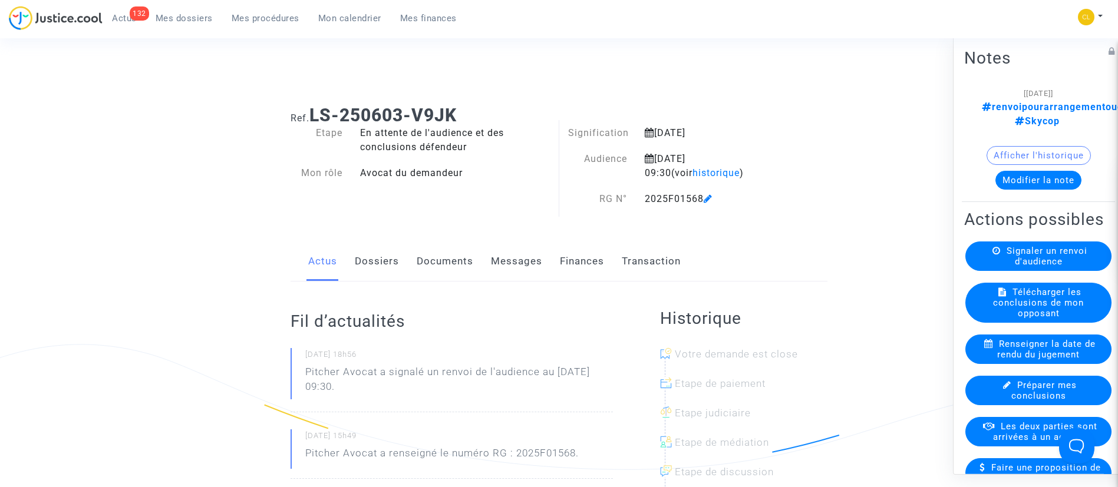
click at [381, 250] on link "Dossiers" at bounding box center [377, 261] width 44 height 39
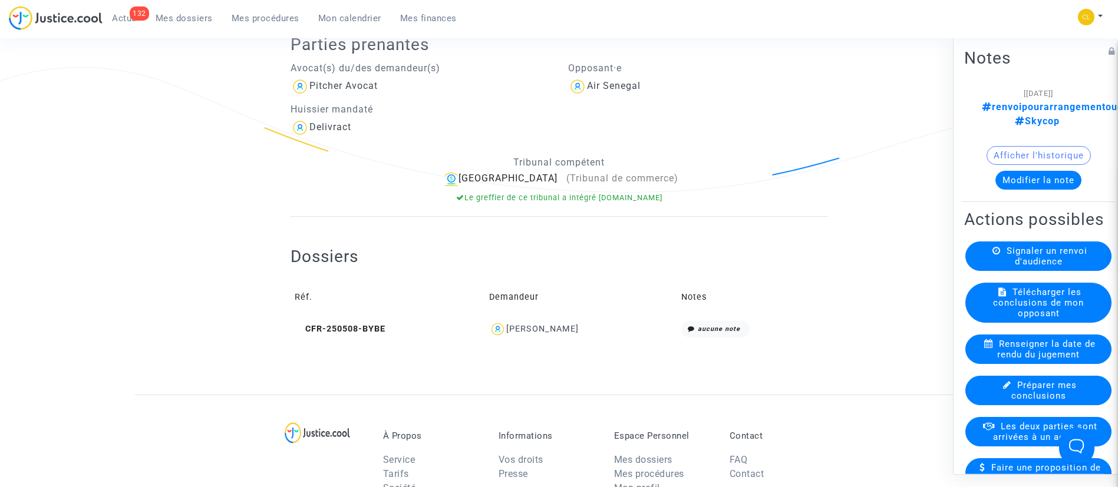
scroll to position [284, 0]
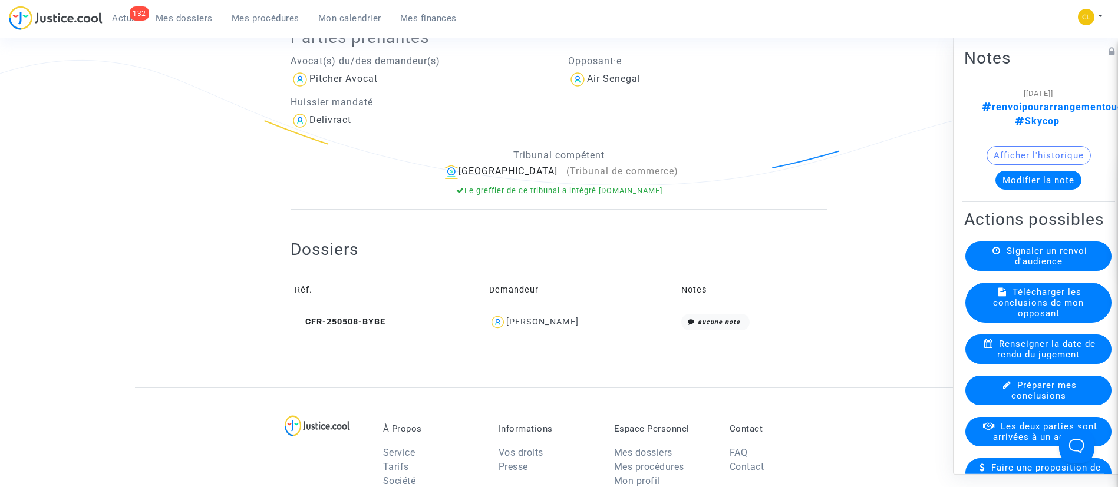
click at [548, 319] on div "[PERSON_NAME]" at bounding box center [542, 322] width 72 height 10
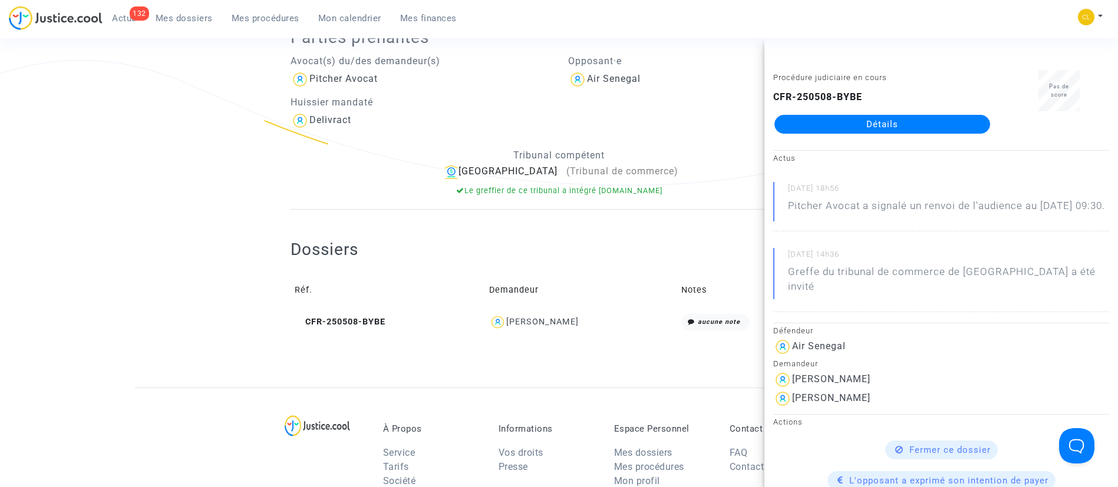
click at [897, 124] on link "Détails" at bounding box center [883, 124] width 216 height 19
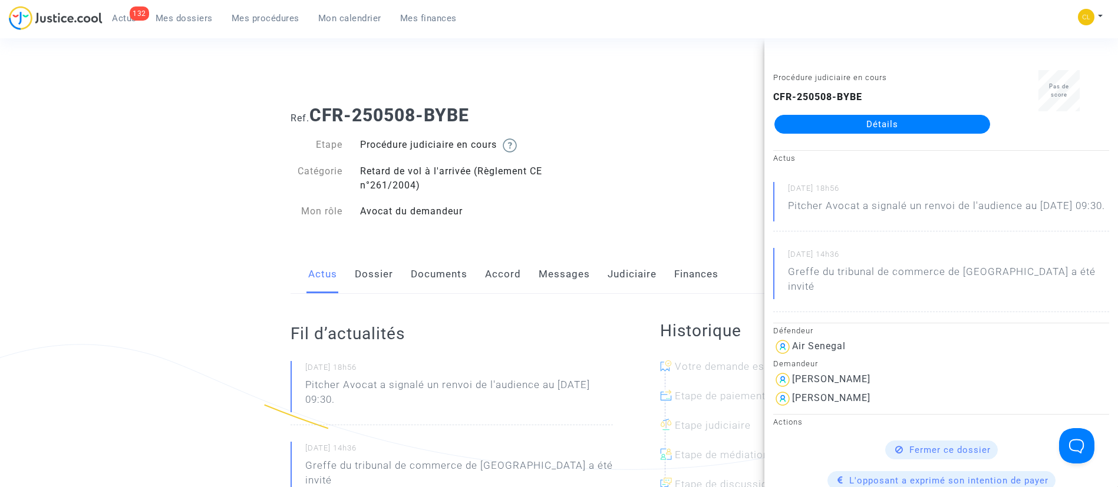
click at [550, 268] on link "Messages" at bounding box center [564, 274] width 51 height 39
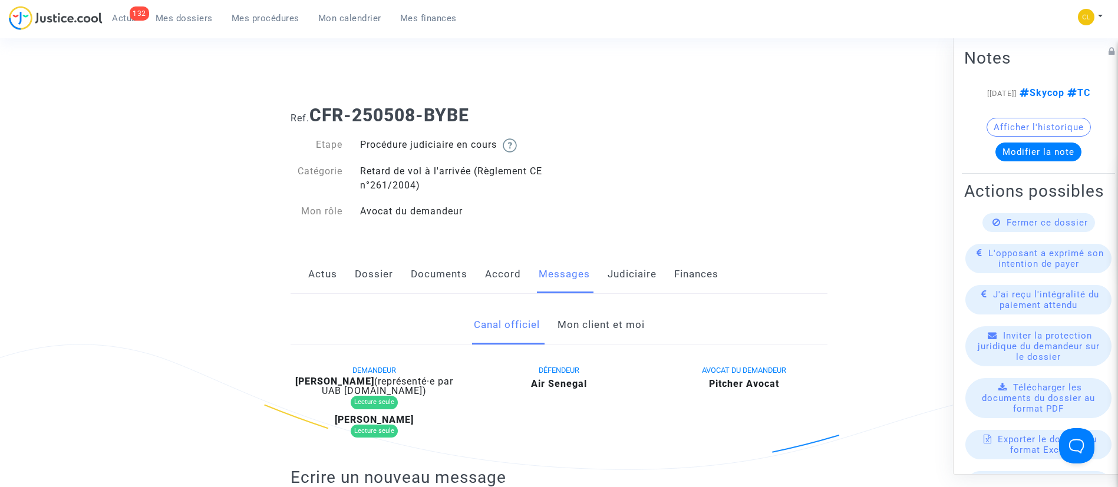
click at [600, 315] on link "Mon client et moi" at bounding box center [601, 325] width 87 height 39
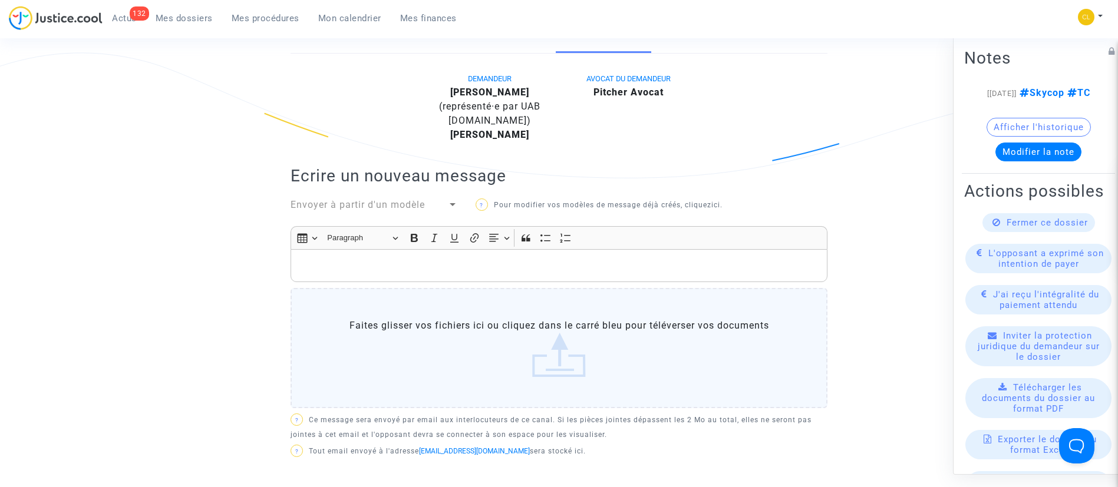
scroll to position [297, 0]
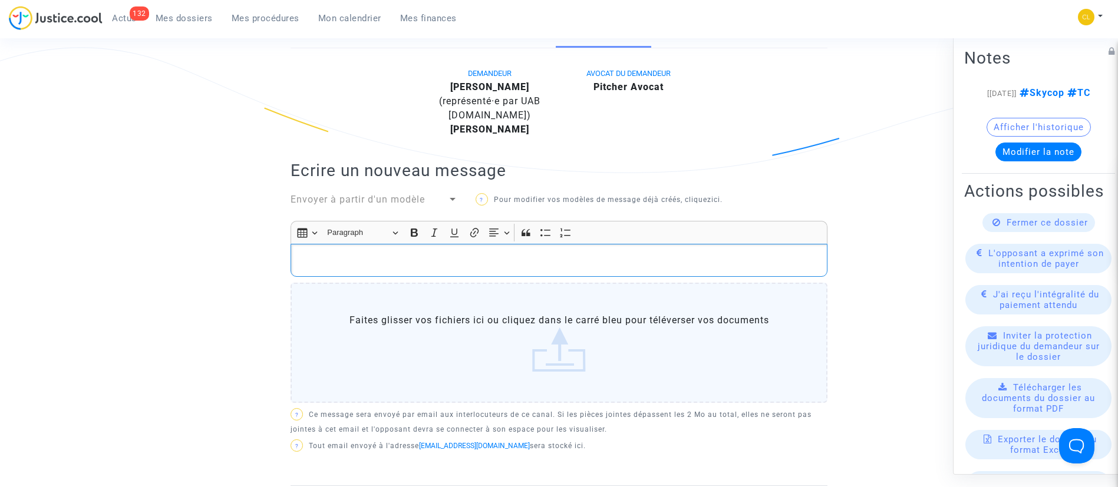
click at [457, 256] on p "Rich Text Editor, main" at bounding box center [559, 260] width 525 height 15
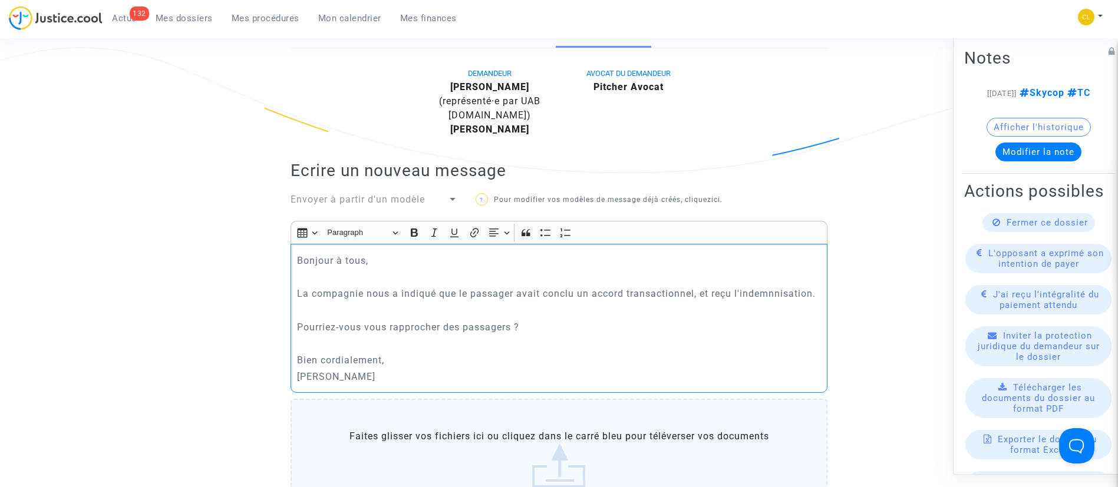
click at [797, 292] on p "La compagnie nous a indiqué que le passager avait conclu un accord transactionn…" at bounding box center [559, 293] width 525 height 15
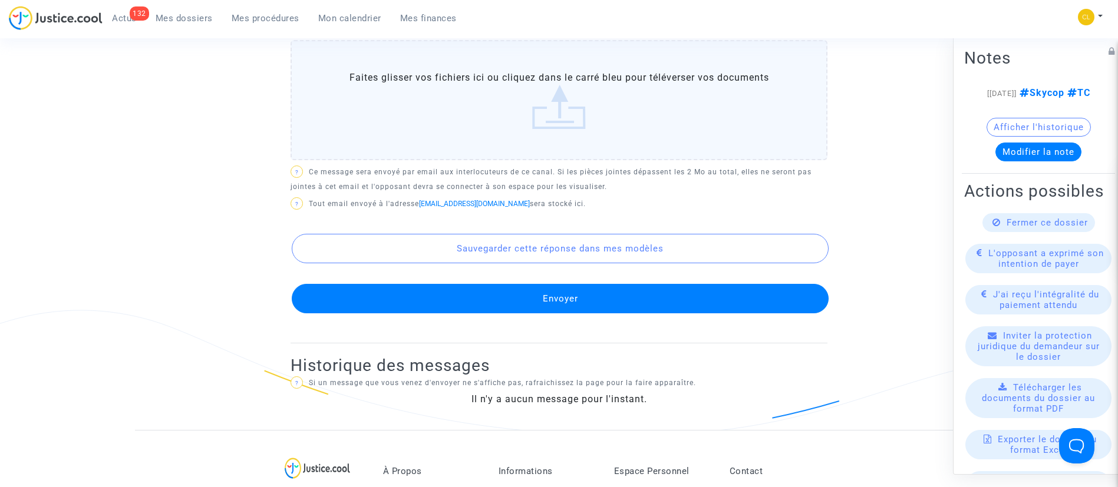
scroll to position [691, 0]
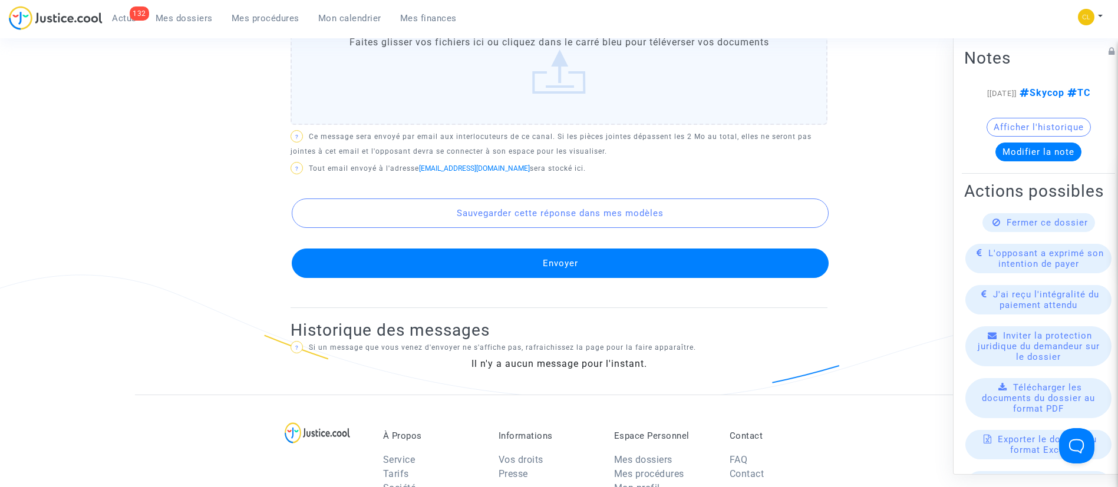
click at [556, 252] on button "Envoyer" at bounding box center [560, 263] width 537 height 29
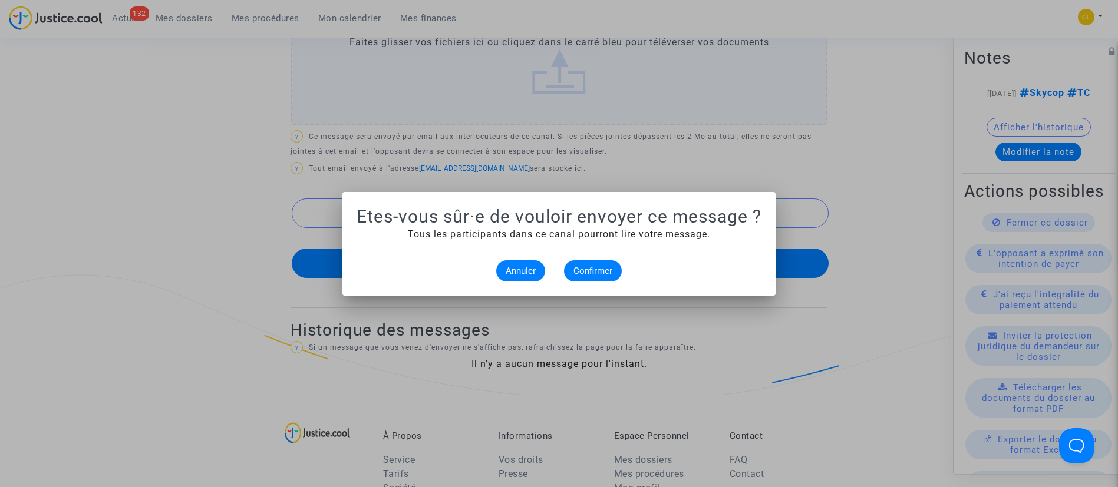
scroll to position [0, 0]
click at [589, 261] on button "Confirmer" at bounding box center [593, 271] width 58 height 21
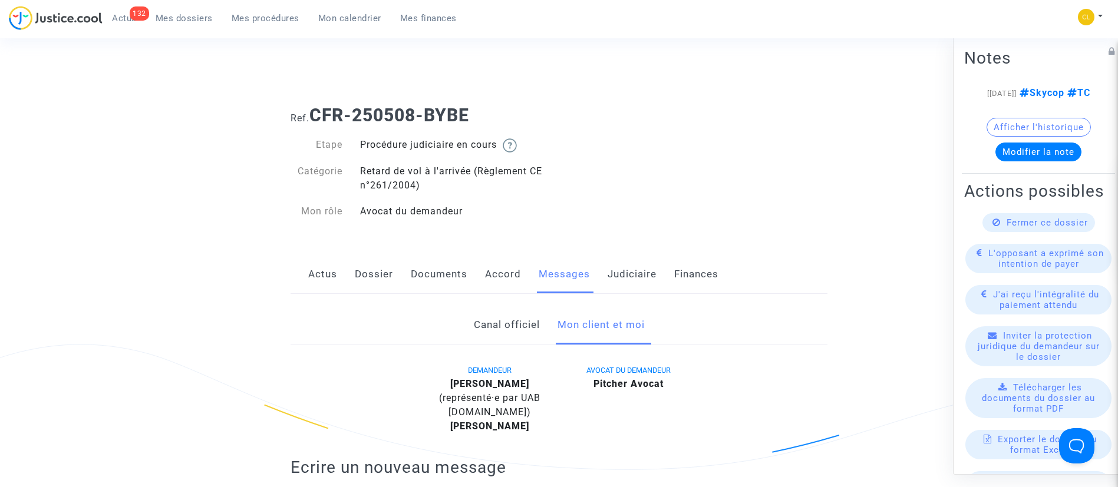
click at [628, 270] on link "Judiciaire" at bounding box center [632, 274] width 49 height 39
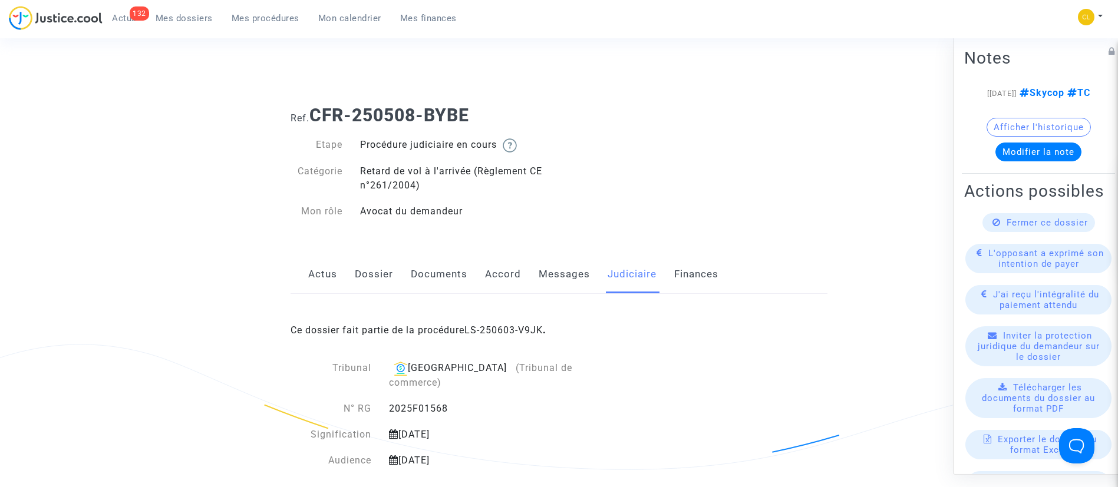
click at [338, 14] on span "Mon calendrier" at bounding box center [349, 18] width 63 height 11
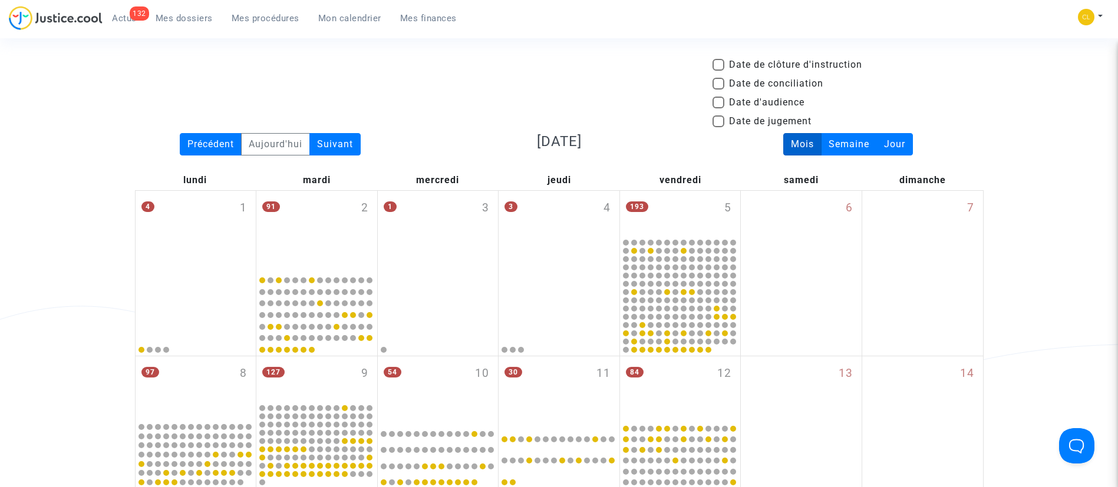
scroll to position [37, 0]
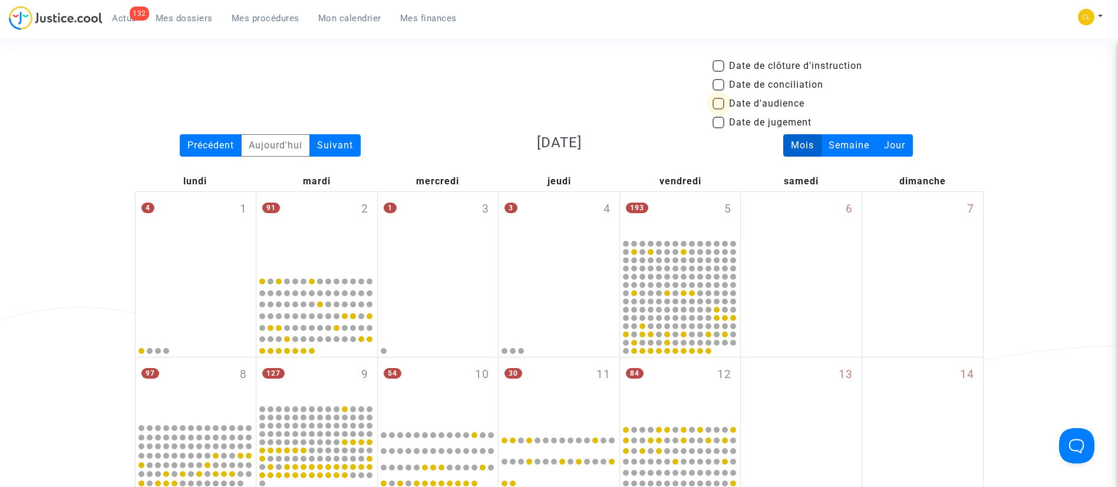
click at [766, 103] on span "Date d'audience" at bounding box center [766, 104] width 75 height 14
click at [719, 110] on input "Date d'audience" at bounding box center [718, 110] width 1 height 1
checkbox input "true"
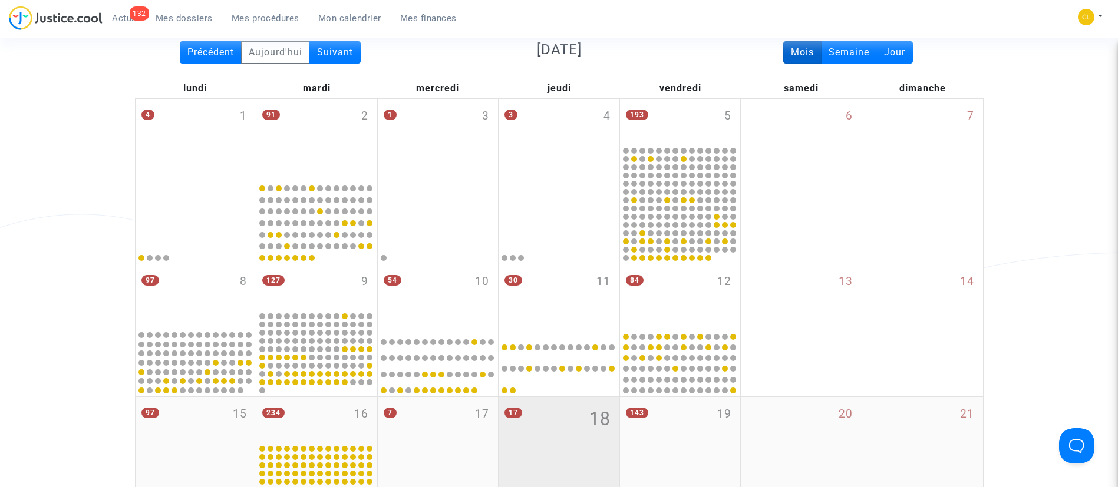
scroll to position [0, 0]
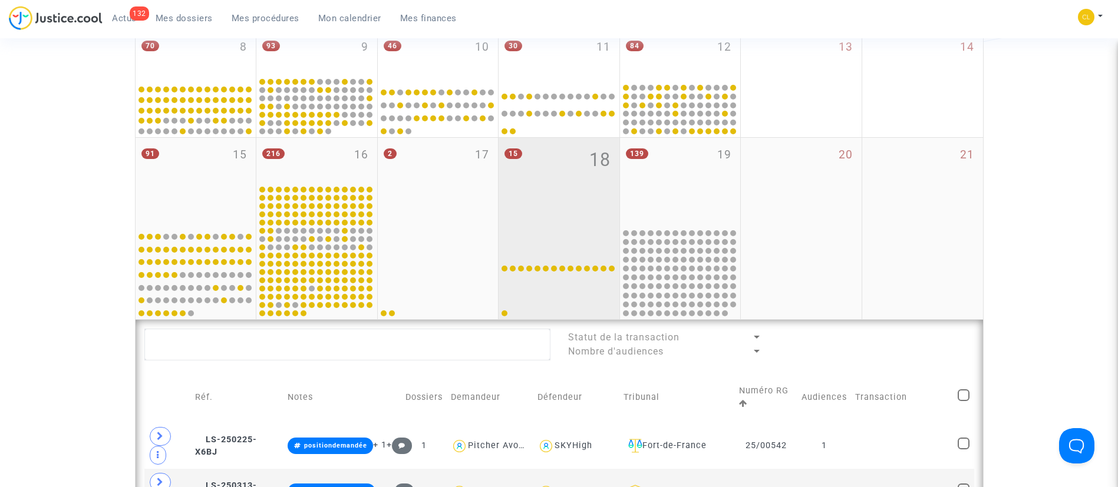
scroll to position [368, 0]
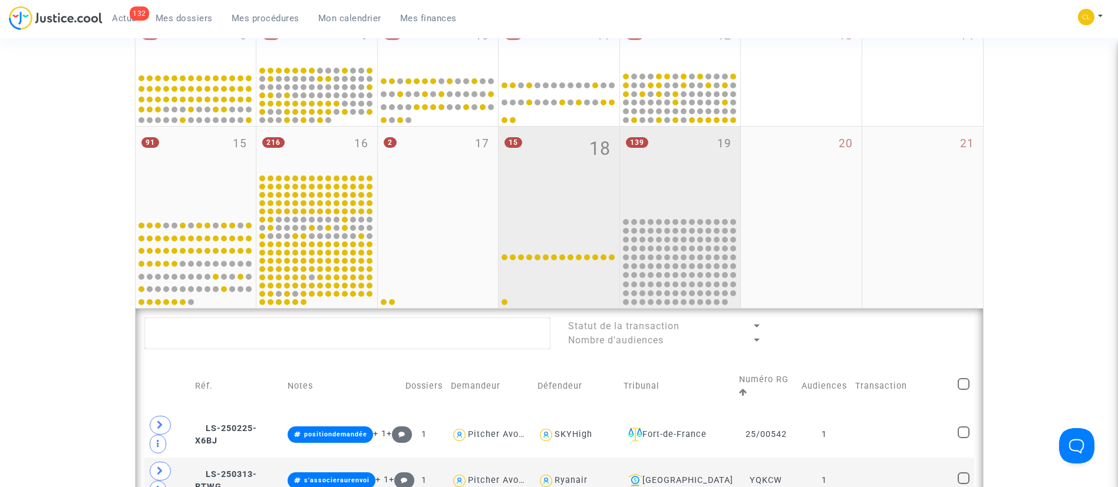
click at [714, 181] on div "139 19" at bounding box center [680, 171] width 121 height 89
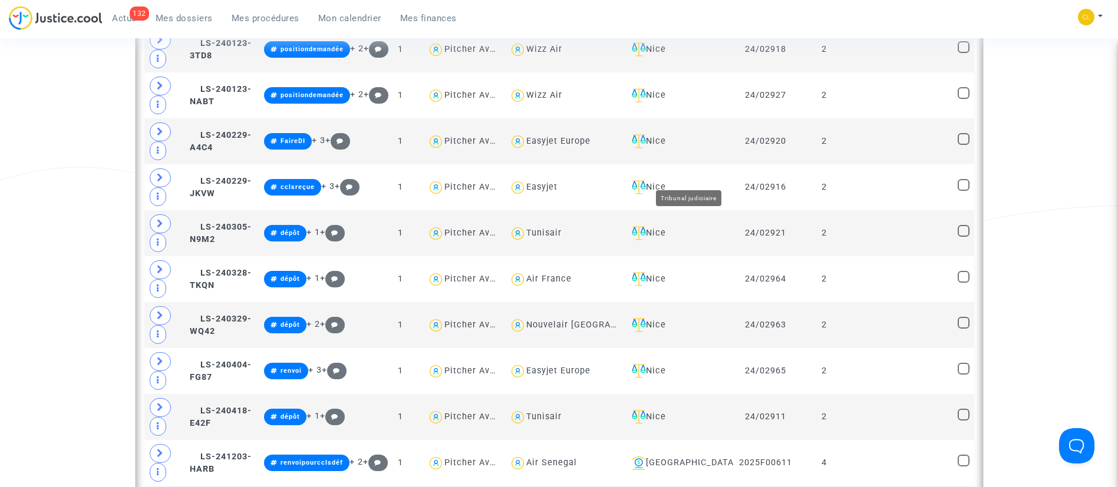
scroll to position [909, 0]
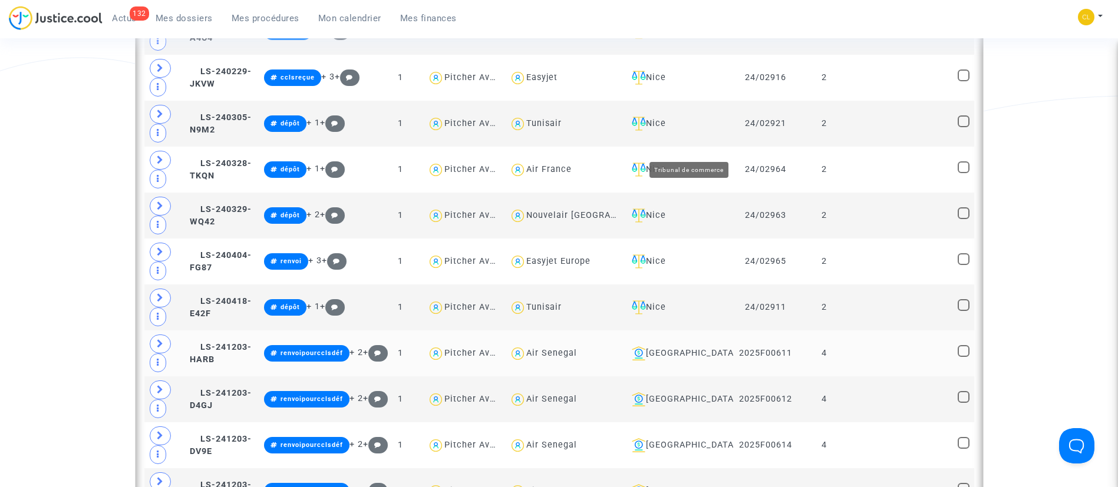
click at [707, 347] on div "[GEOGRAPHIC_DATA]" at bounding box center [678, 354] width 103 height 14
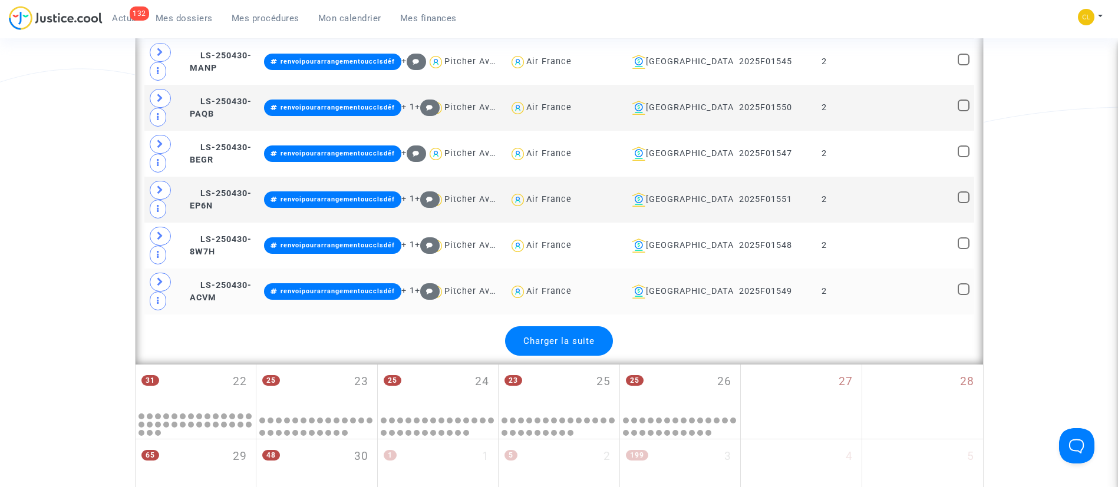
scroll to position [2763, 0]
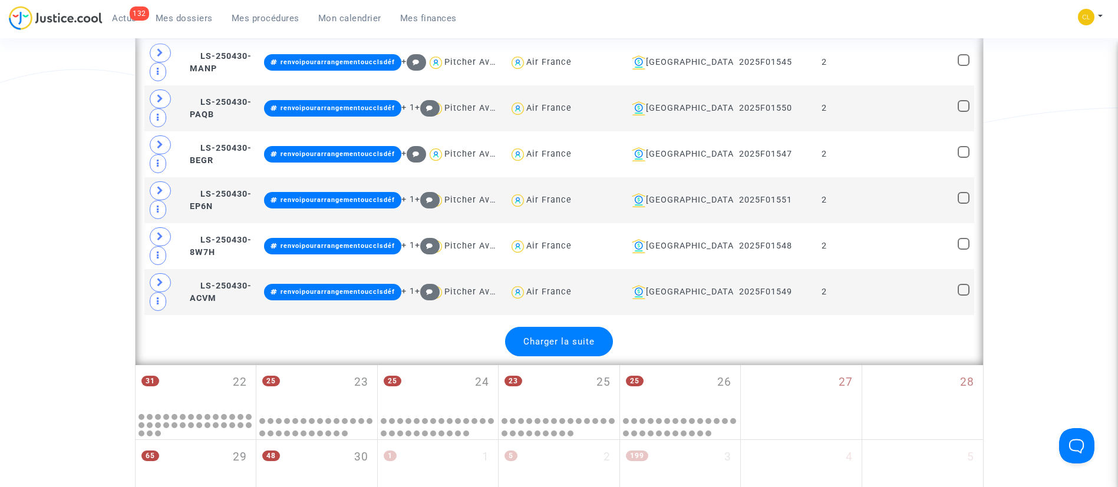
click at [562, 334] on div "Charger la suite" at bounding box center [559, 341] width 108 height 29
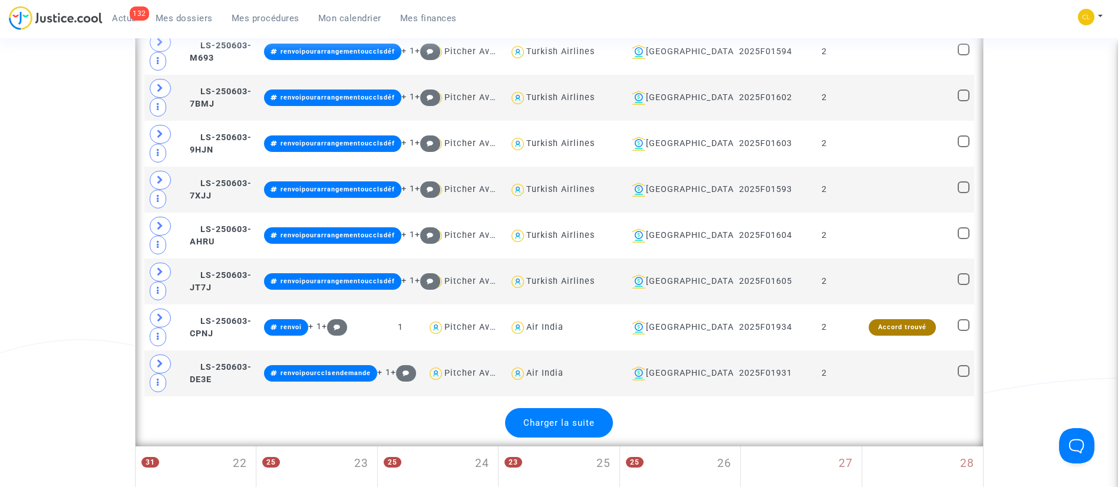
scroll to position [5066, 0]
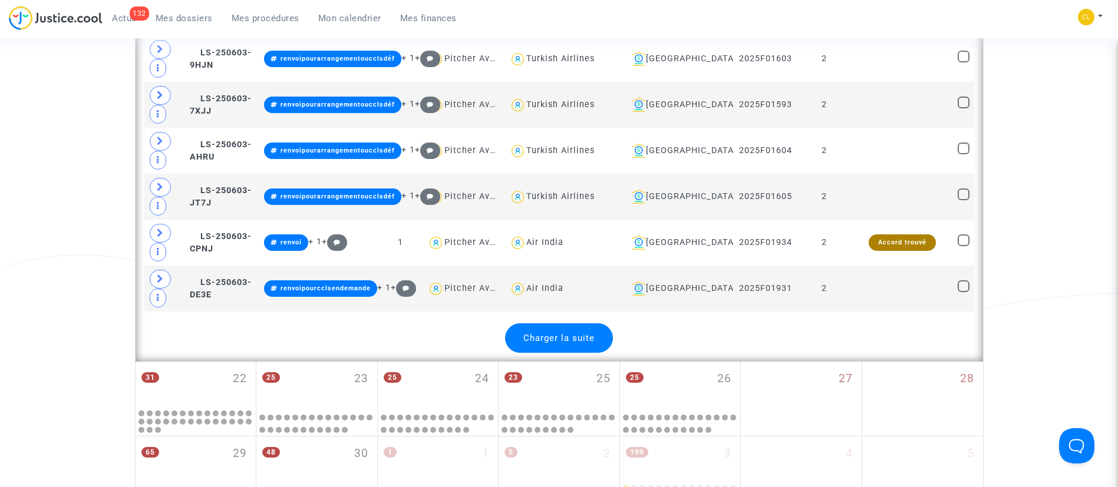
click at [562, 334] on span "Charger la suite" at bounding box center [558, 338] width 71 height 11
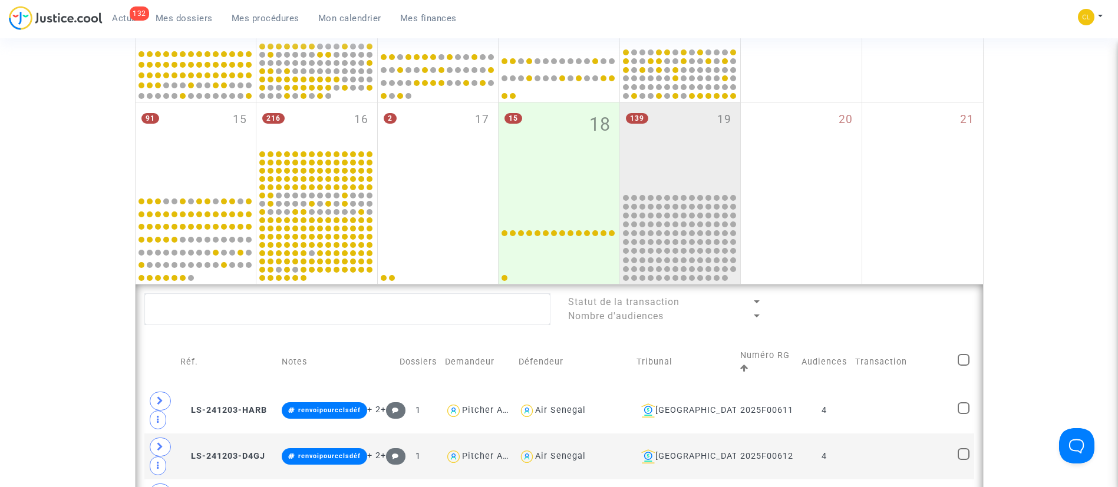
scroll to position [393, 0]
click at [965, 357] on span at bounding box center [964, 360] width 12 height 12
click at [964, 365] on input "checkbox" at bounding box center [963, 365] width 1 height 1
checkbox input "true"
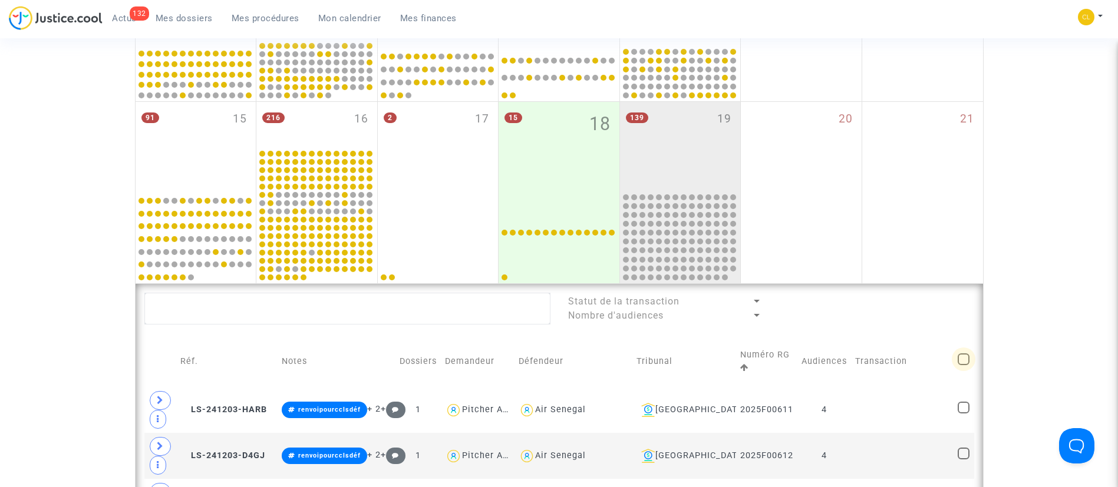
checkbox input "true"
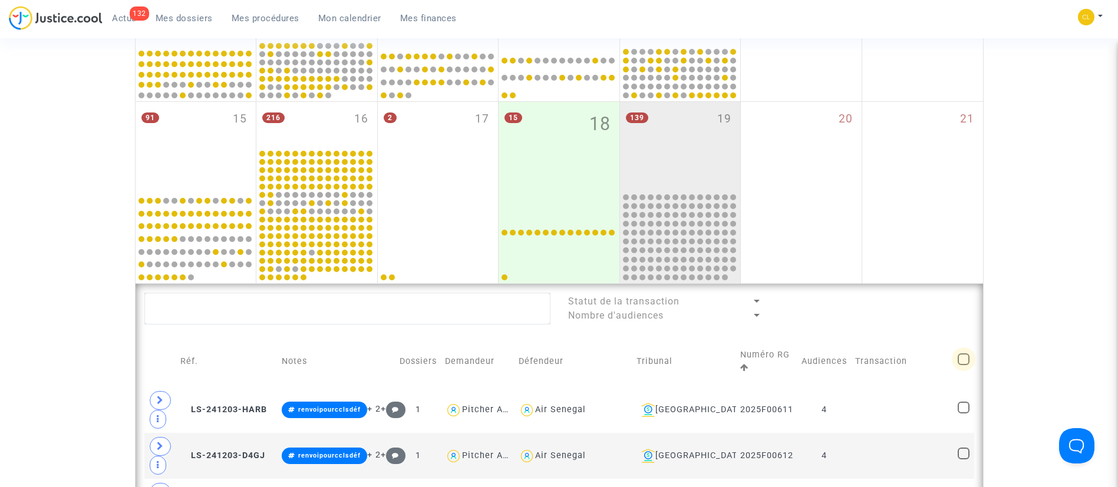
checkbox input "true"
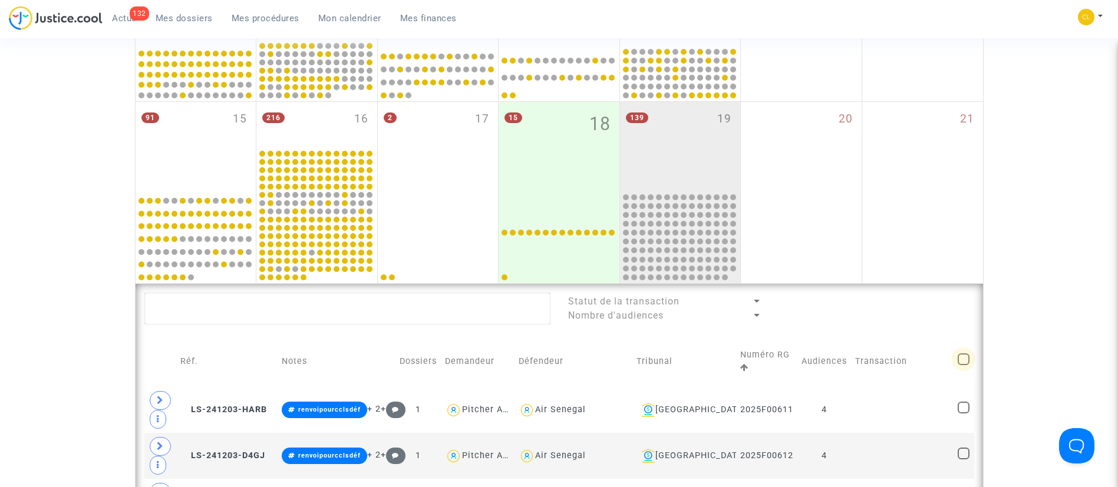
checkbox input "true"
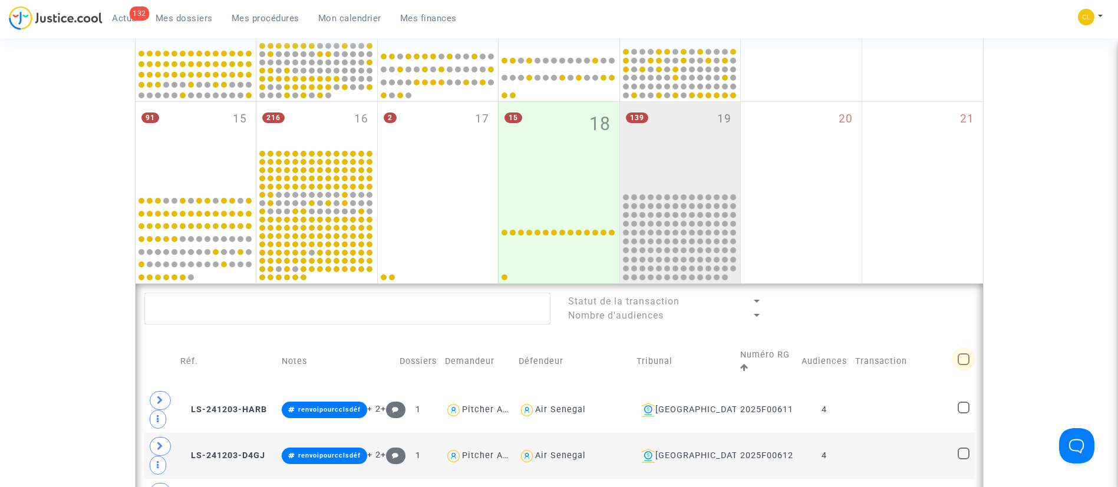
checkbox input "true"
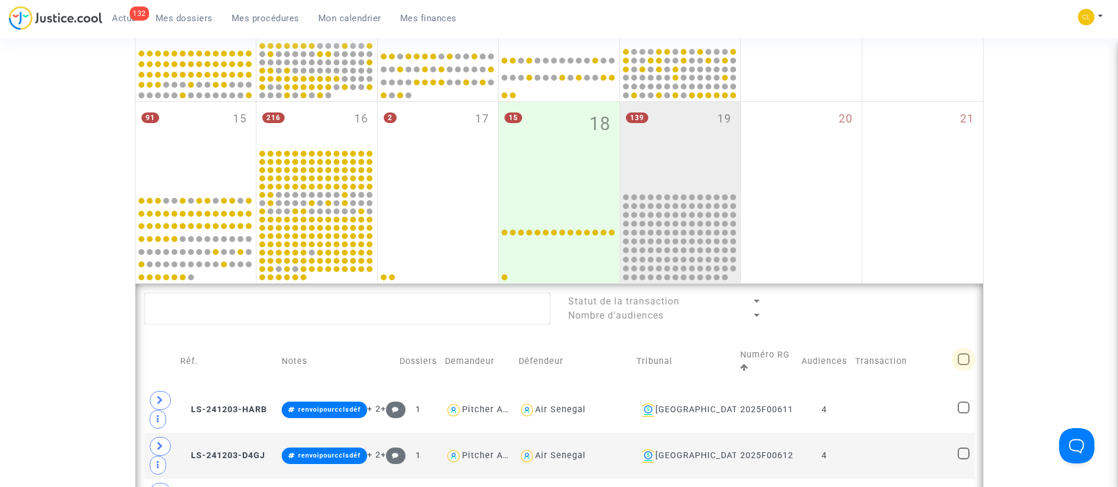
checkbox input "true"
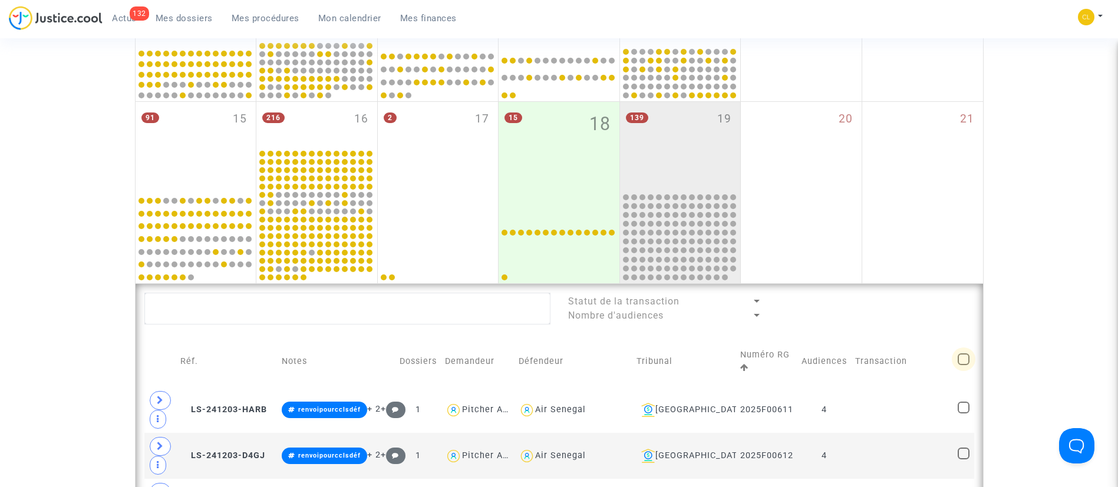
checkbox input "true"
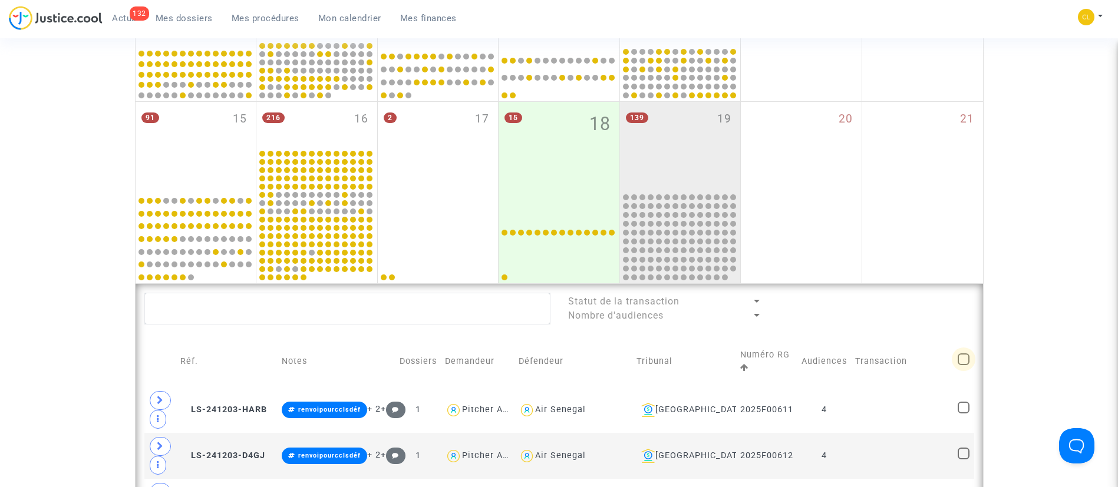
checkbox input "true"
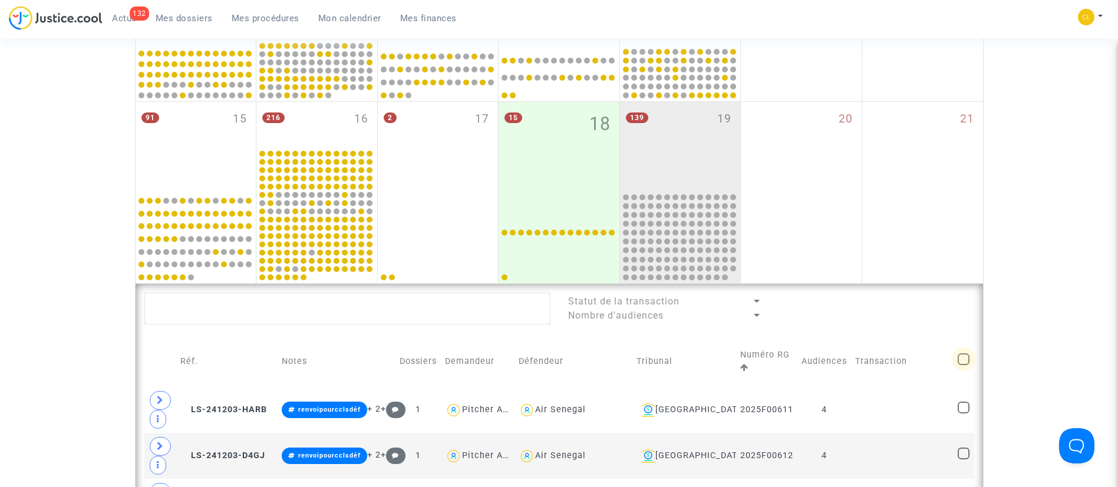
checkbox input "true"
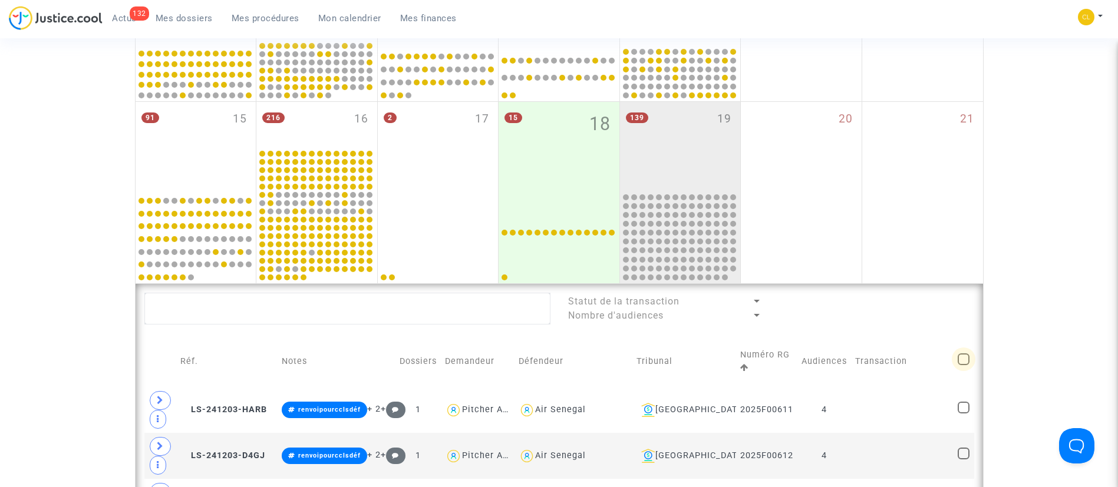
checkbox input "true"
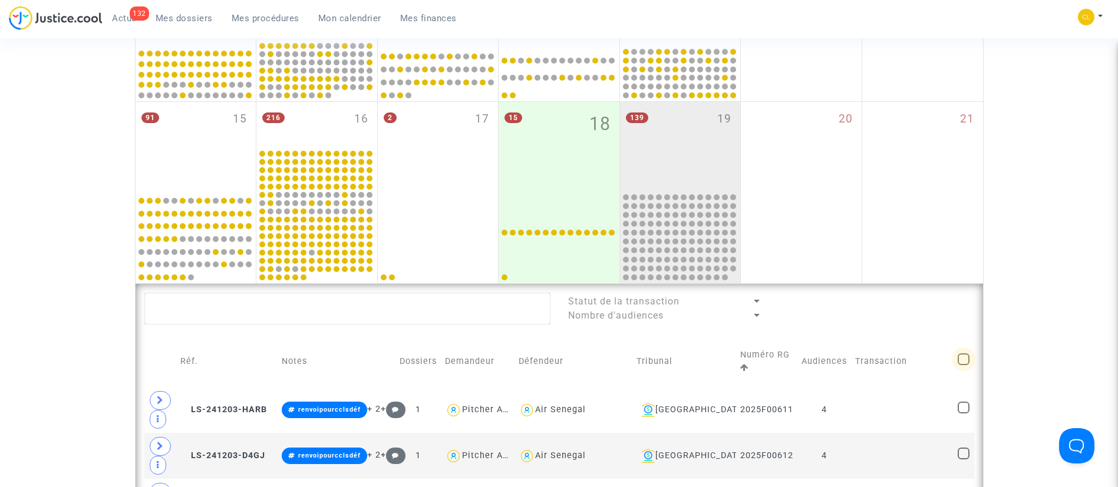
checkbox input "true"
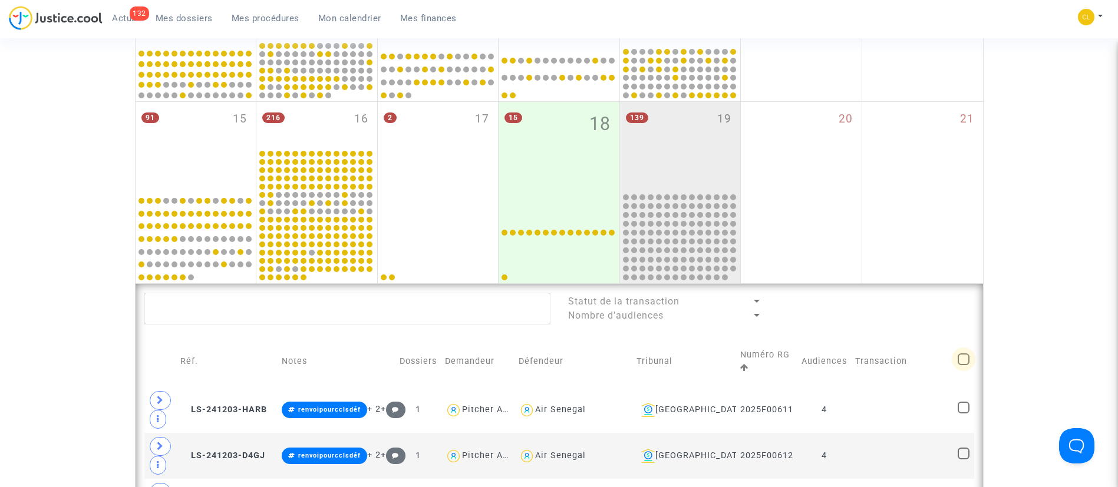
checkbox input "true"
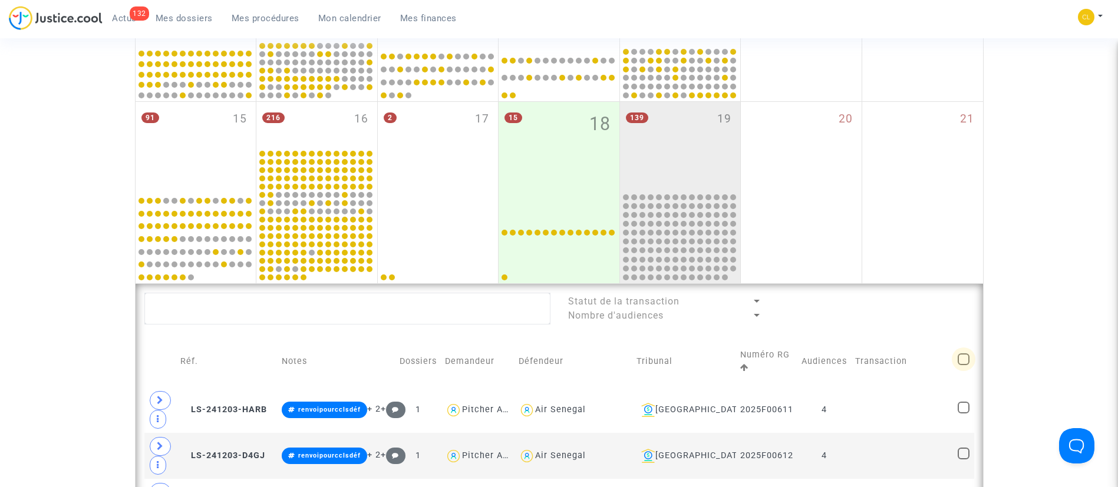
checkbox input "true"
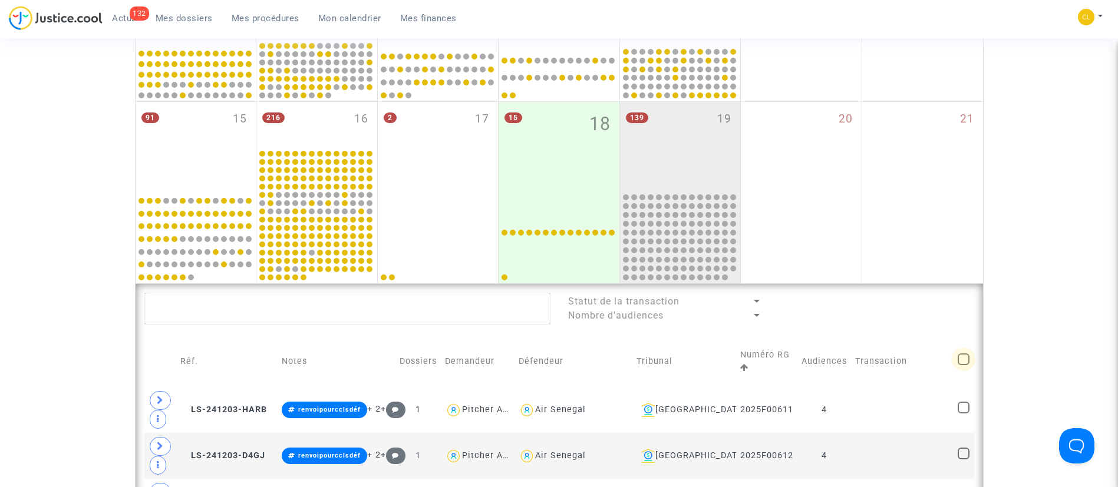
checkbox input "true"
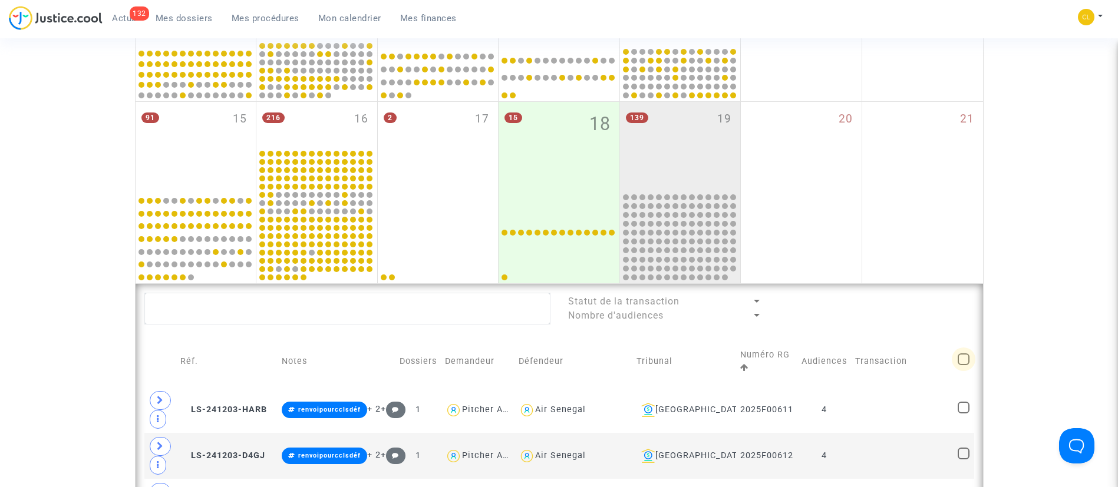
checkbox input "true"
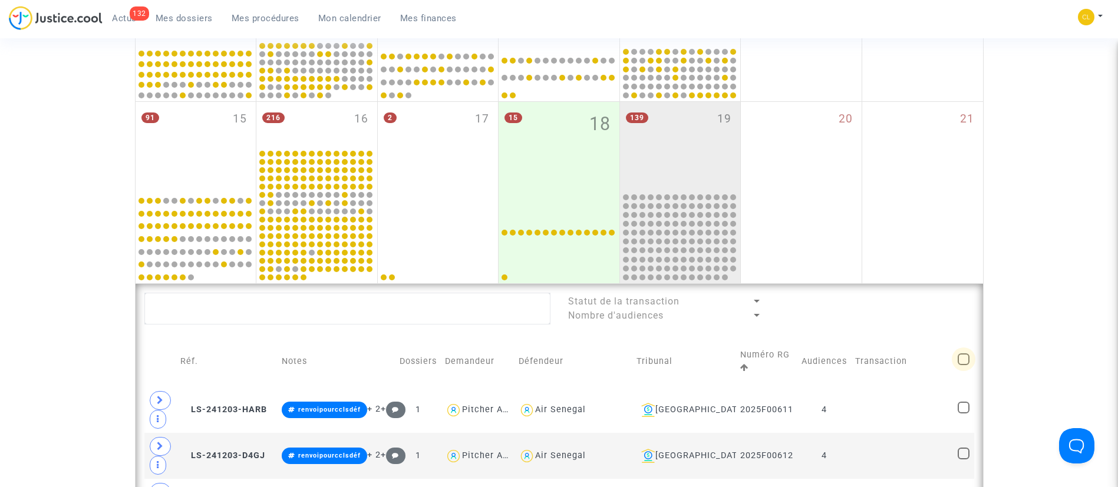
checkbox input "true"
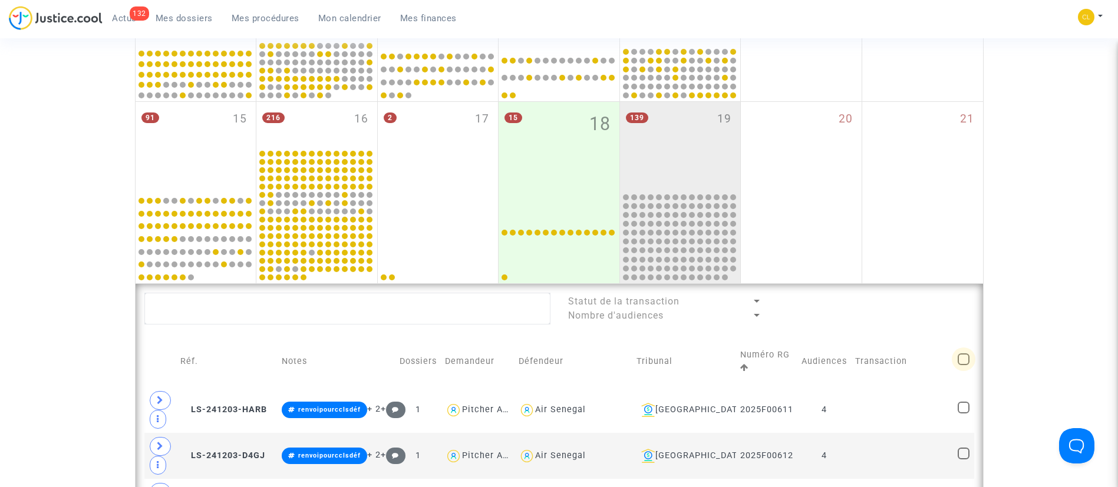
checkbox input "true"
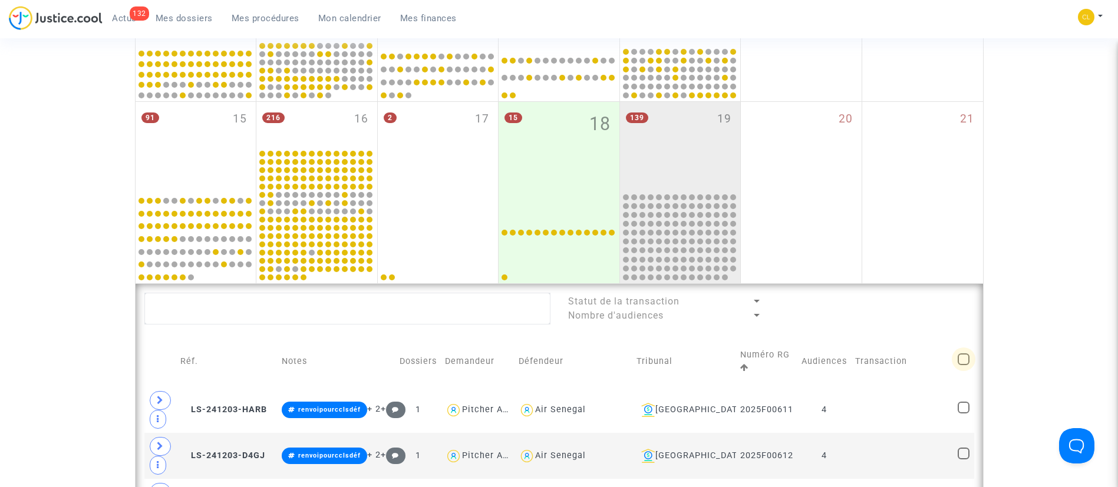
checkbox input "true"
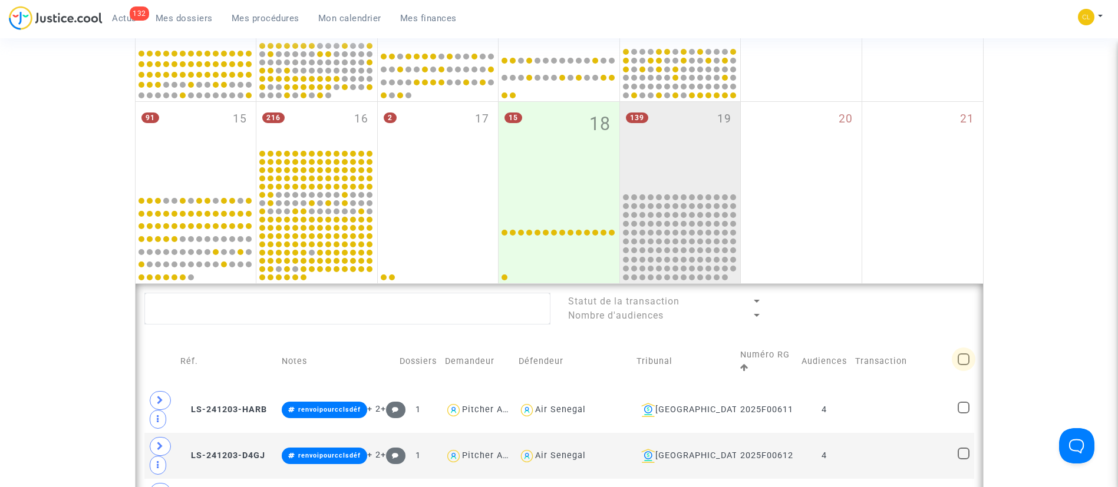
checkbox input "true"
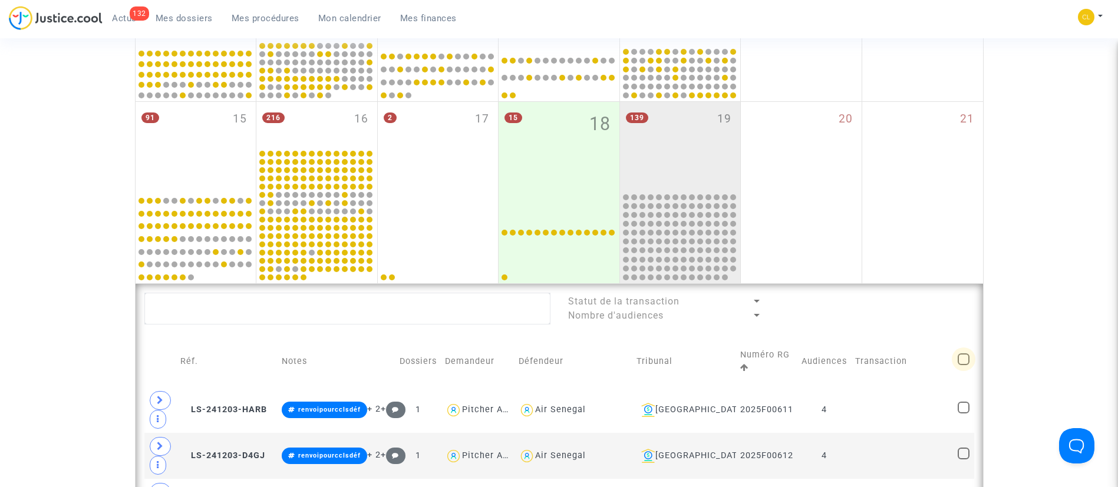
checkbox input "true"
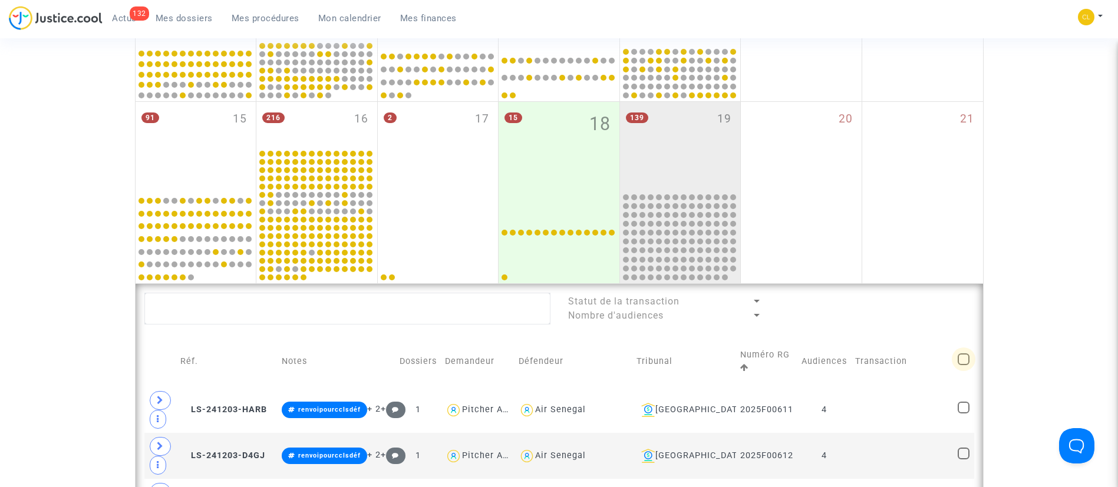
checkbox input "true"
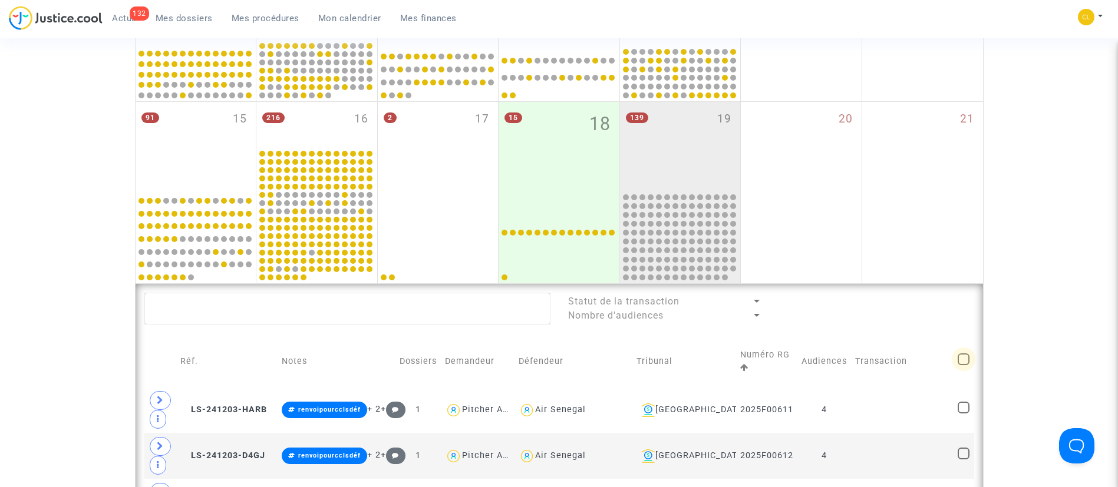
checkbox input "true"
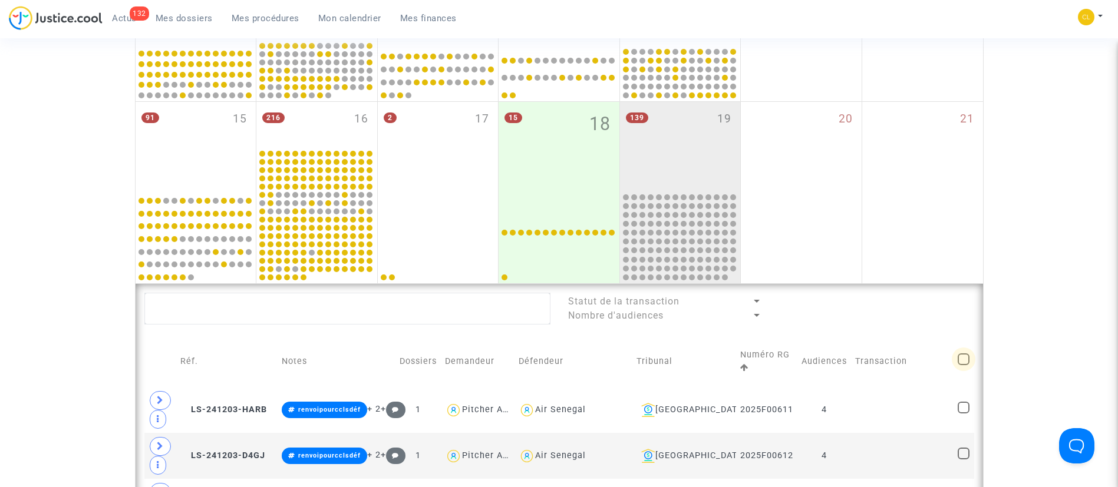
checkbox input "true"
click at [901, 311] on span "Sélection" at bounding box center [907, 307] width 42 height 11
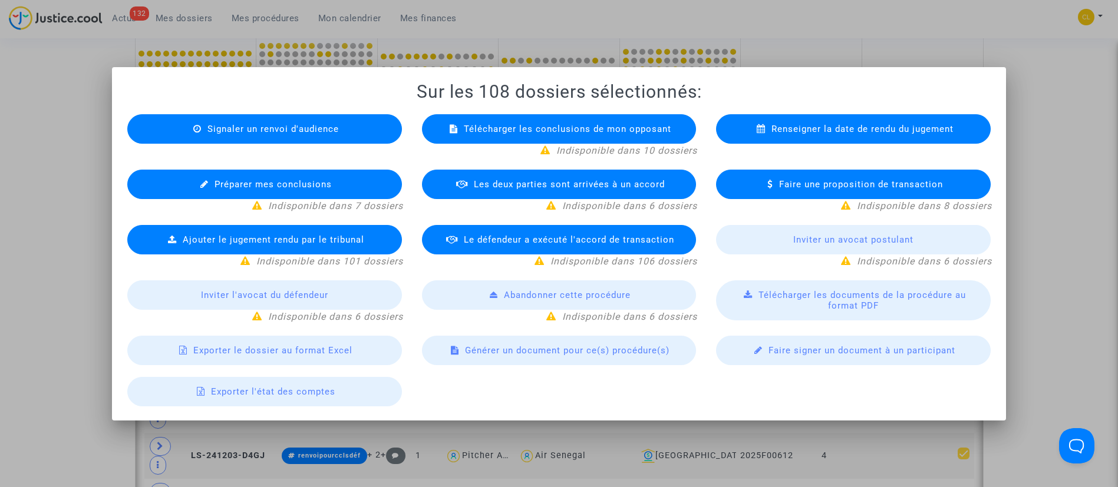
click at [310, 349] on span "Exporter le dossier au format Excel" at bounding box center [272, 350] width 159 height 11
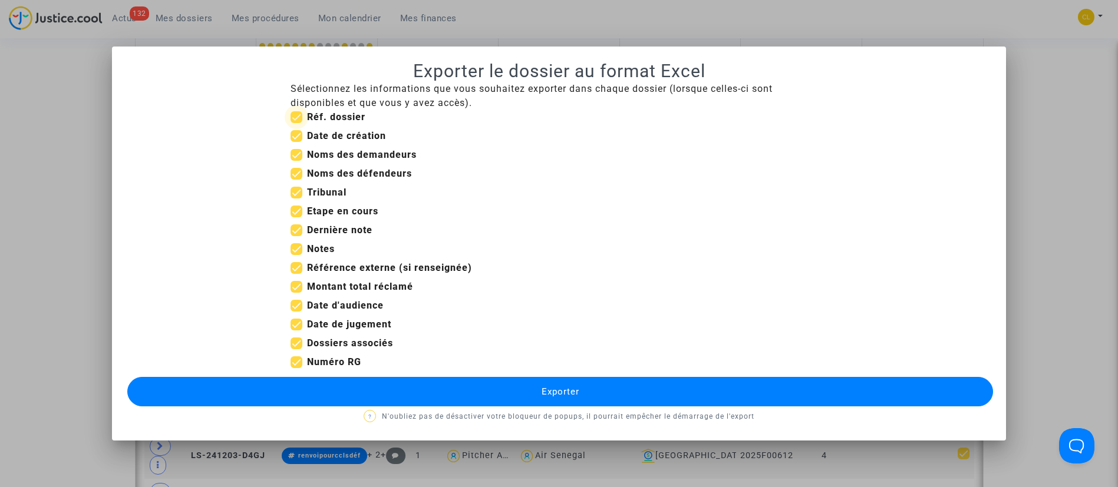
click at [320, 114] on b "Réf. dossier" at bounding box center [336, 116] width 58 height 11
click at [296, 123] on input "Réf. dossier" at bounding box center [296, 123] width 1 height 1
checkbox input "false"
click at [316, 129] on span "Date de création" at bounding box center [346, 136] width 79 height 14
click at [296, 142] on input "Date de création" at bounding box center [296, 142] width 1 height 1
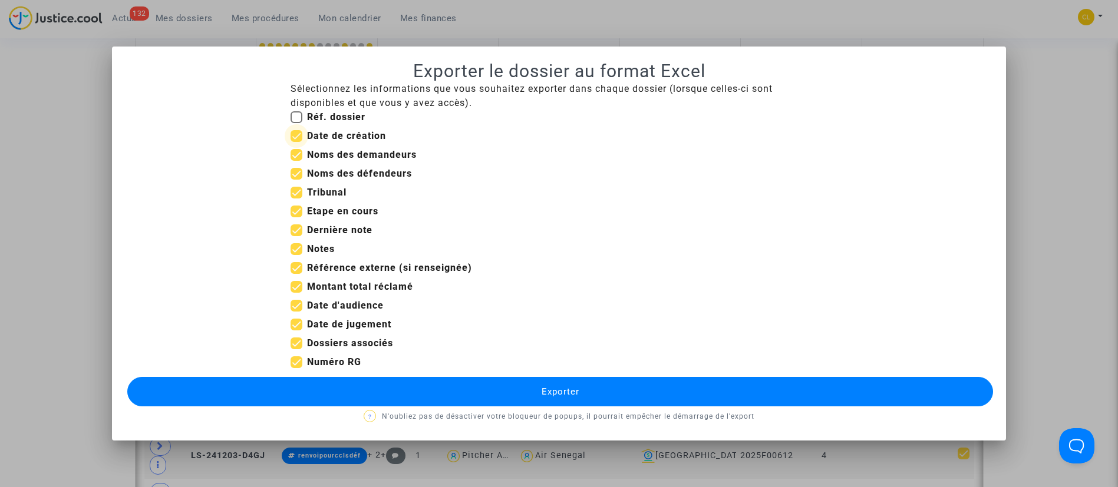
checkbox input "false"
click at [320, 191] on b "Tribunal" at bounding box center [326, 192] width 39 height 11
click at [296, 199] on input "Tribunal" at bounding box center [296, 199] width 1 height 1
checkbox input "false"
click at [320, 209] on b "Etape en cours" at bounding box center [342, 211] width 71 height 11
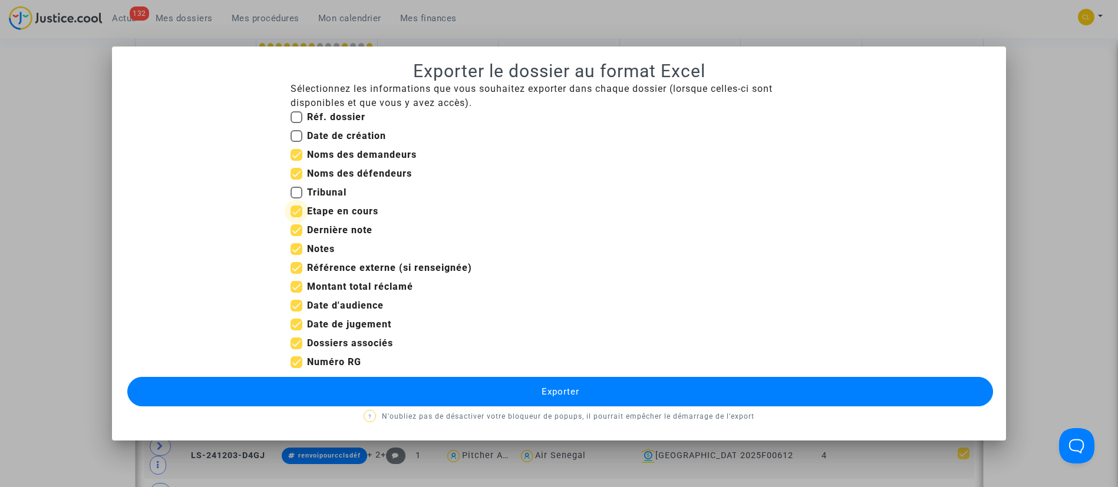
click at [296, 217] on input "Etape en cours" at bounding box center [296, 217] width 1 height 1
checkbox input "false"
click at [319, 249] on b "Notes" at bounding box center [321, 248] width 28 height 11
click at [296, 255] on input "Notes" at bounding box center [296, 255] width 1 height 1
checkbox input "false"
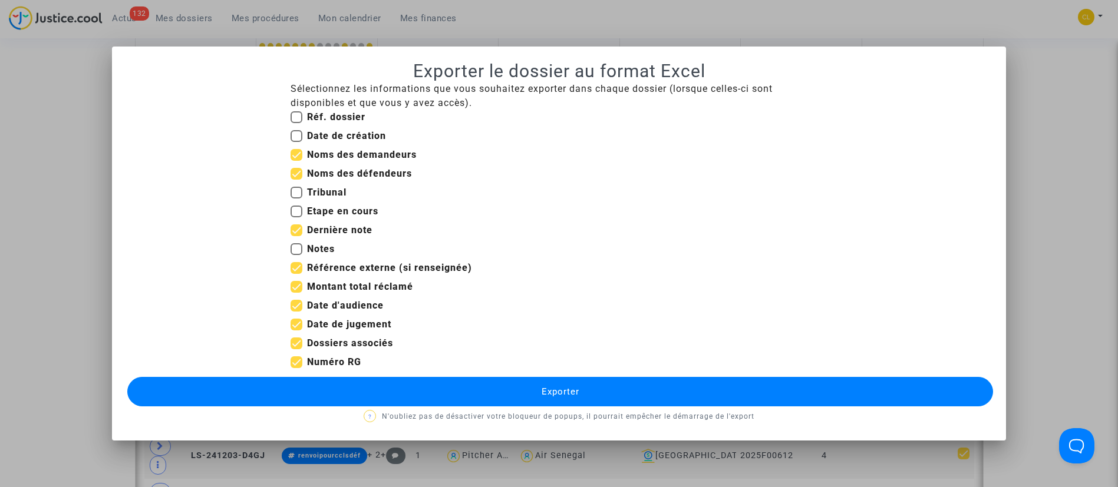
click at [324, 266] on b "Référence externe (si renseignée)" at bounding box center [389, 267] width 165 height 11
click at [296, 274] on input "Référence externe (si renseignée)" at bounding box center [296, 274] width 1 height 1
checkbox input "false"
click at [331, 285] on b "Montant total réclamé" at bounding box center [360, 286] width 106 height 11
click at [296, 293] on input "Montant total réclamé" at bounding box center [296, 293] width 1 height 1
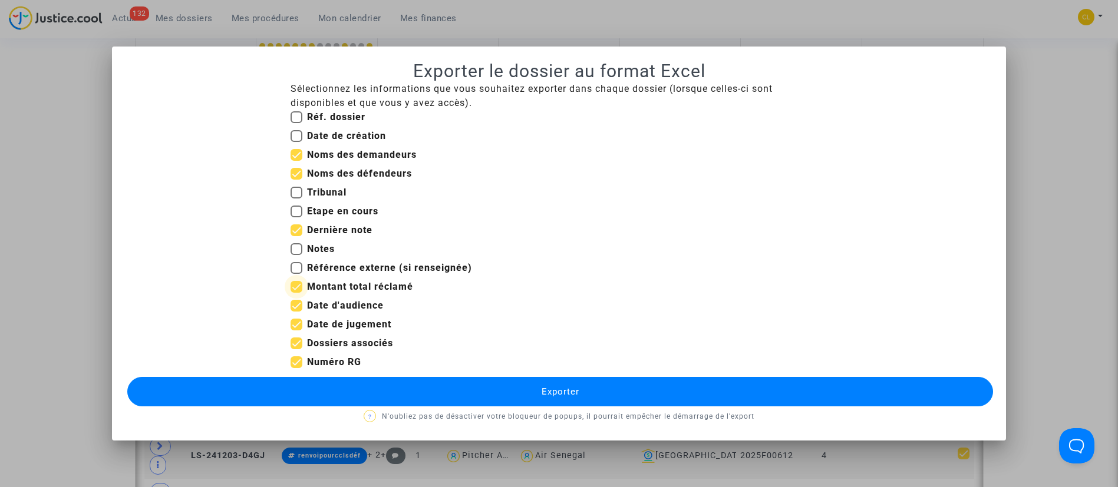
checkbox input "false"
click at [330, 301] on b "Date d'audience" at bounding box center [345, 305] width 77 height 11
click at [296, 312] on input "Date d'audience" at bounding box center [296, 312] width 1 height 1
checkbox input "false"
click at [330, 321] on b "Date de jugement" at bounding box center [349, 324] width 84 height 11
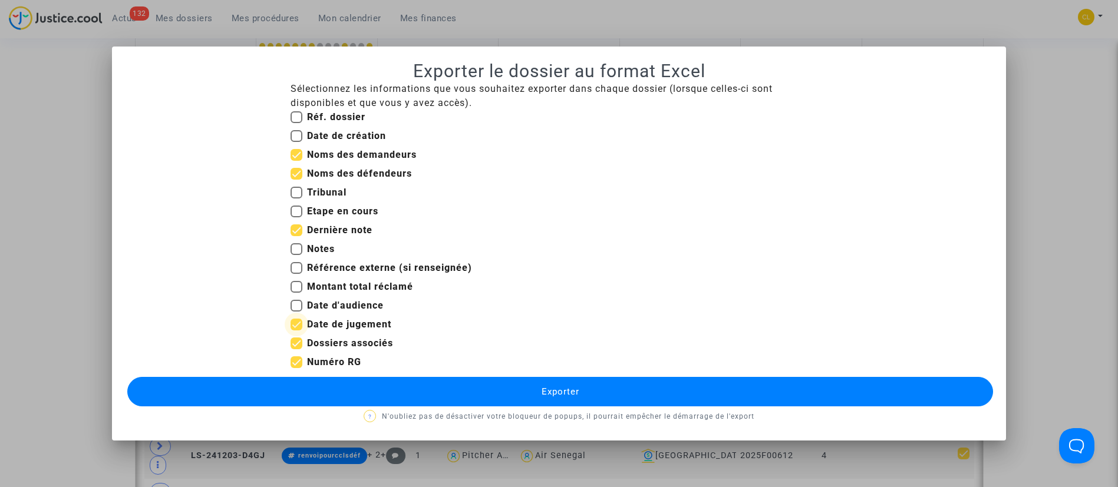
click at [296, 331] on input "Date de jugement" at bounding box center [296, 331] width 1 height 1
checkbox input "false"
click at [497, 386] on button "Exporter" at bounding box center [560, 391] width 866 height 29
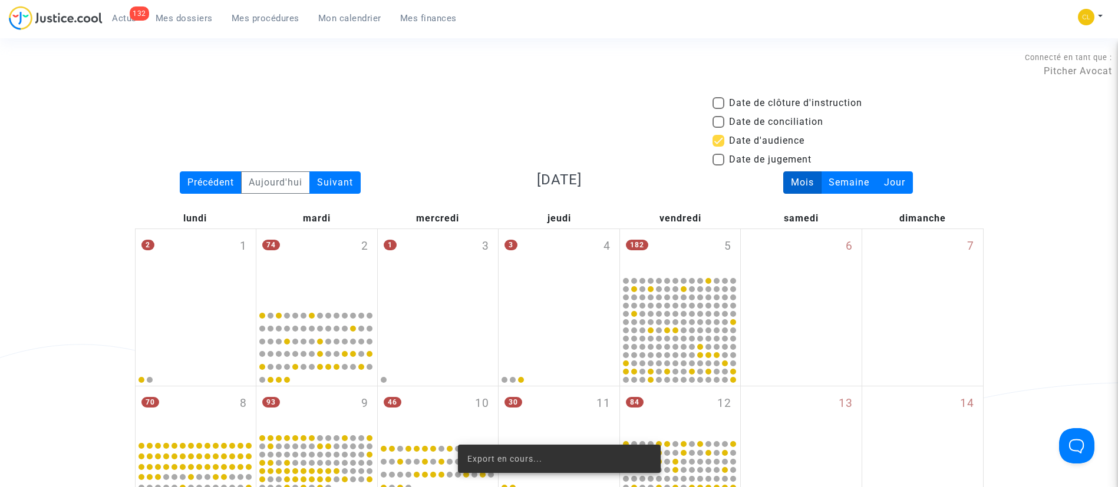
scroll to position [393, 0]
